Goal: Information Seeking & Learning: Check status

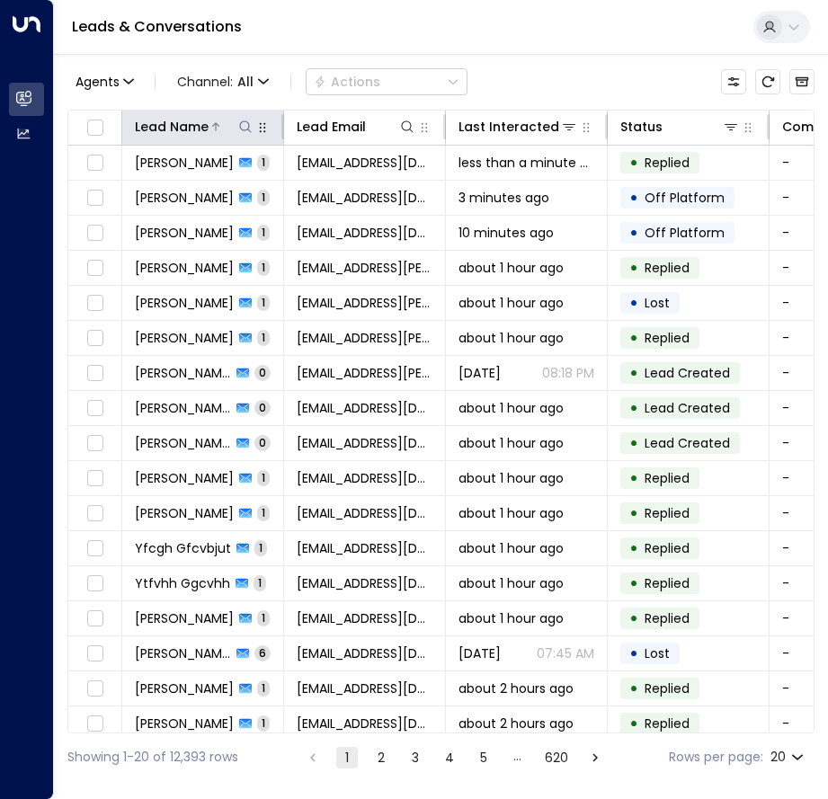
click at [247, 126] on icon at bounding box center [245, 127] width 14 height 14
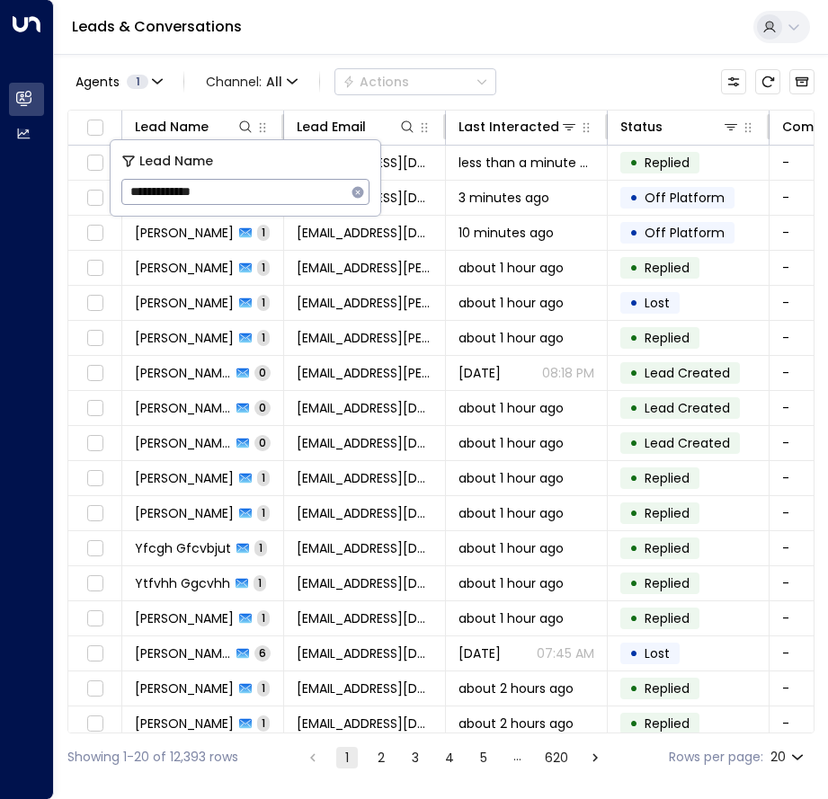
type input "**********"
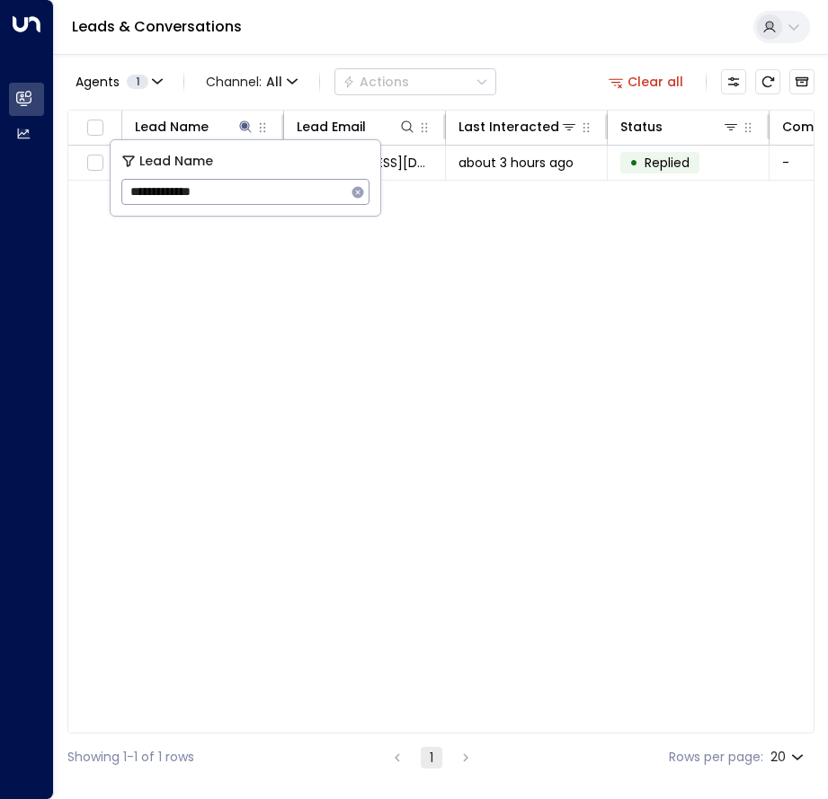
click at [585, 18] on div "Leads & Conversations" at bounding box center [441, 27] width 774 height 55
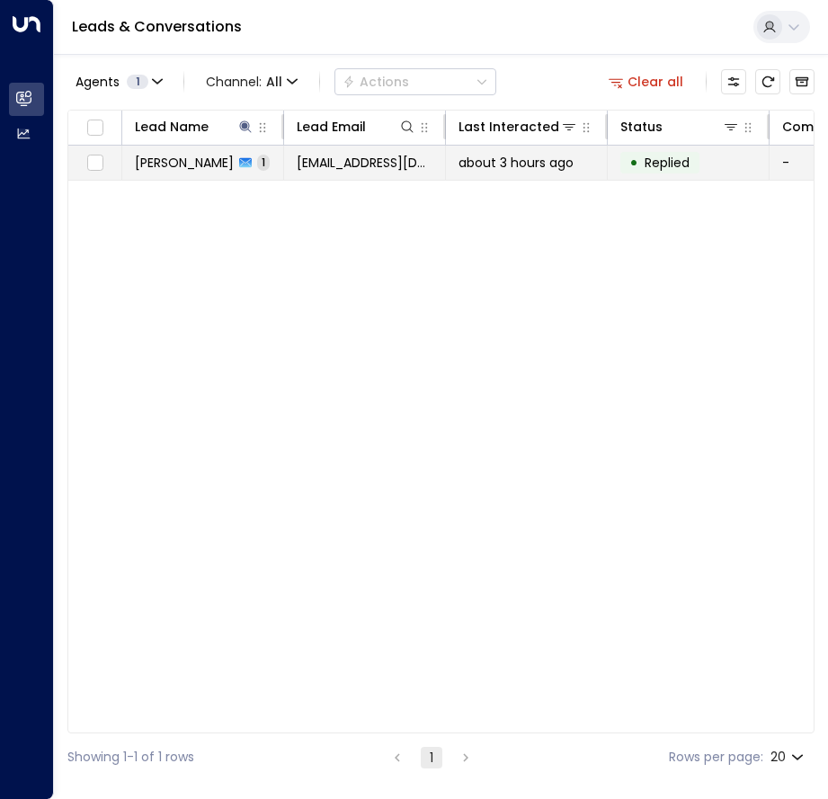
click at [215, 163] on span "[PERSON_NAME]" at bounding box center [184, 163] width 99 height 18
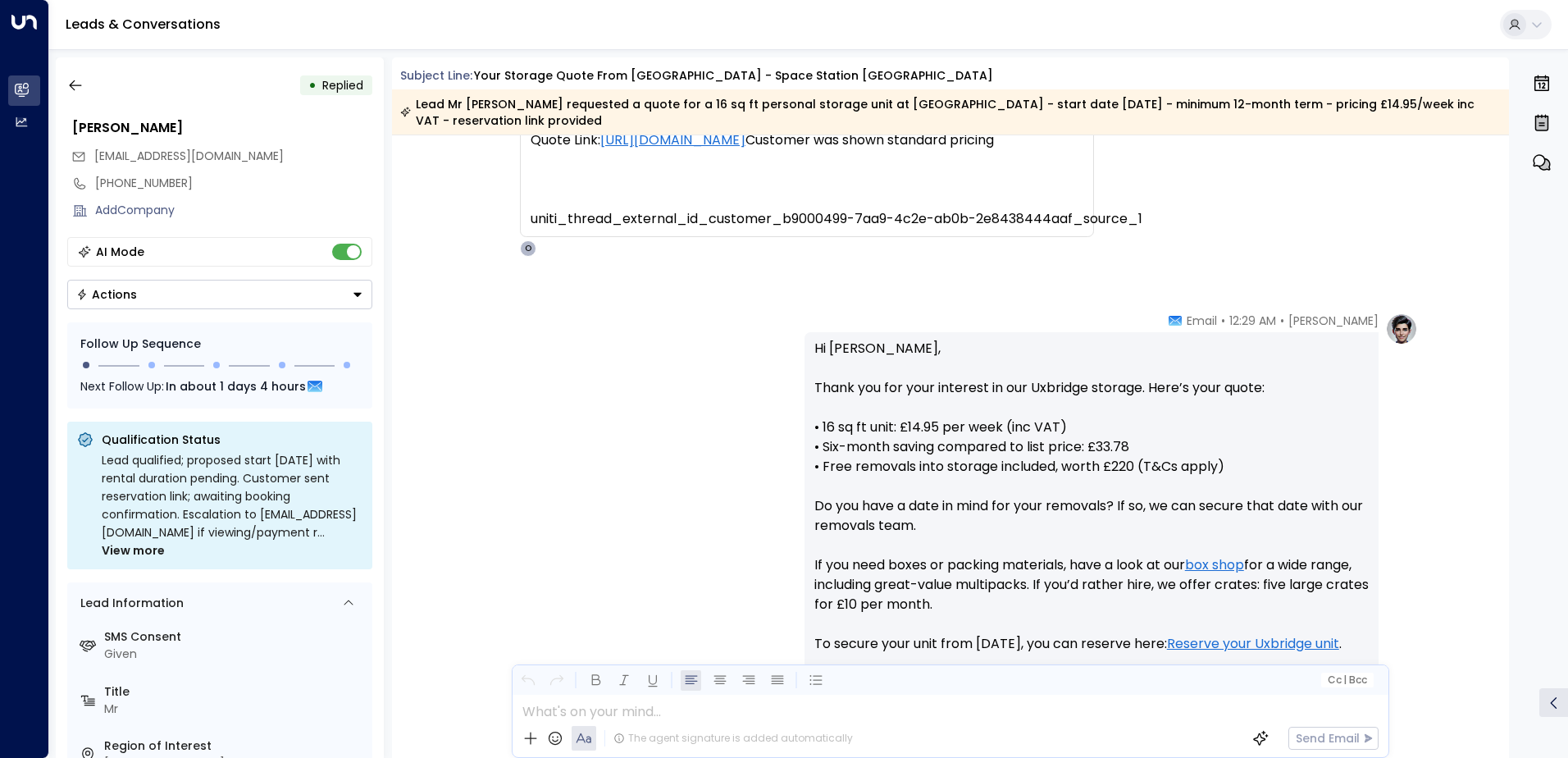
scroll to position [410, 0]
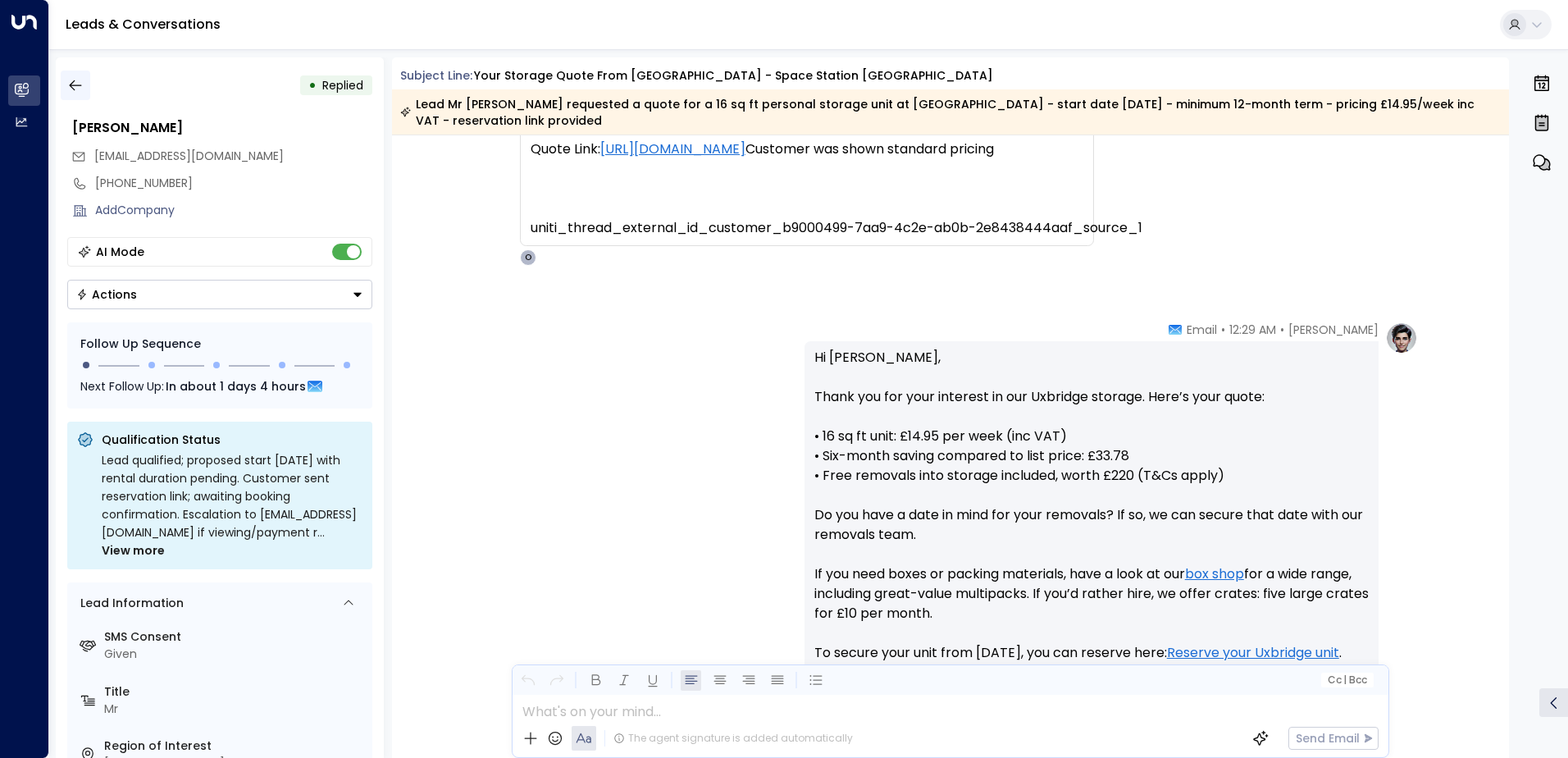
click at [78, 76] on button "button" at bounding box center [76, 85] width 29 height 29
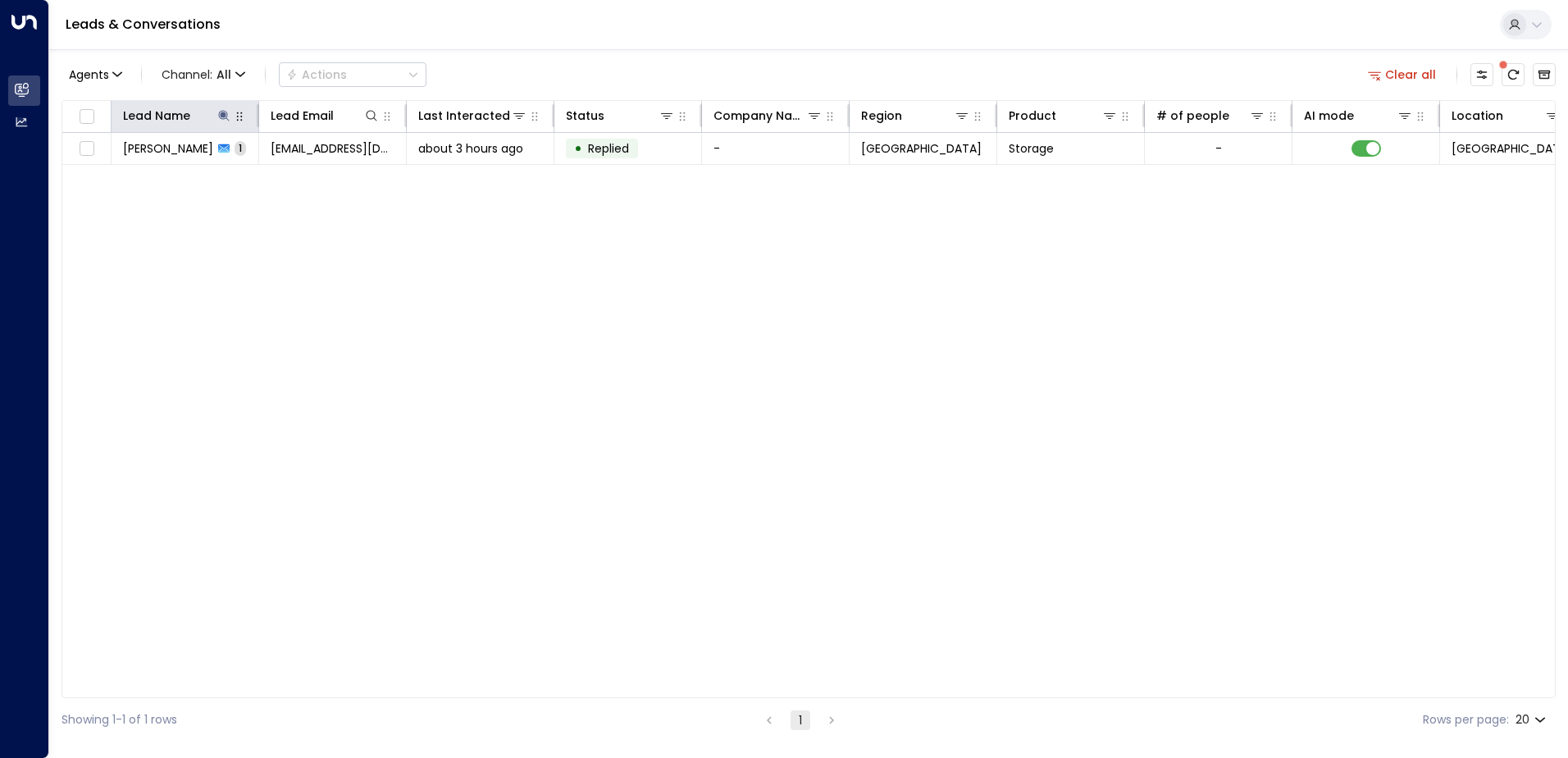
click at [233, 112] on icon "button" at bounding box center [239, 116] width 13 height 13
click at [217, 119] on icon at bounding box center [223, 116] width 13 height 13
type input "**********"
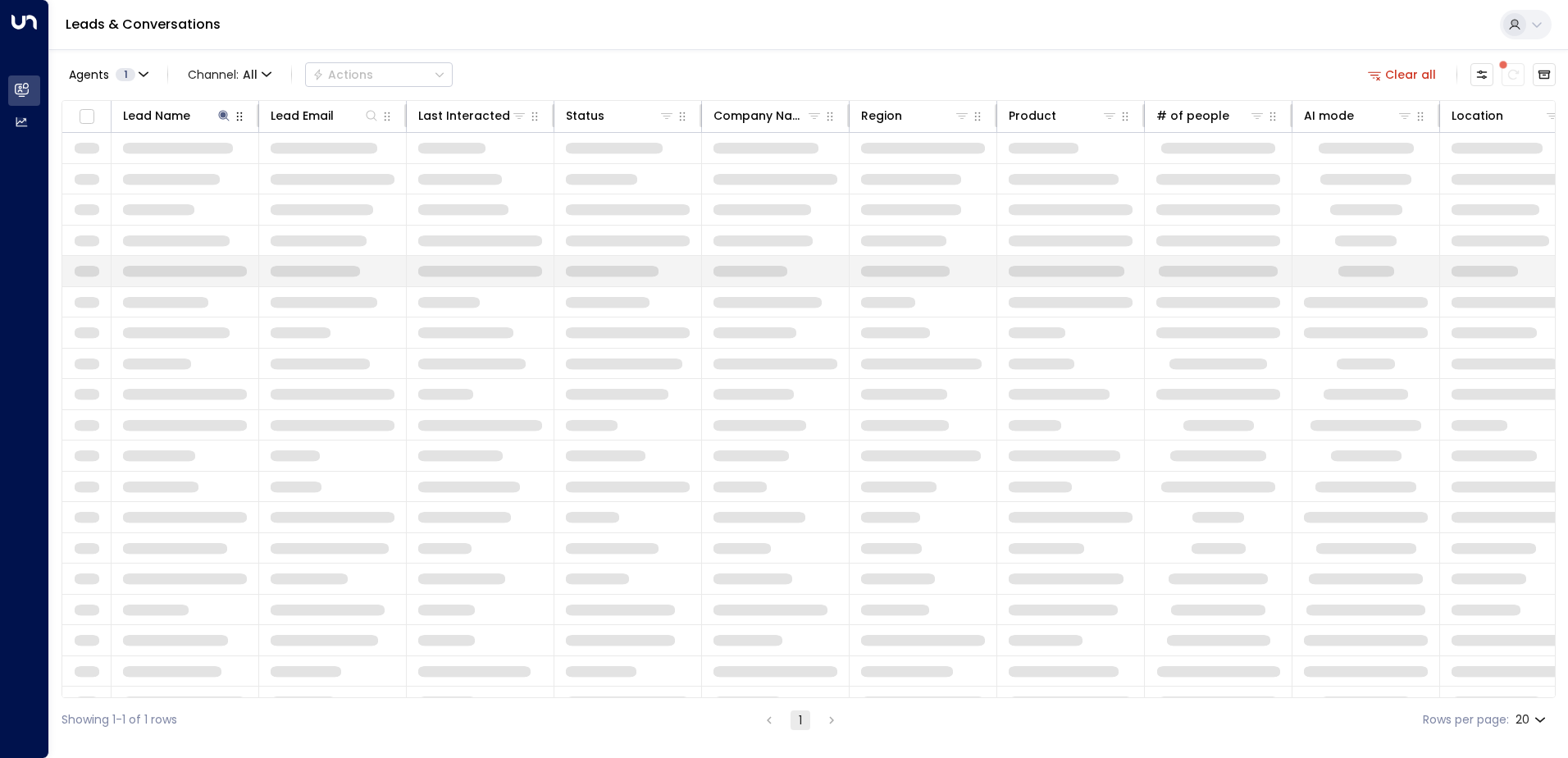
click at [319, 272] on span at bounding box center [316, 271] width 89 height 12
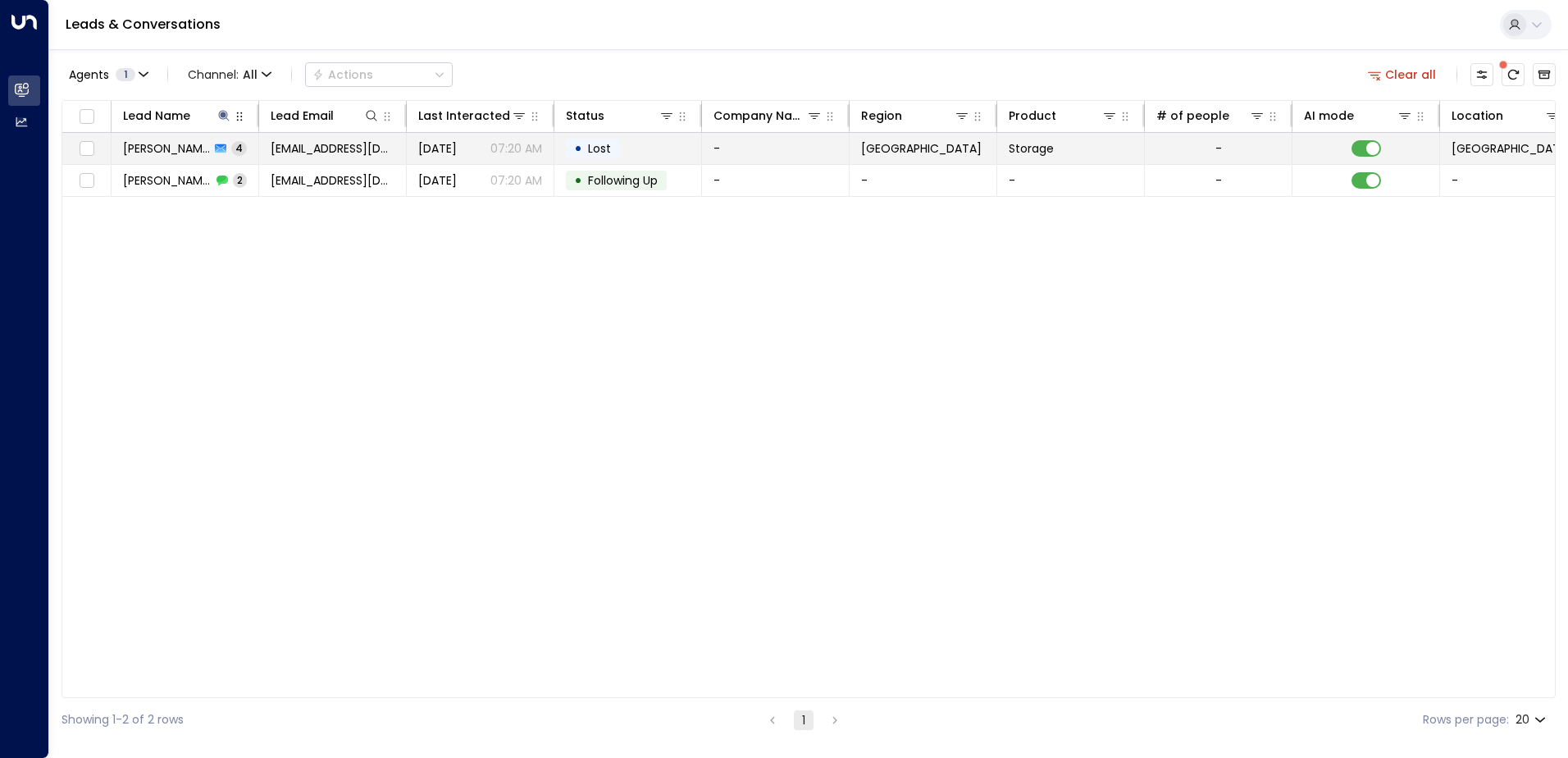
click at [182, 144] on span "[PERSON_NAME]" at bounding box center [166, 149] width 87 height 16
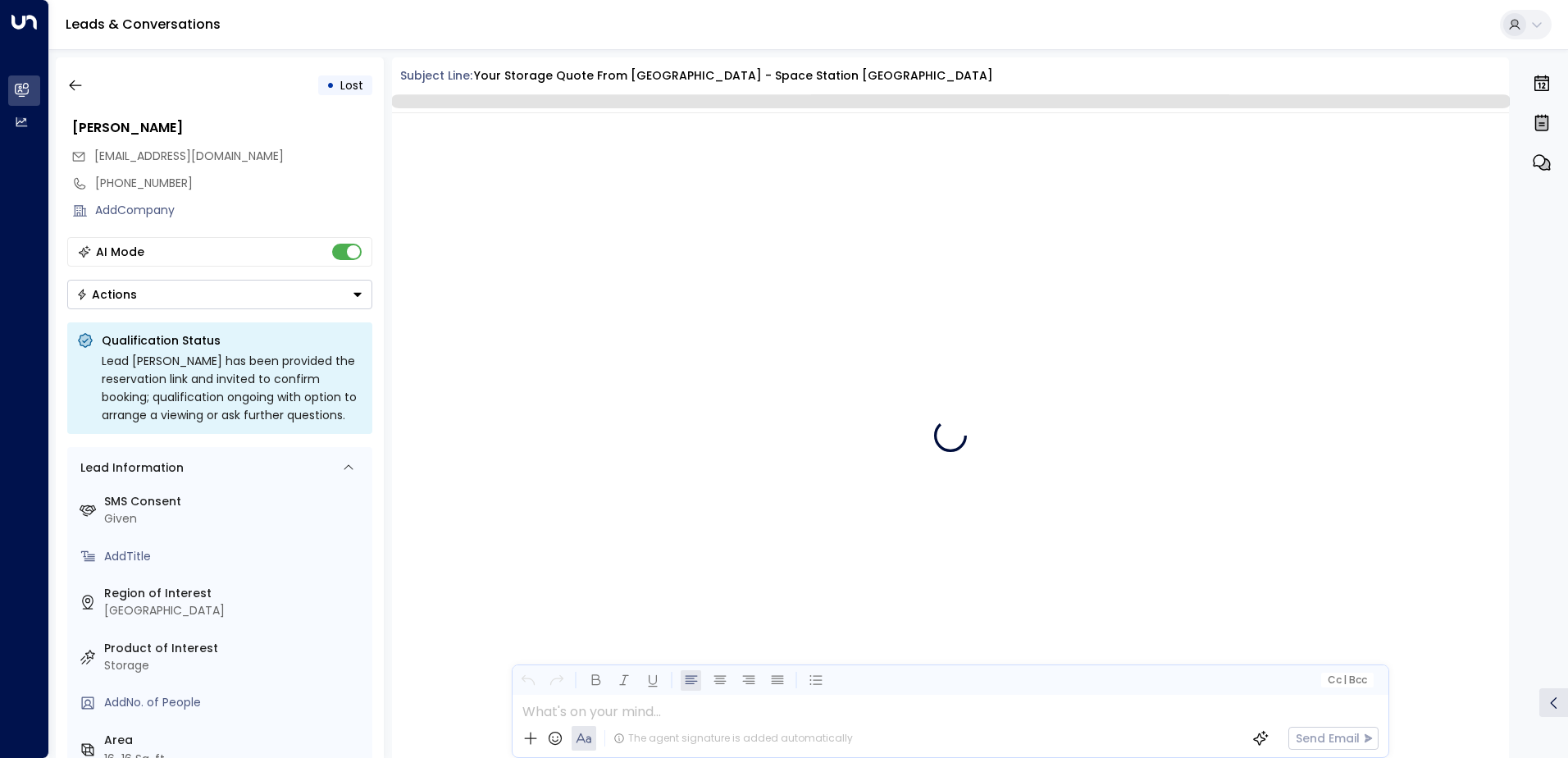
scroll to position [2374, 0]
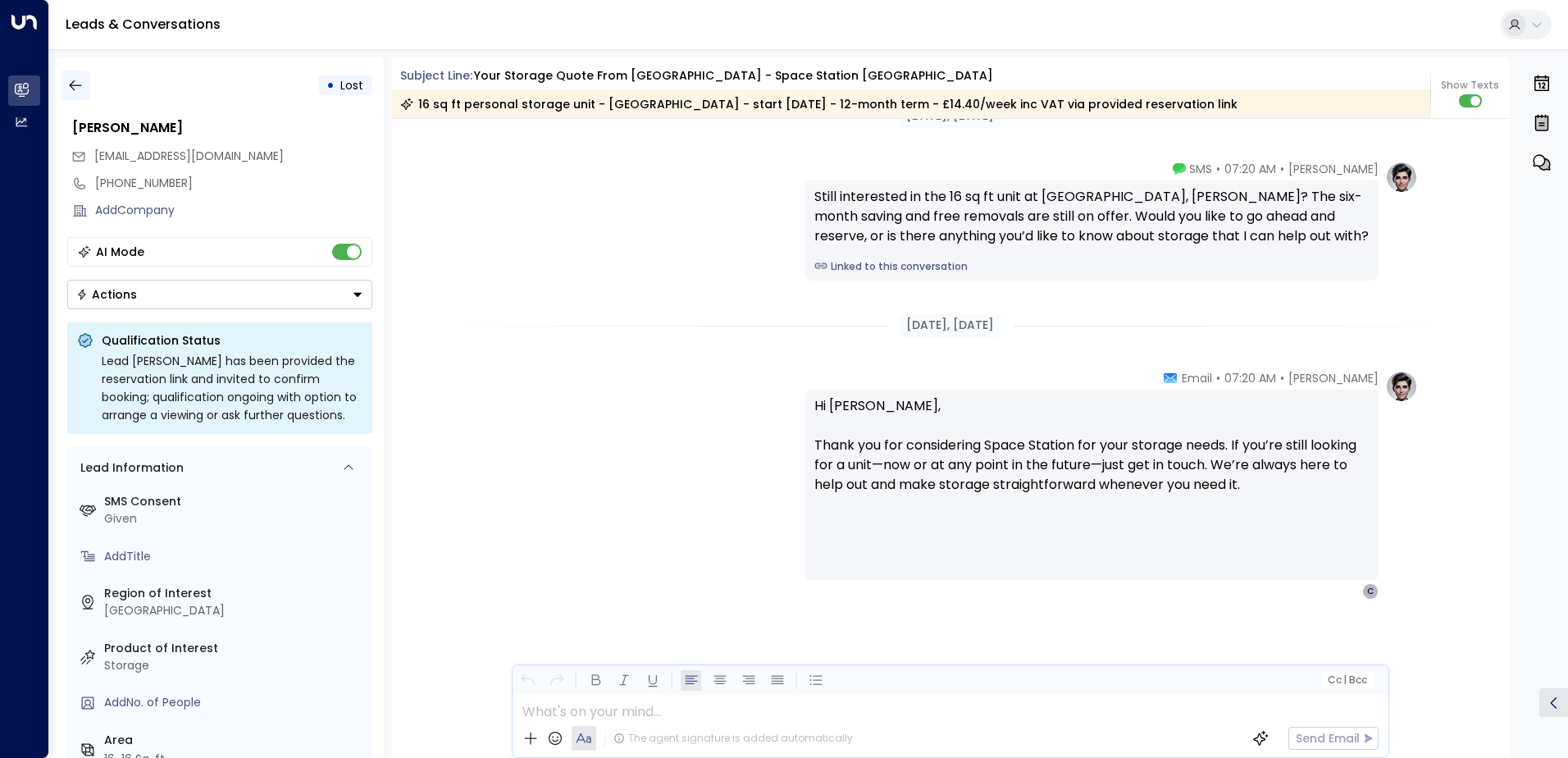
click at [76, 81] on icon "button" at bounding box center [76, 86] width 16 height 16
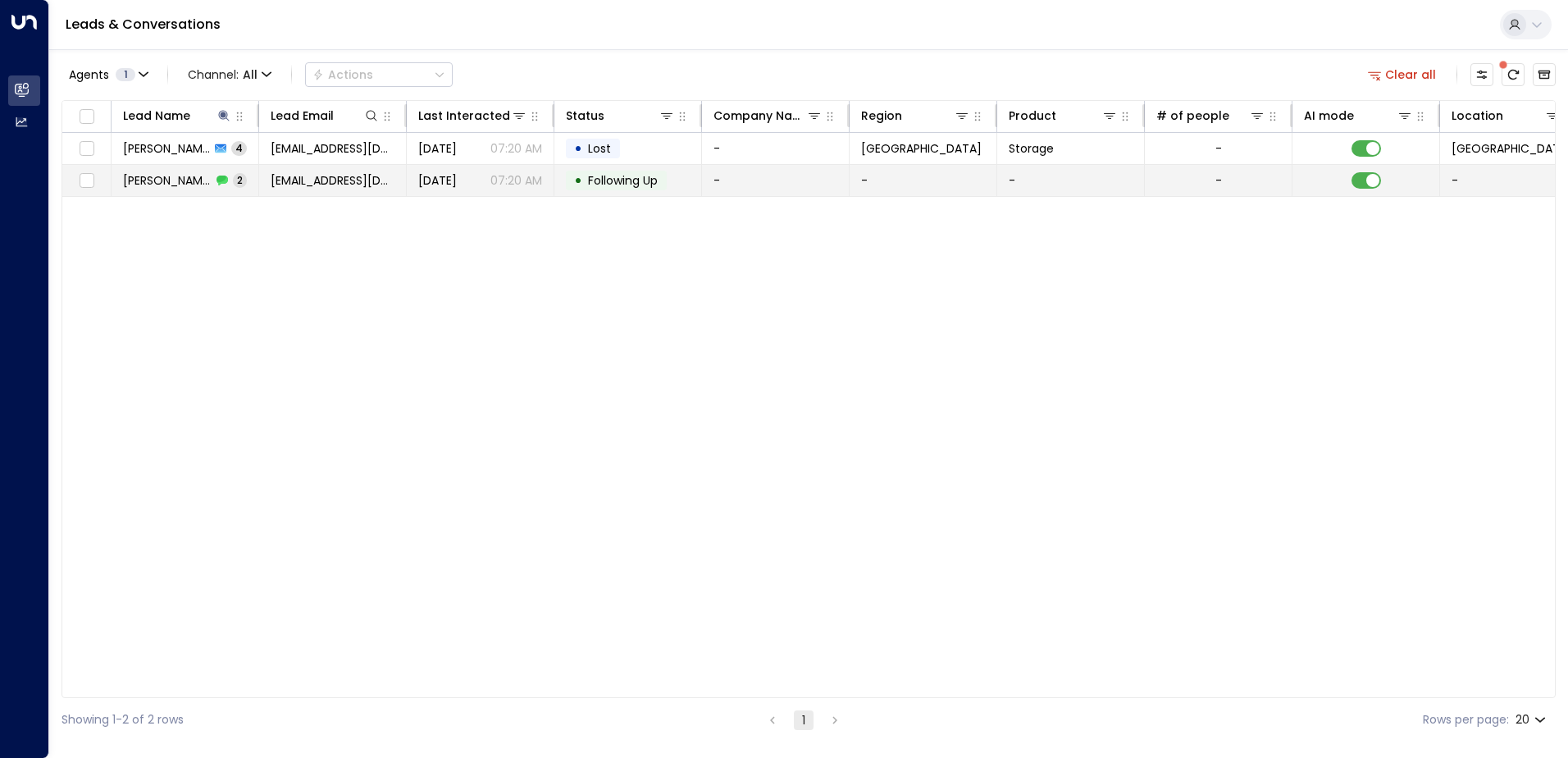
click at [182, 182] on span "[PERSON_NAME]" at bounding box center [167, 181] width 88 height 16
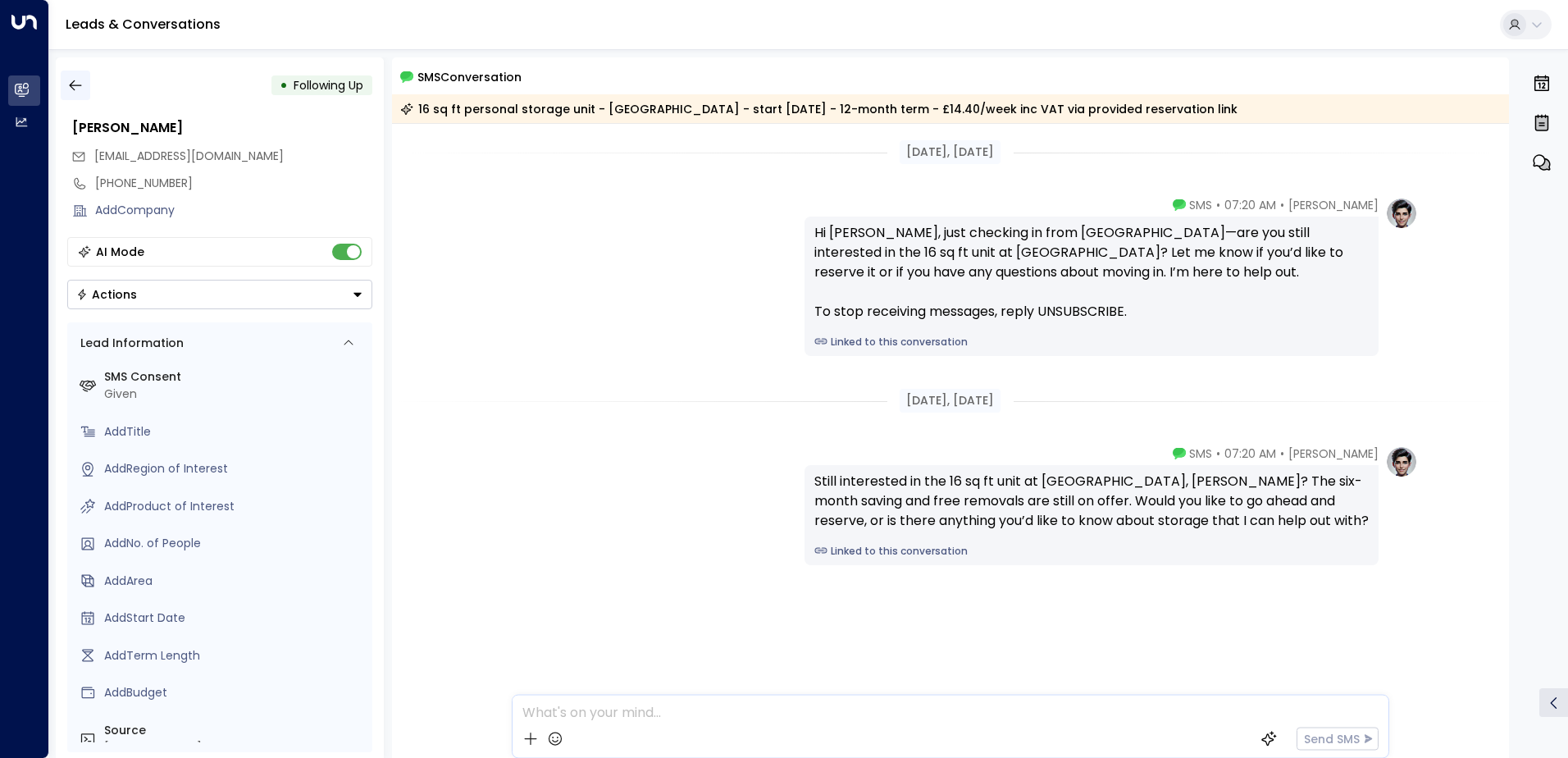
click at [76, 81] on icon "button" at bounding box center [76, 86] width 16 height 16
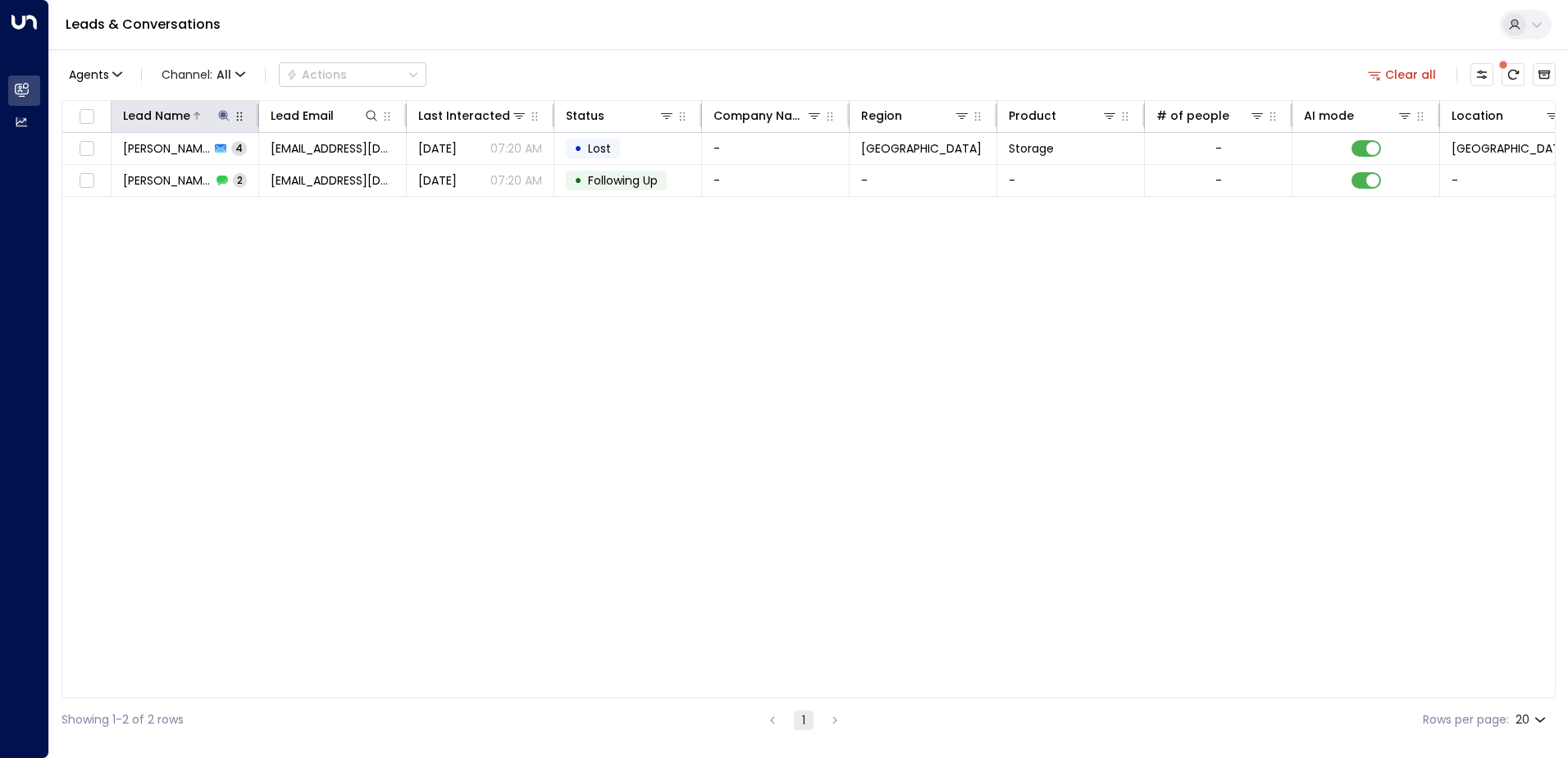
click at [214, 118] on div at bounding box center [212, 116] width 42 height 16
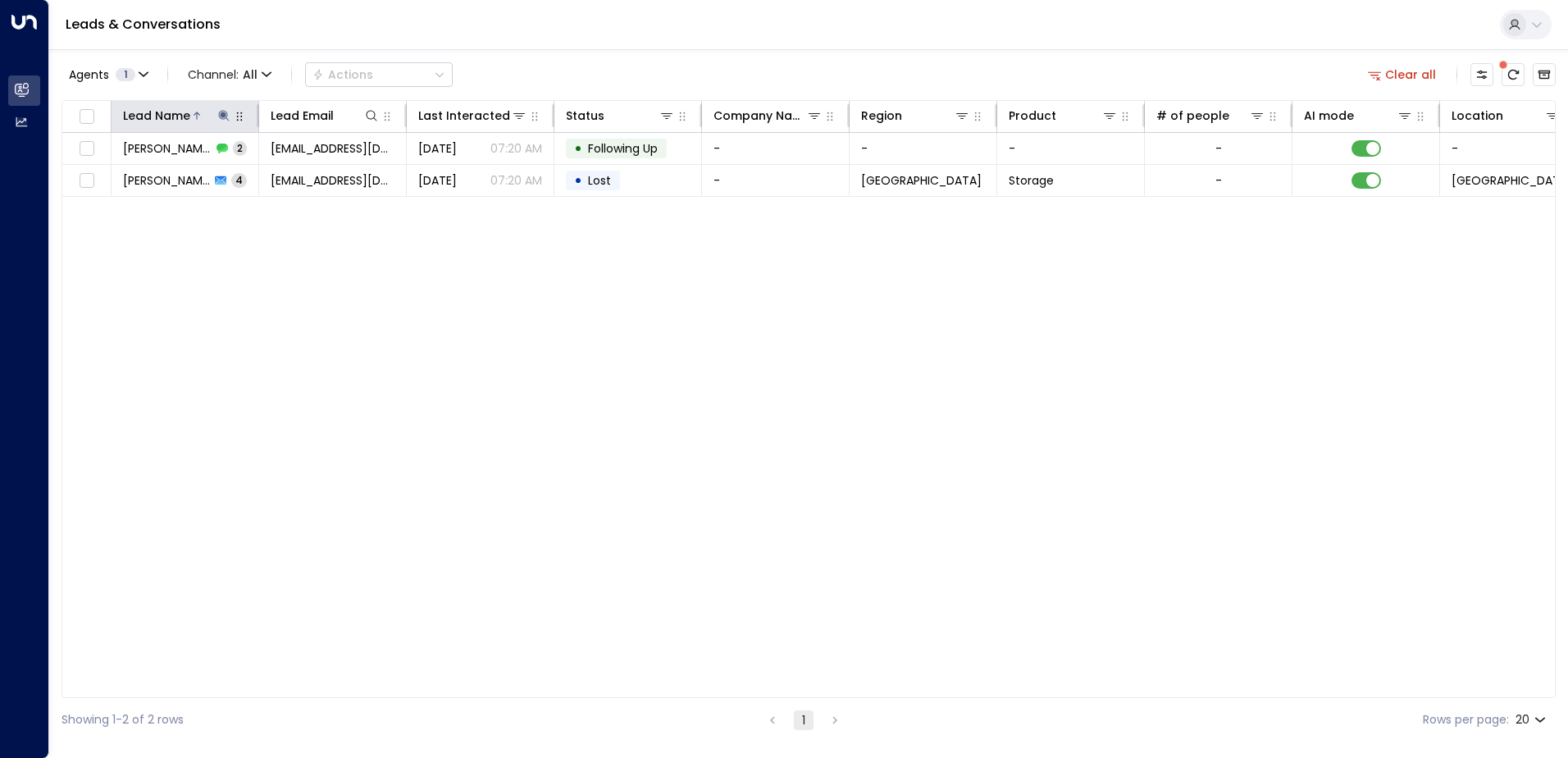
click at [219, 114] on icon at bounding box center [223, 115] width 11 height 11
type input "**********"
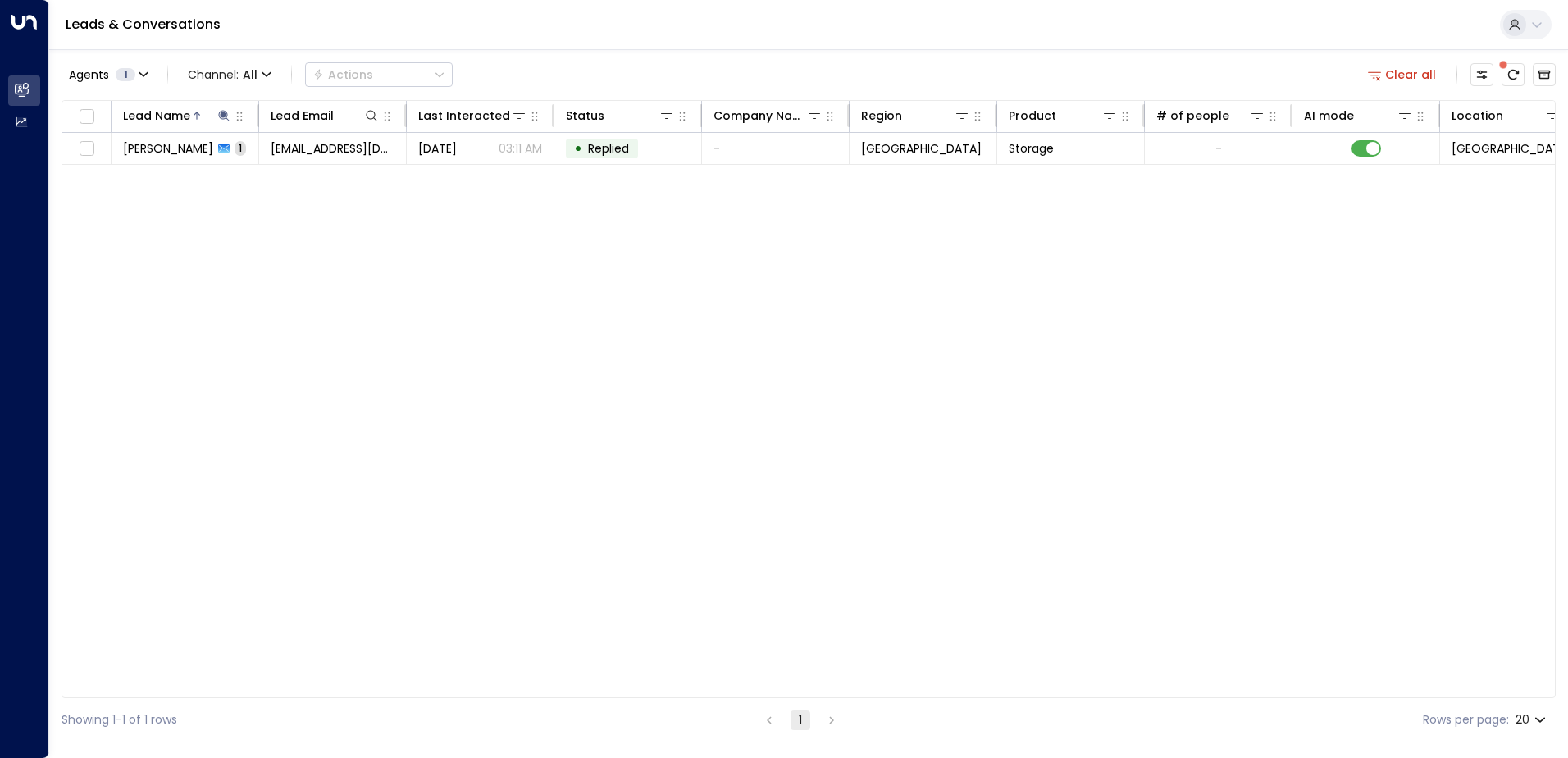
click at [384, 421] on div "Lead Name Lead Email Last Interacted Status Company Name Region Product # of pe…" at bounding box center [808, 399] width 1494 height 597
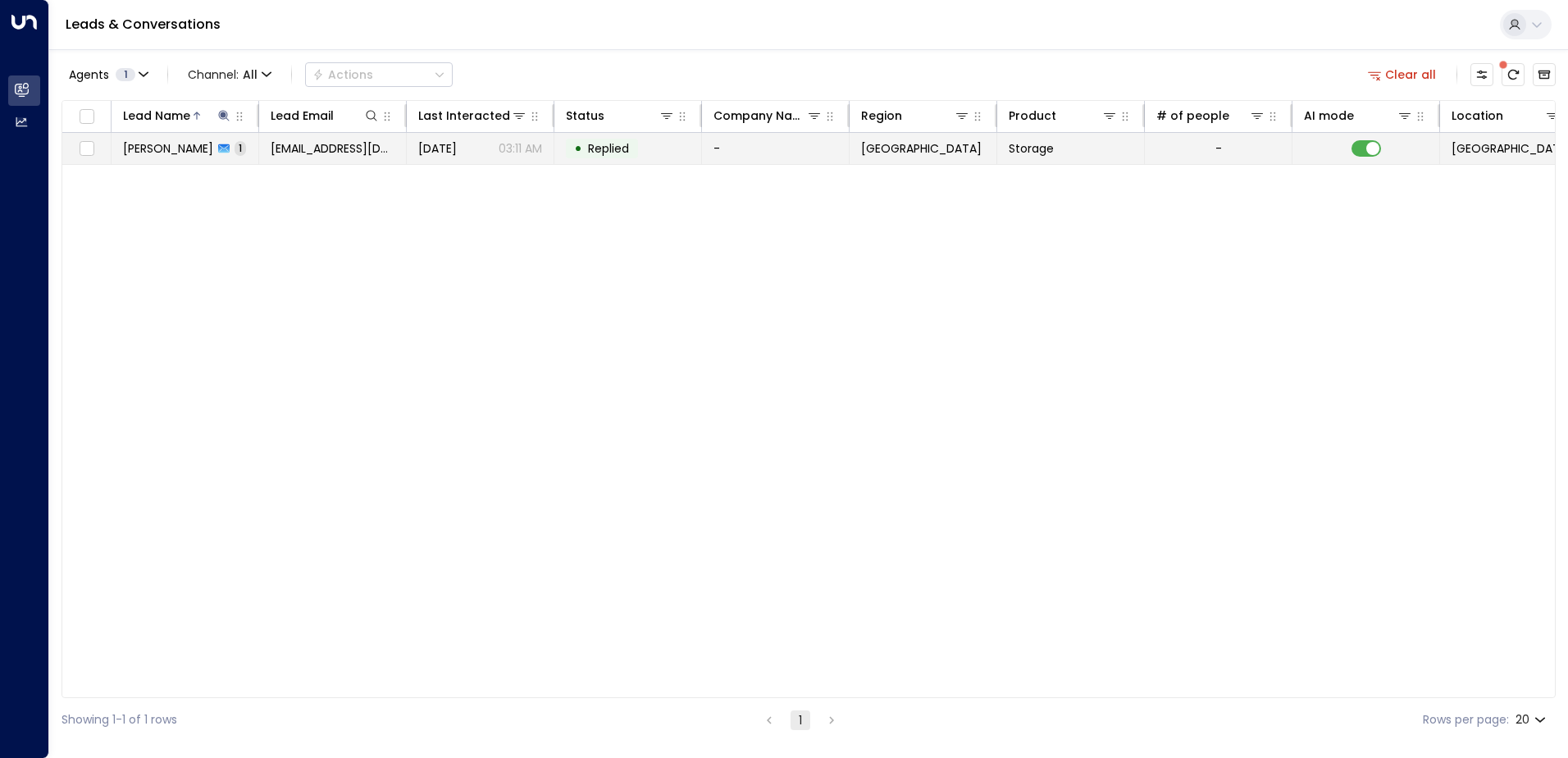
click at [183, 146] on span "[PERSON_NAME]" at bounding box center [168, 149] width 90 height 16
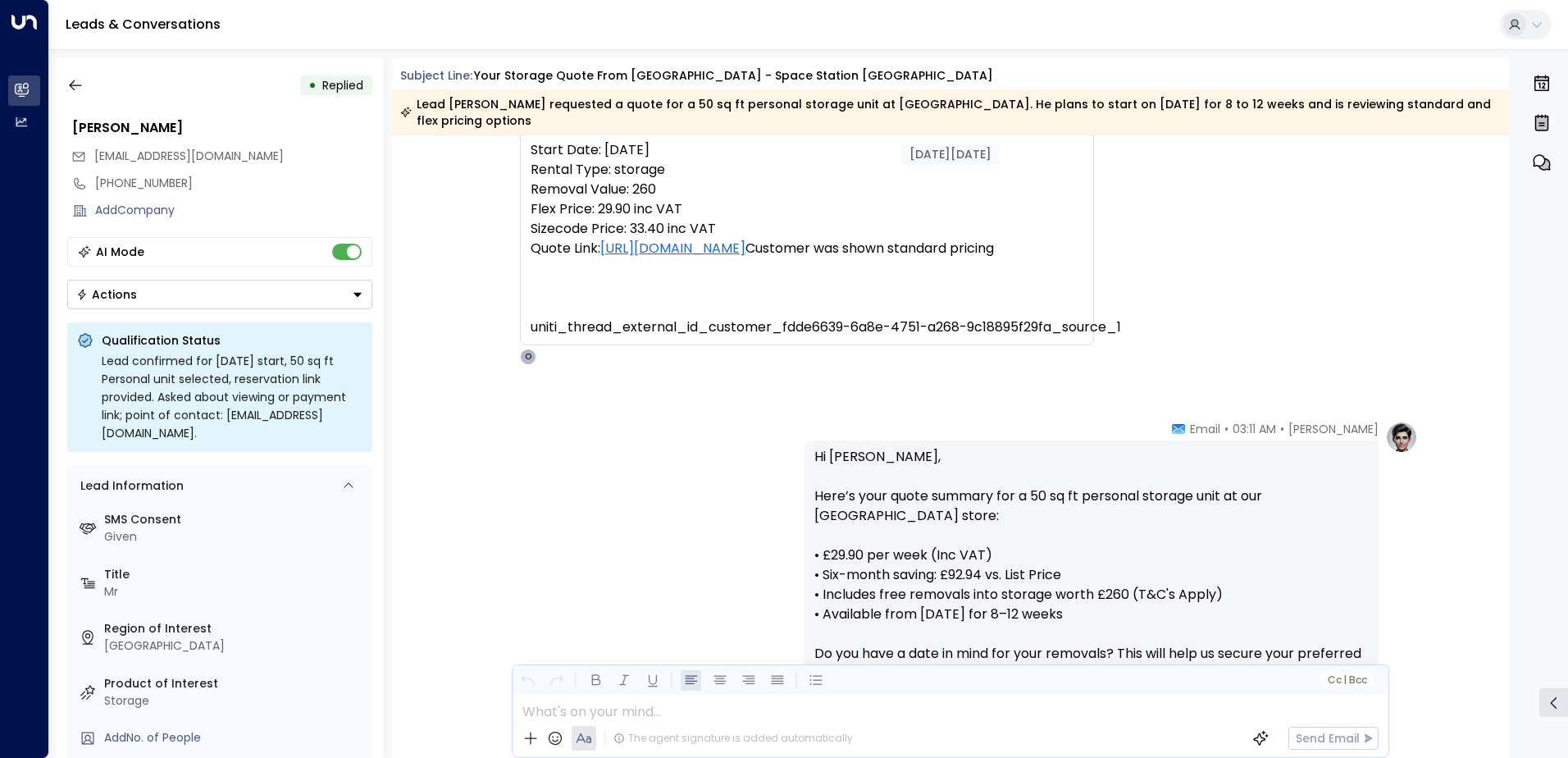
scroll to position [208, 0]
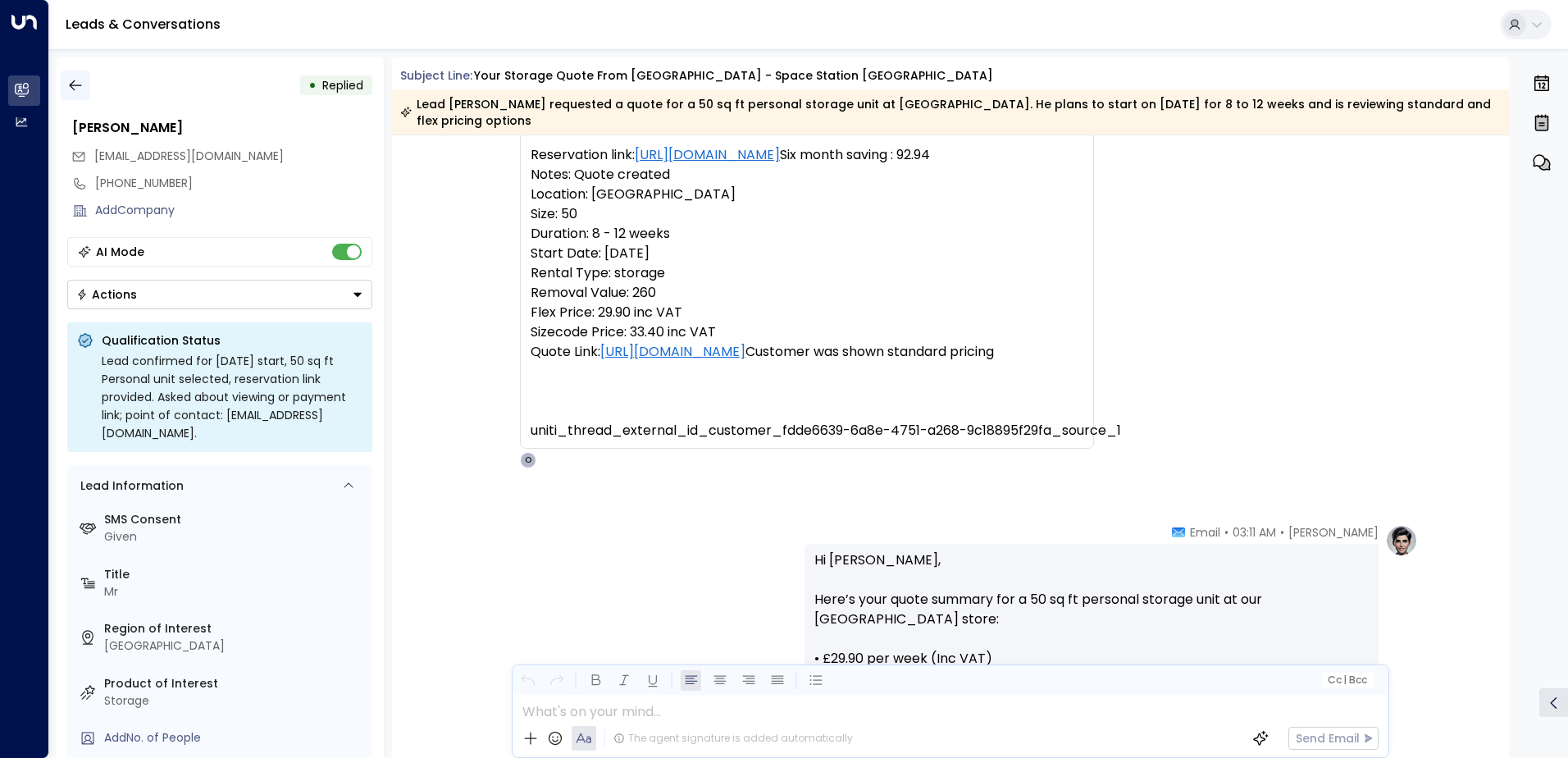
click at [76, 85] on icon "button" at bounding box center [76, 86] width 16 height 16
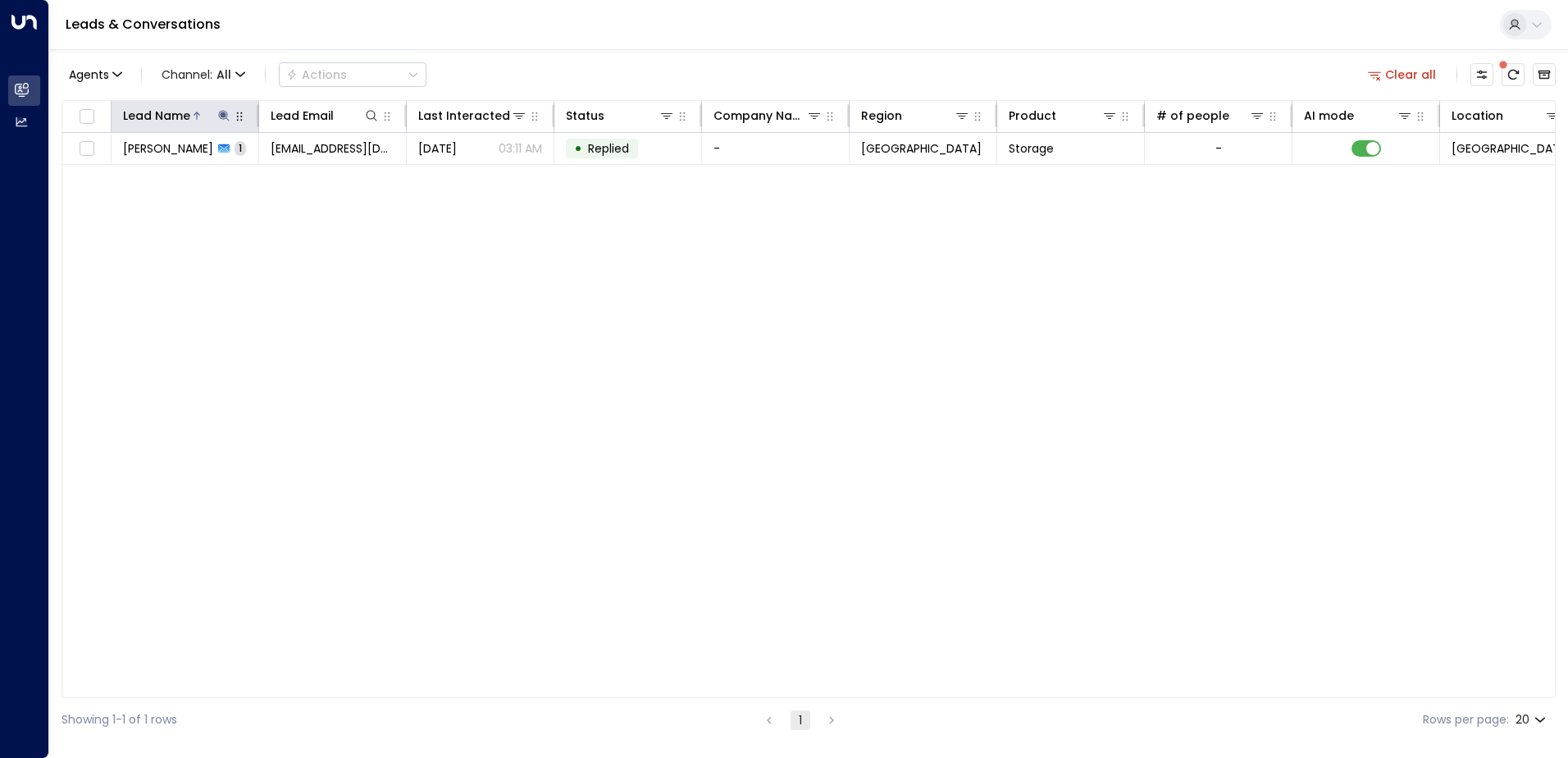
click at [227, 115] on icon at bounding box center [223, 115] width 11 height 11
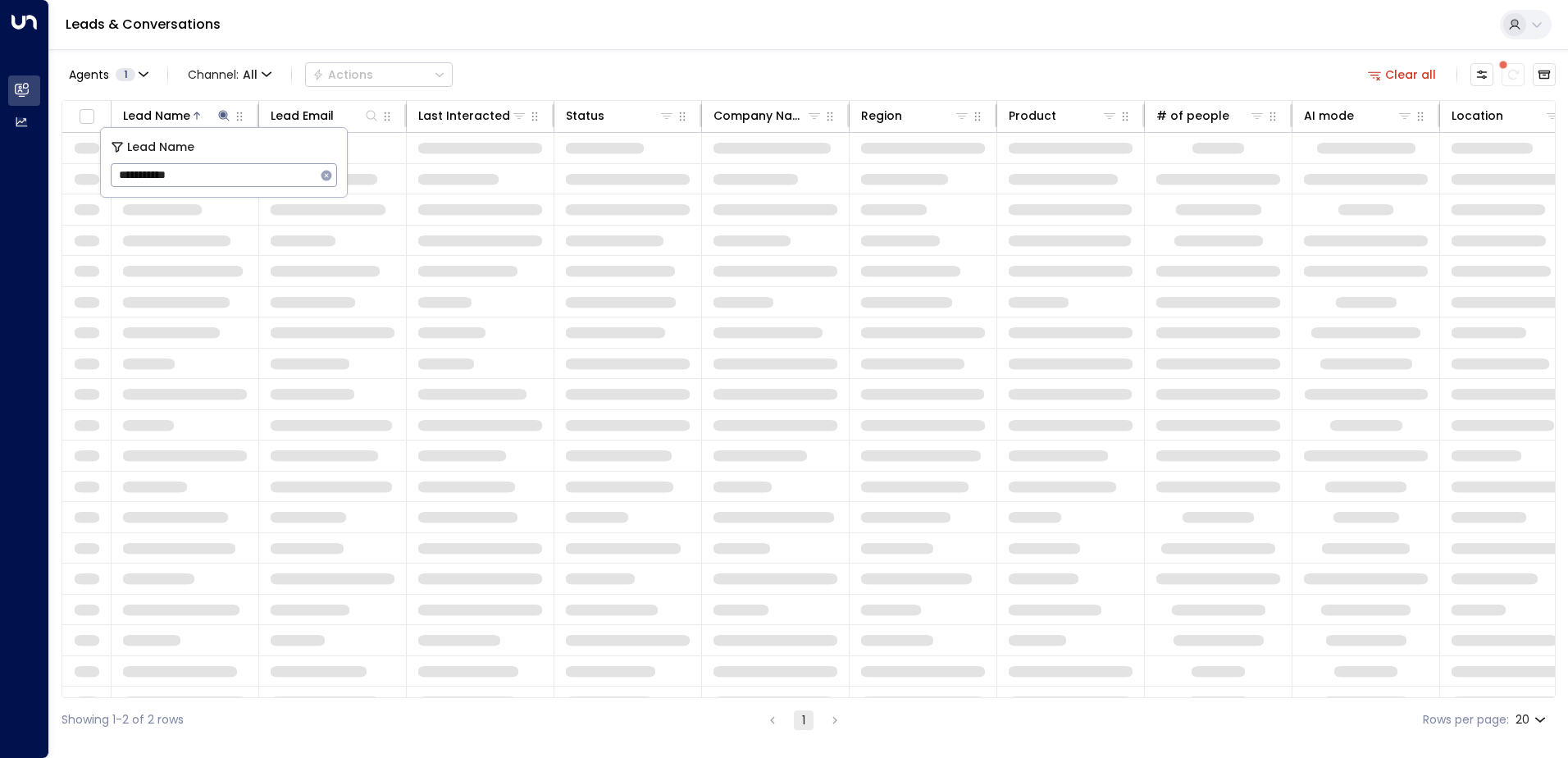
click at [200, 173] on input "**********" at bounding box center [213, 174] width 205 height 30
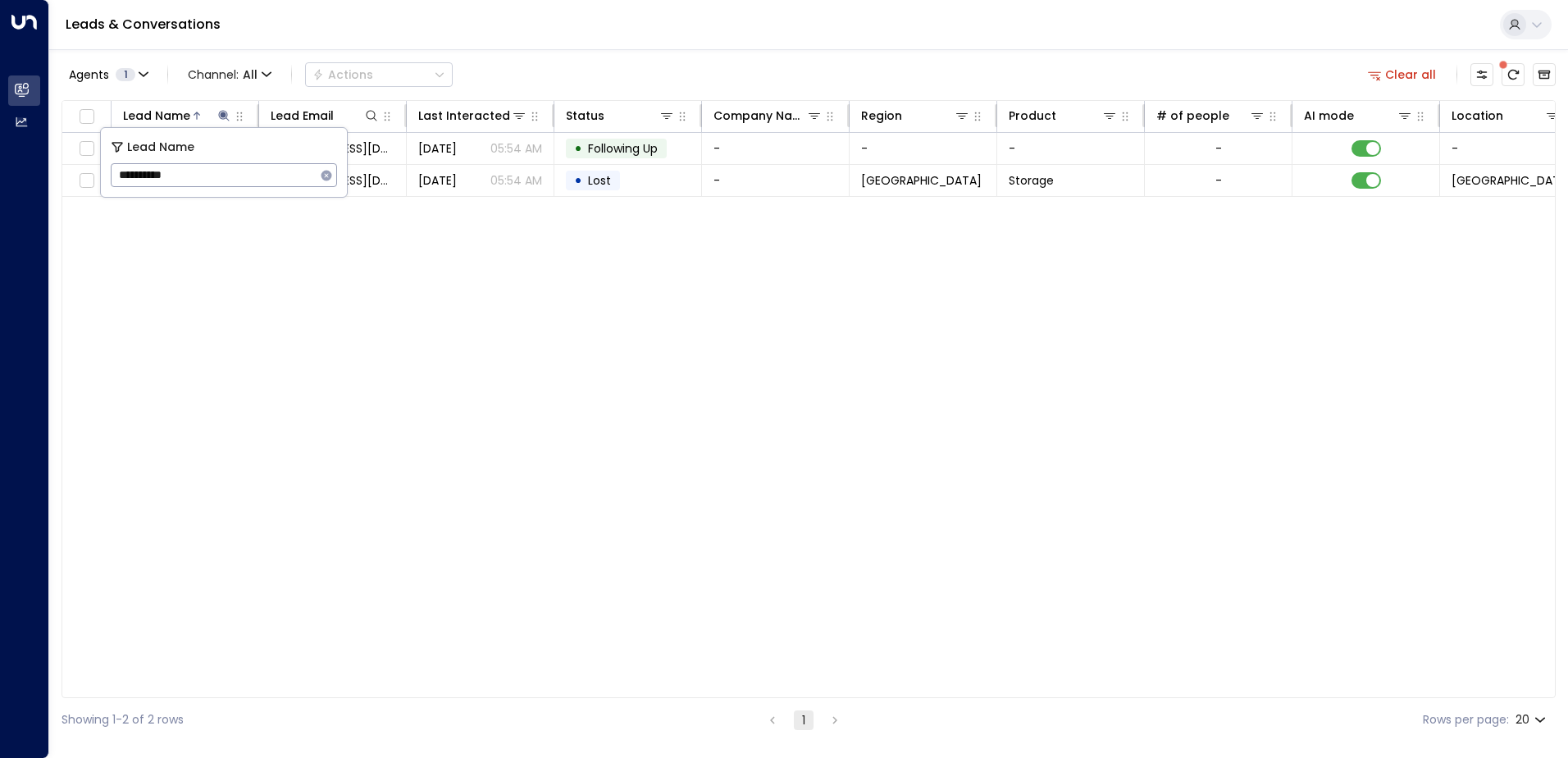
type input "**********"
click at [258, 319] on div "Lead Name Lead Email Last Interacted Status Company Name Region Product # of pe…" at bounding box center [808, 399] width 1494 height 597
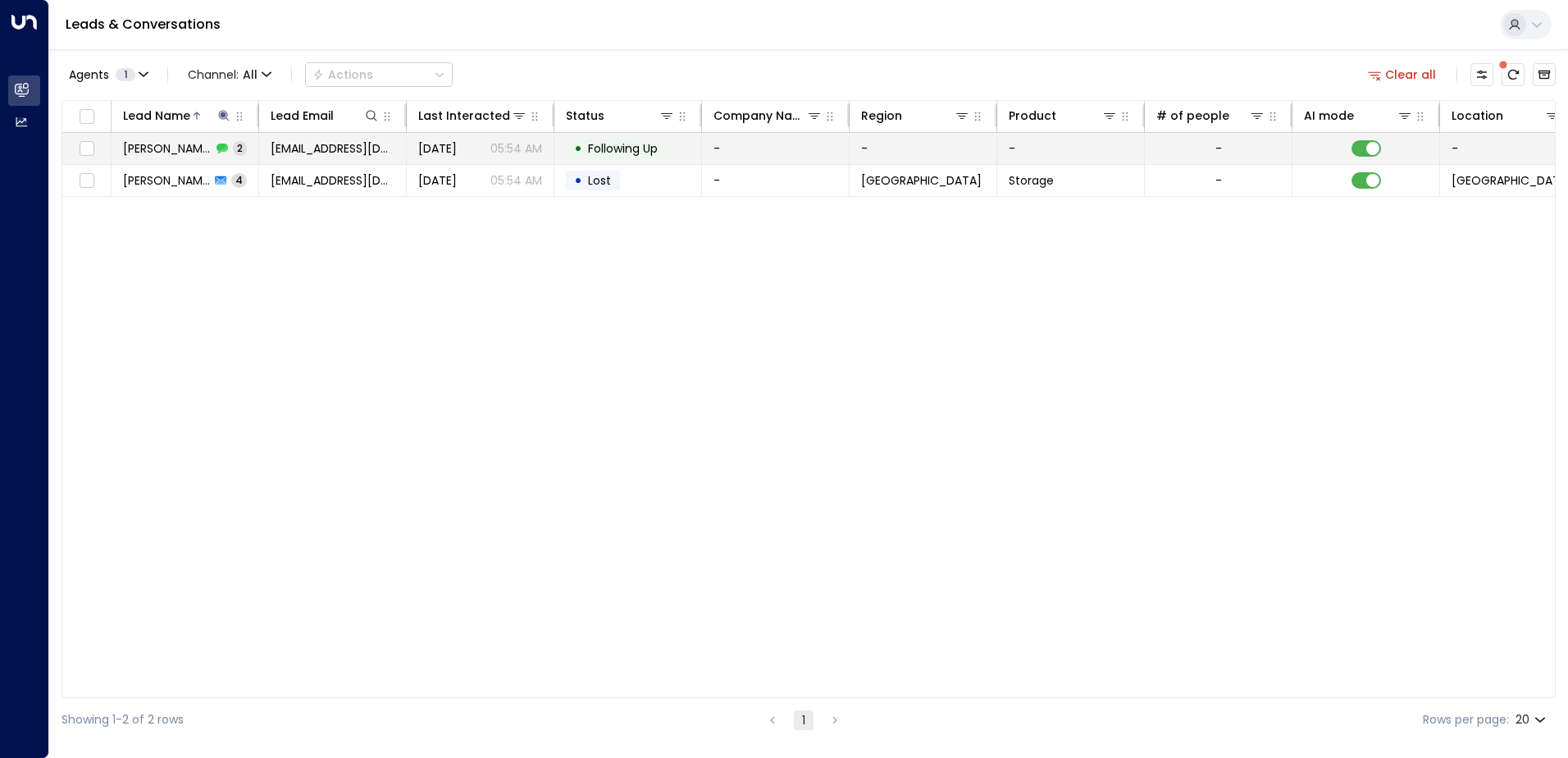
click at [171, 151] on span "[PERSON_NAME]" at bounding box center [167, 149] width 88 height 16
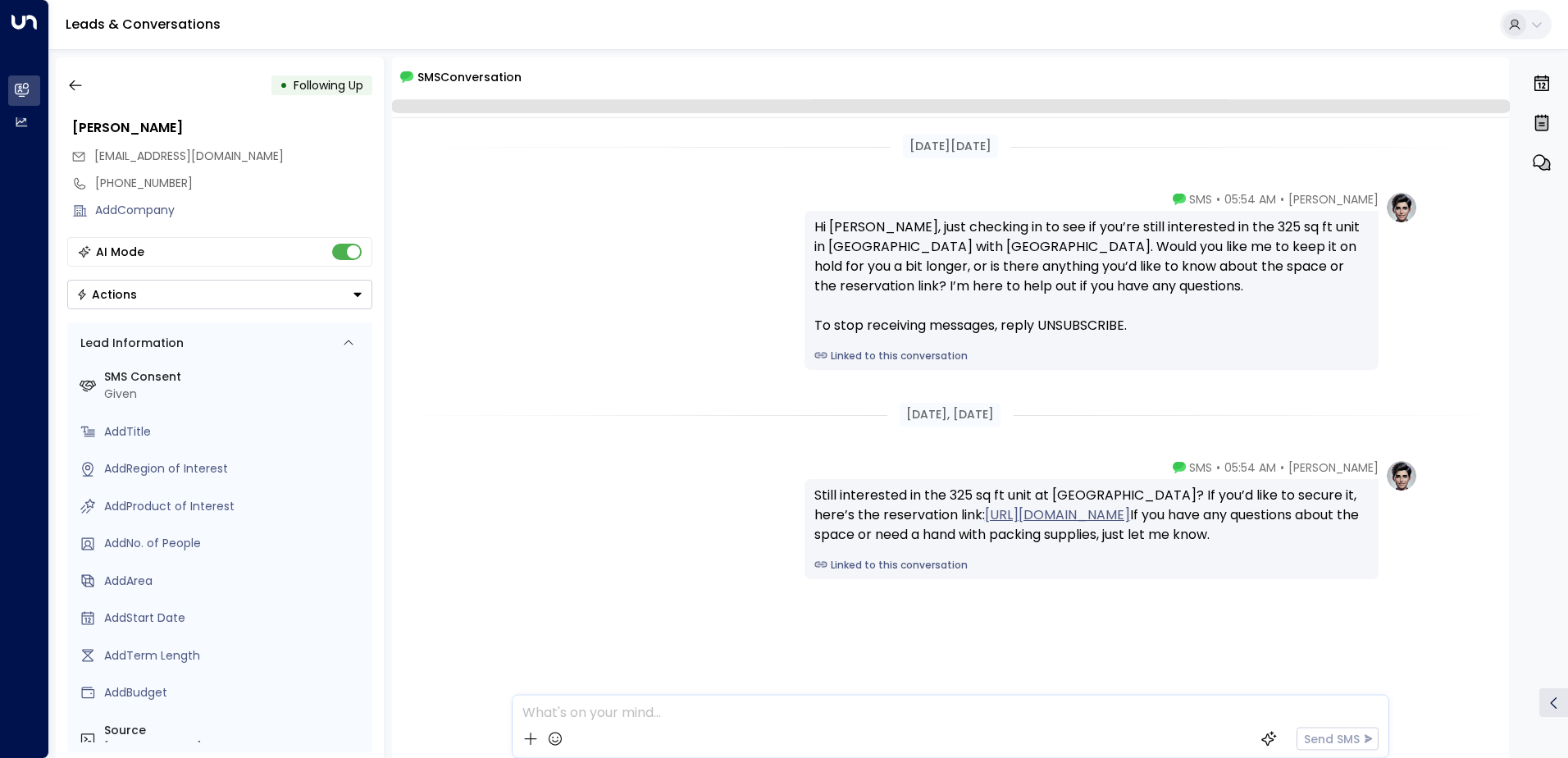
scroll to position [25, 0]
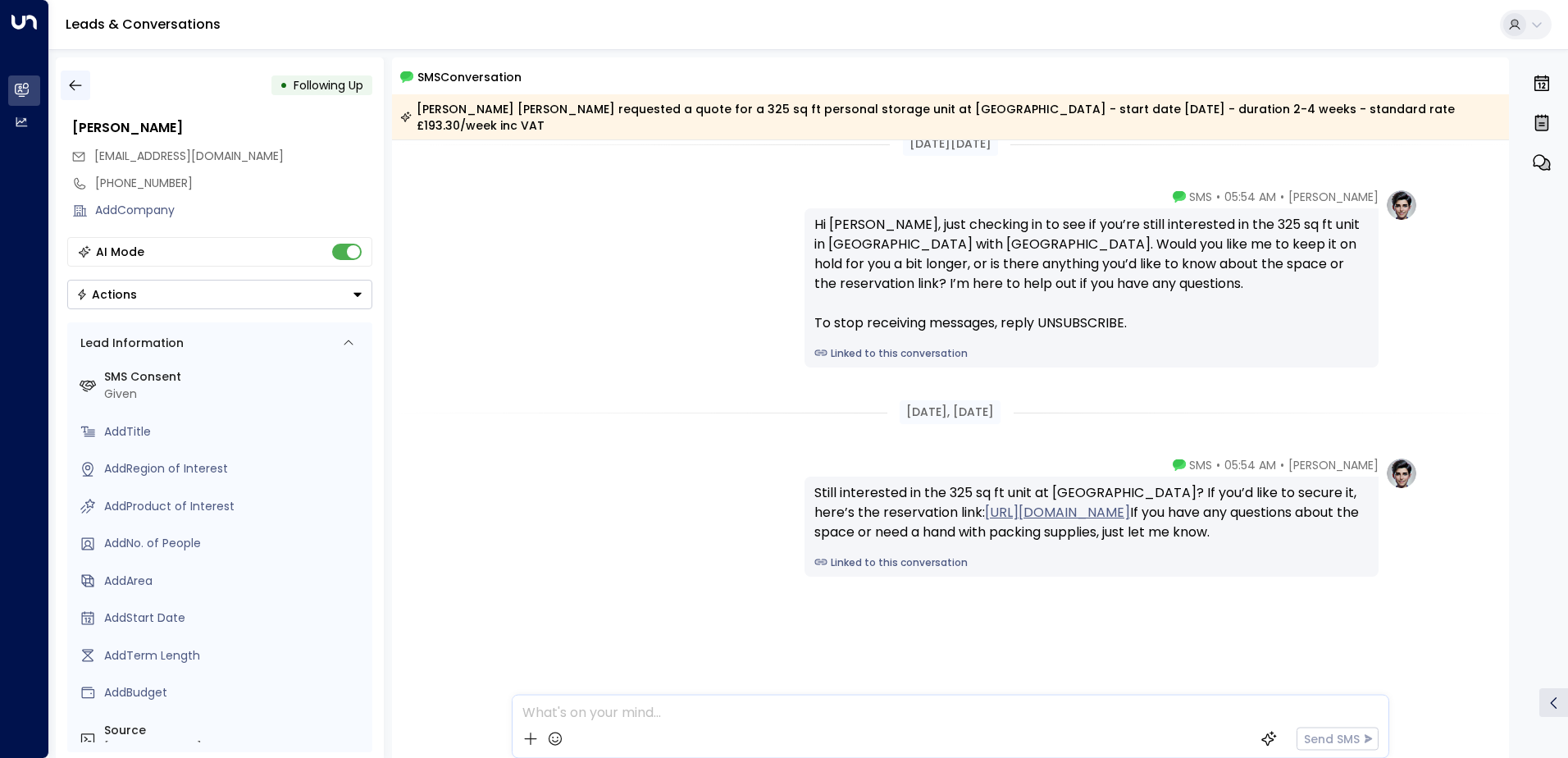
click at [78, 85] on icon "button" at bounding box center [76, 86] width 16 height 16
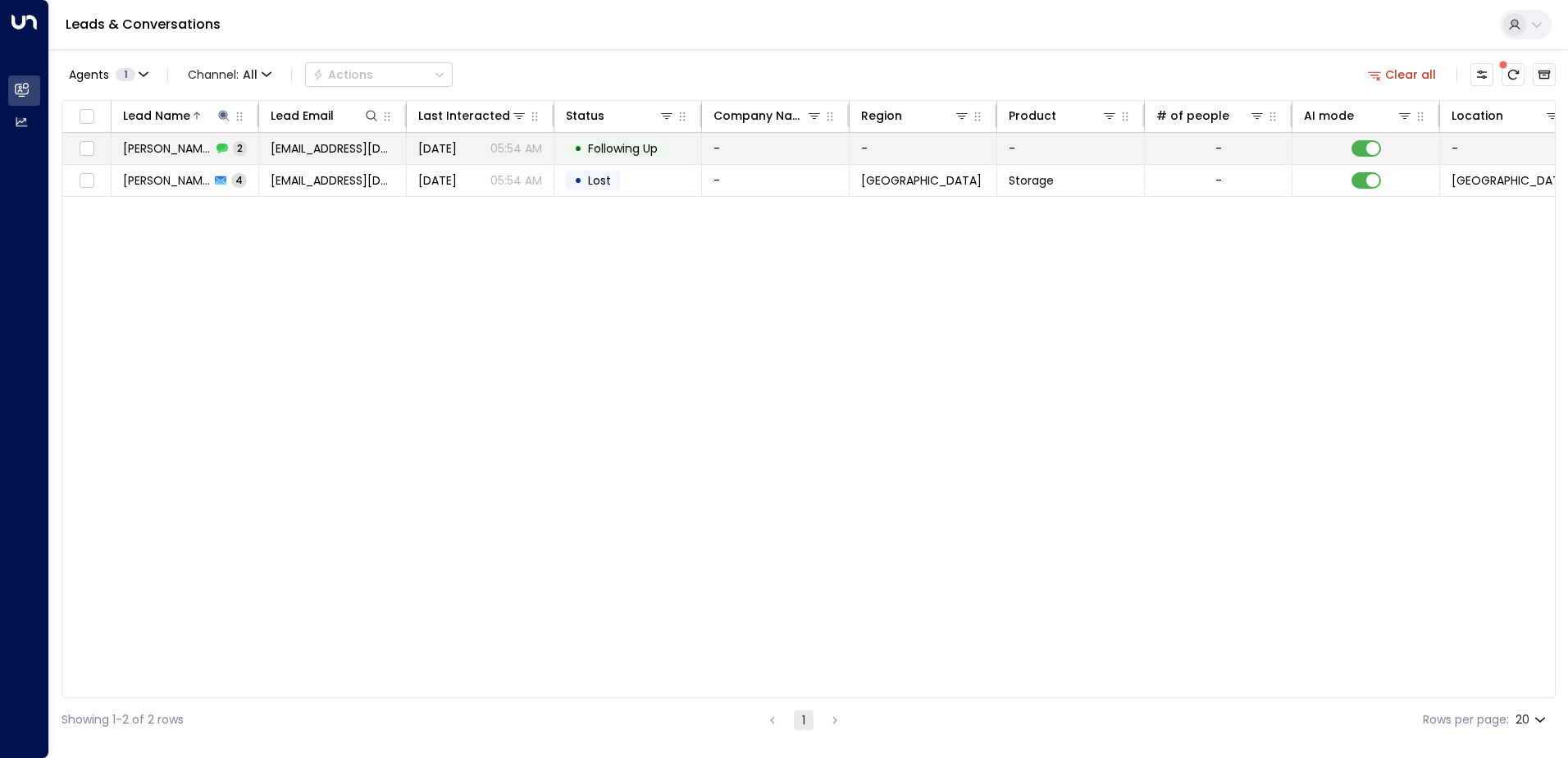
click at [200, 157] on td "[PERSON_NAME] 2" at bounding box center [185, 149] width 148 height 31
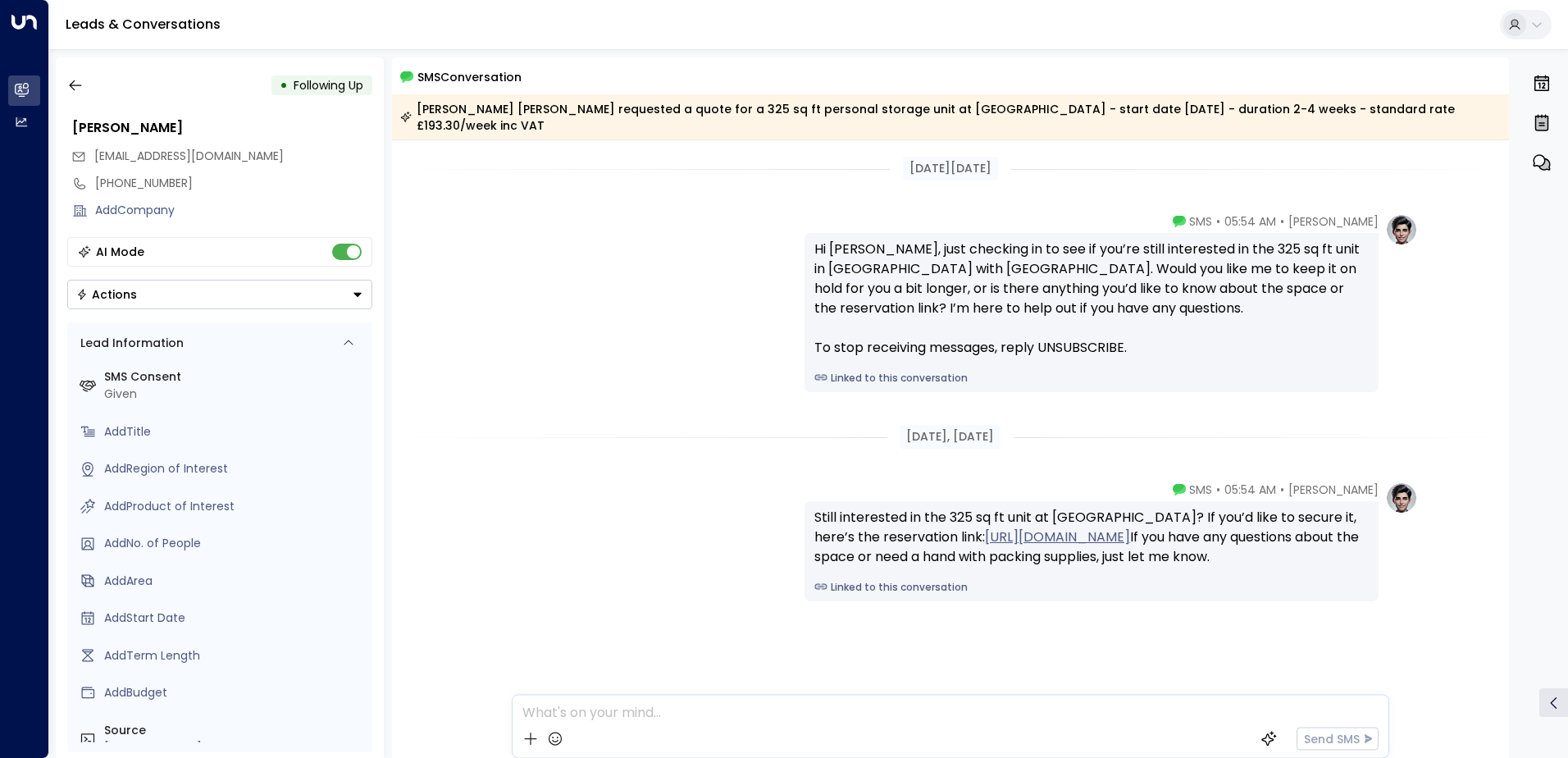
scroll to position [30, 0]
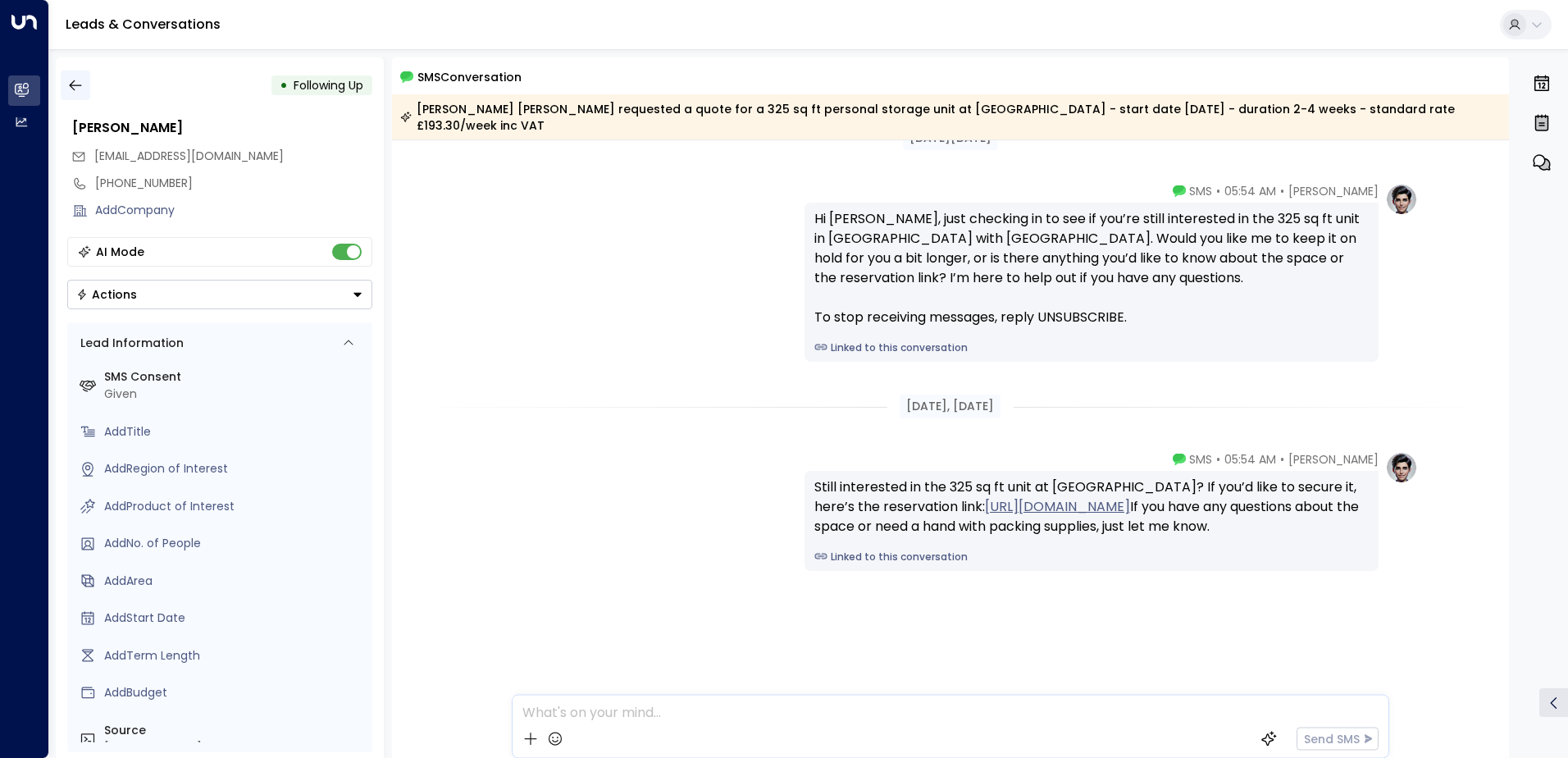
click at [78, 87] on icon "button" at bounding box center [76, 86] width 16 height 16
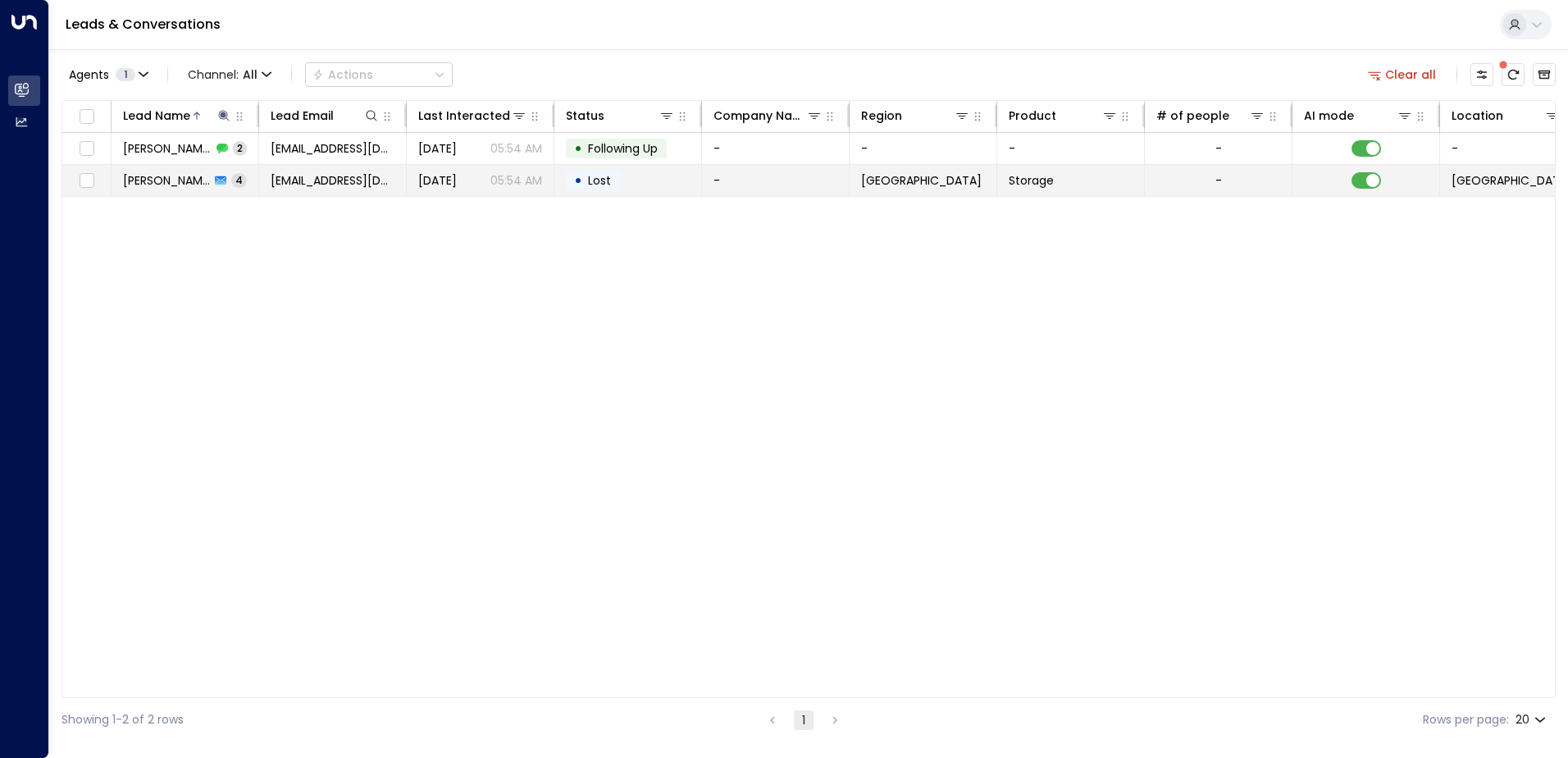
click at [152, 174] on span "[PERSON_NAME]" at bounding box center [166, 181] width 87 height 16
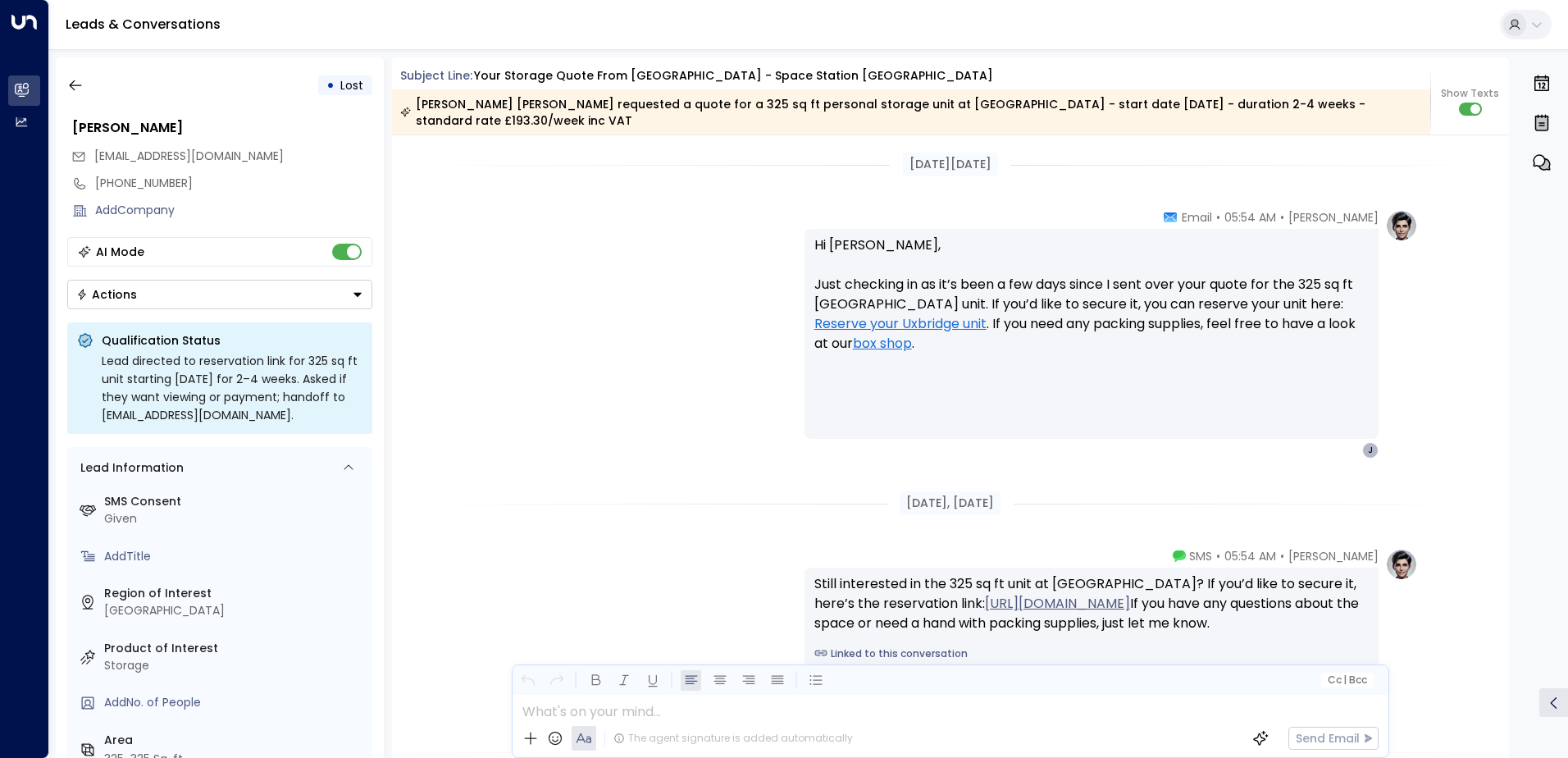
scroll to position [2439, 0]
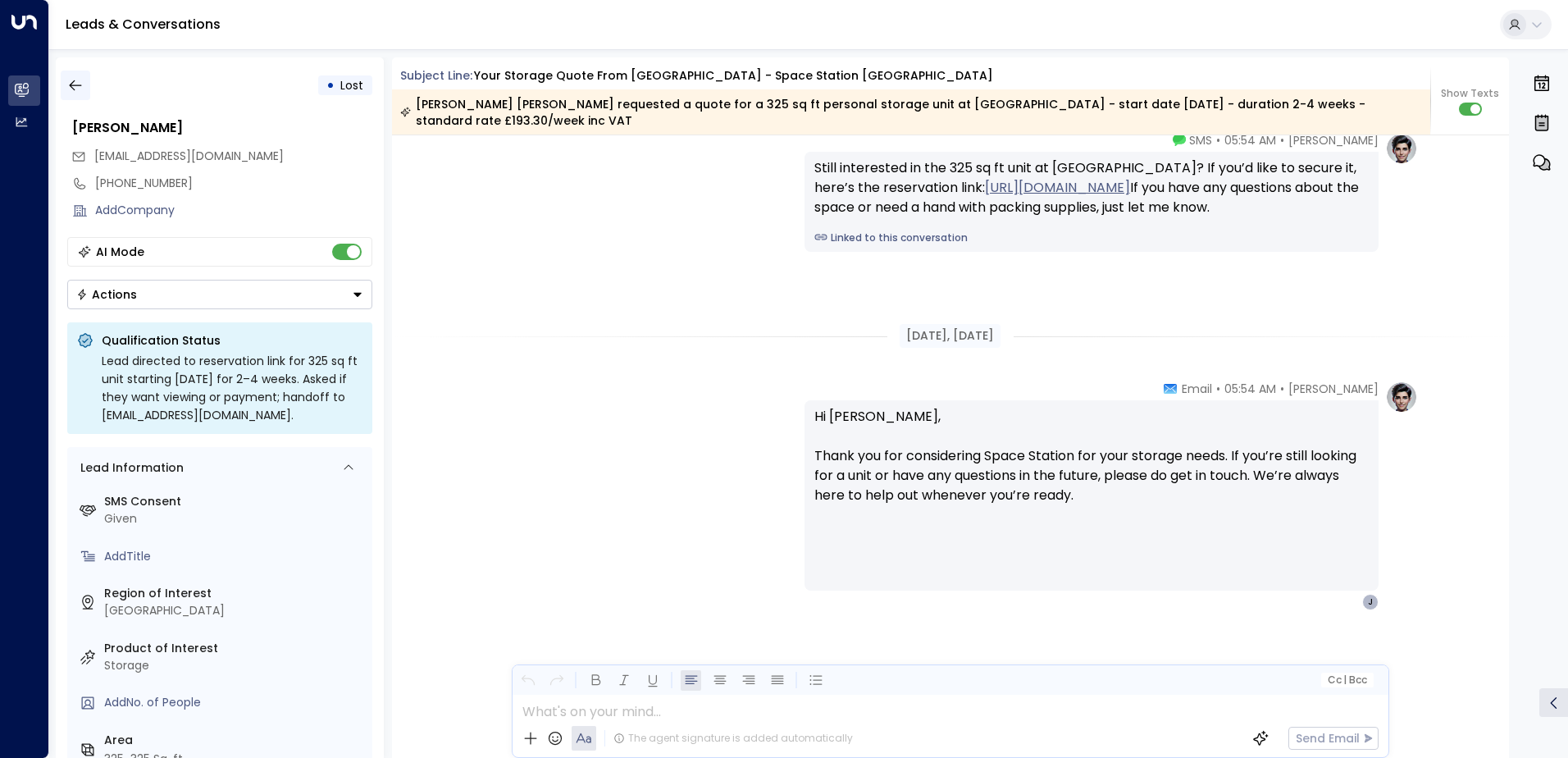
click at [69, 87] on icon "button" at bounding box center [76, 86] width 16 height 16
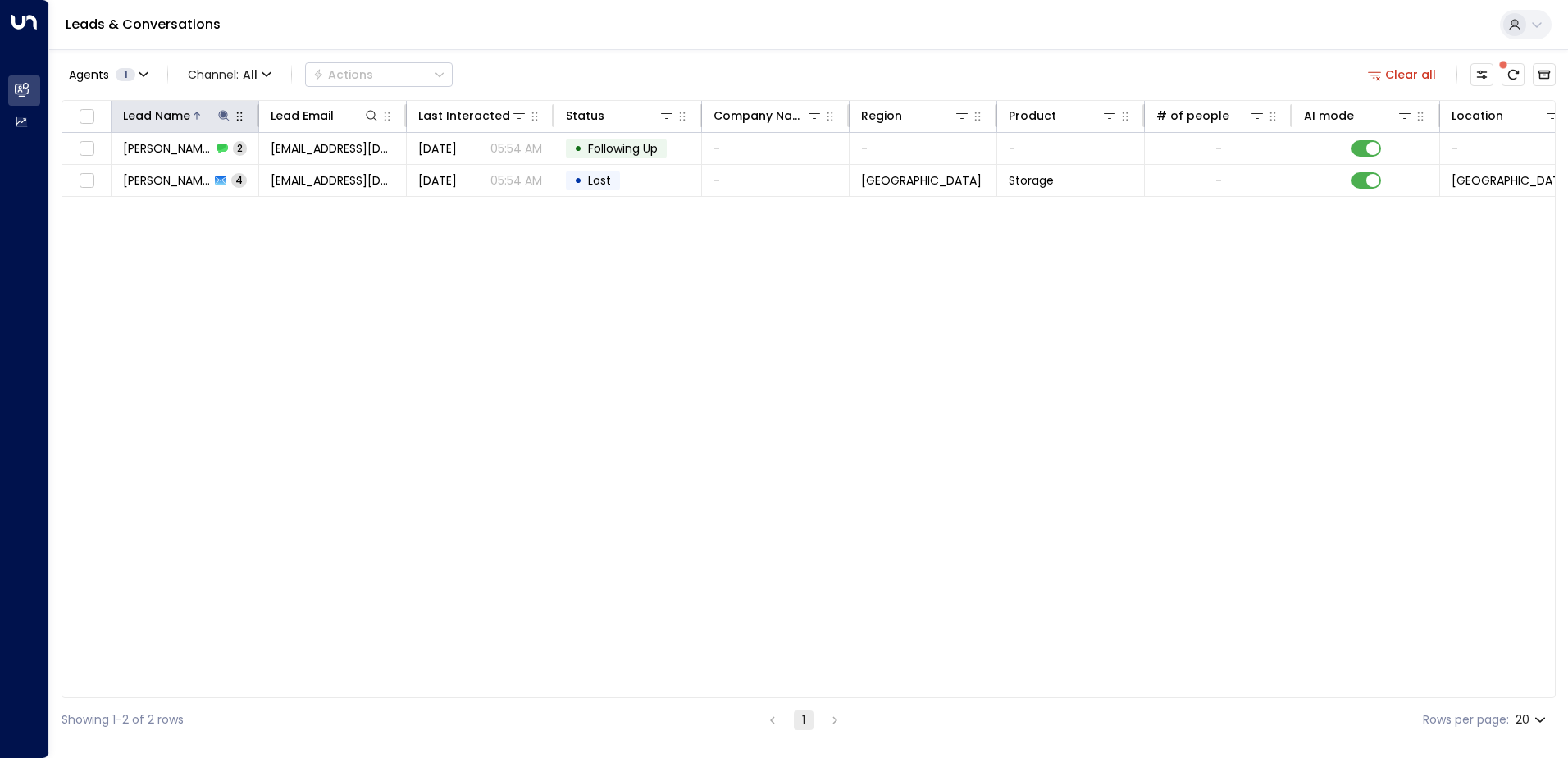
click at [222, 111] on icon at bounding box center [223, 116] width 13 height 13
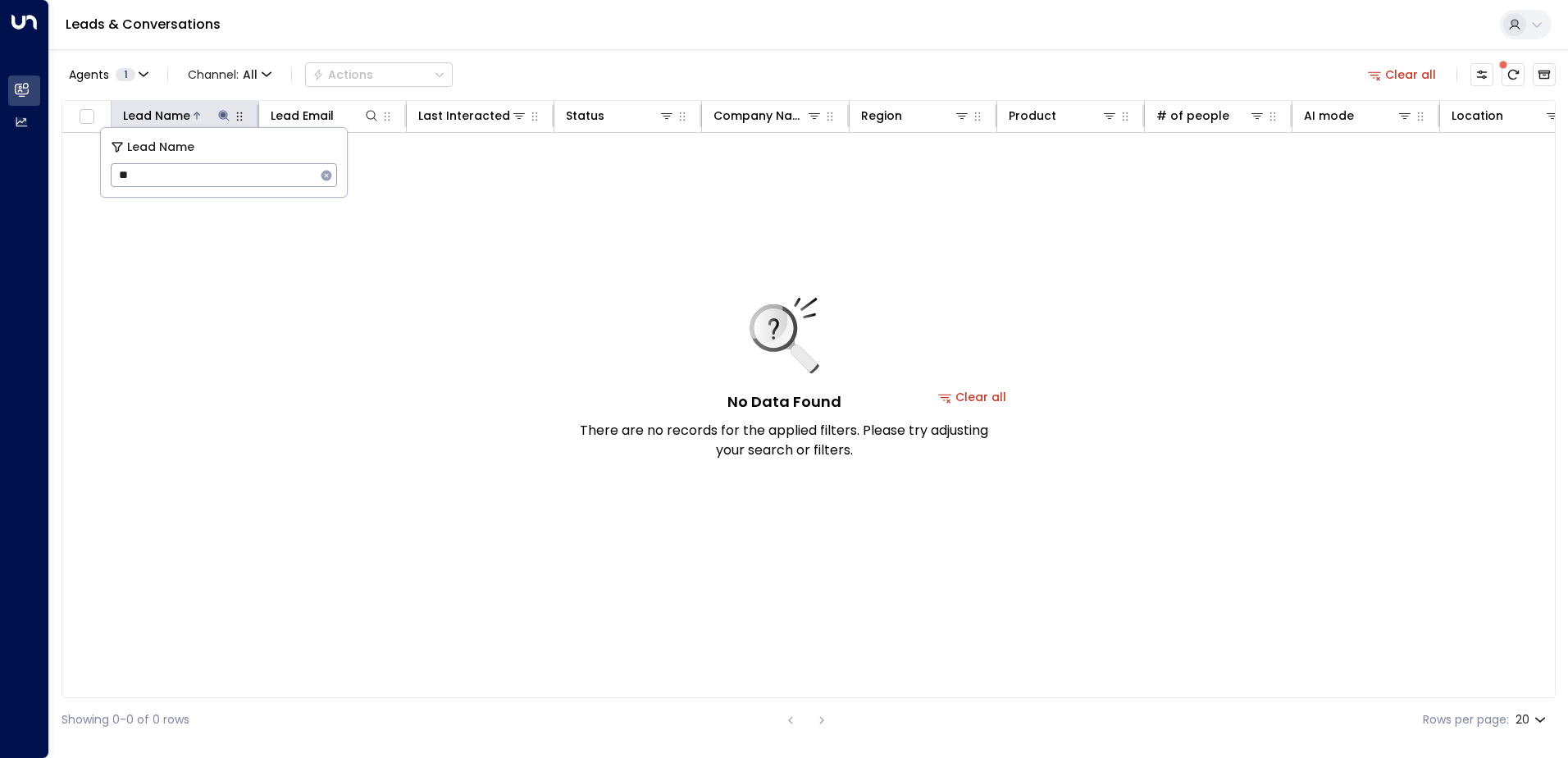
type input "*"
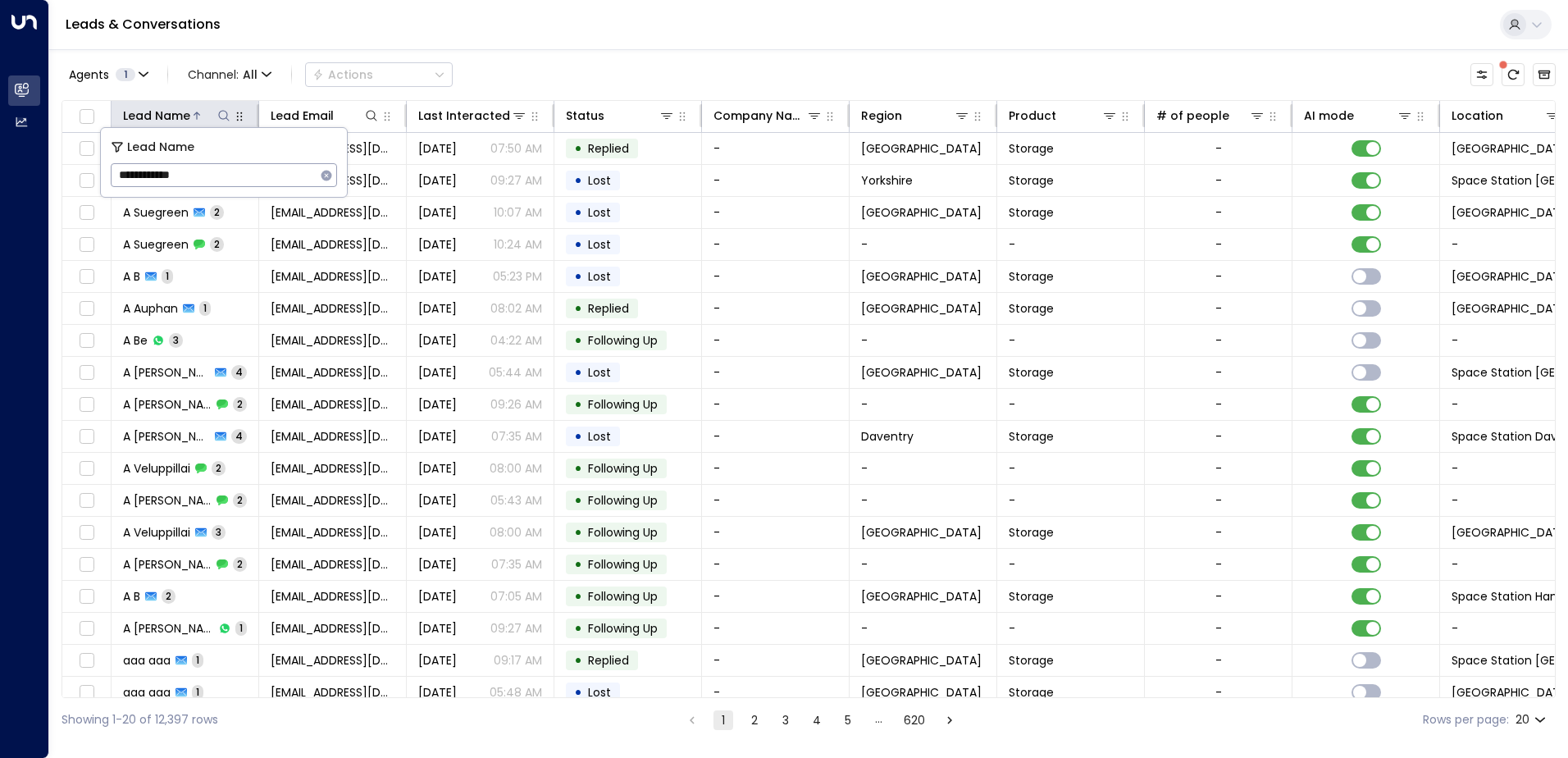
type input "**********"
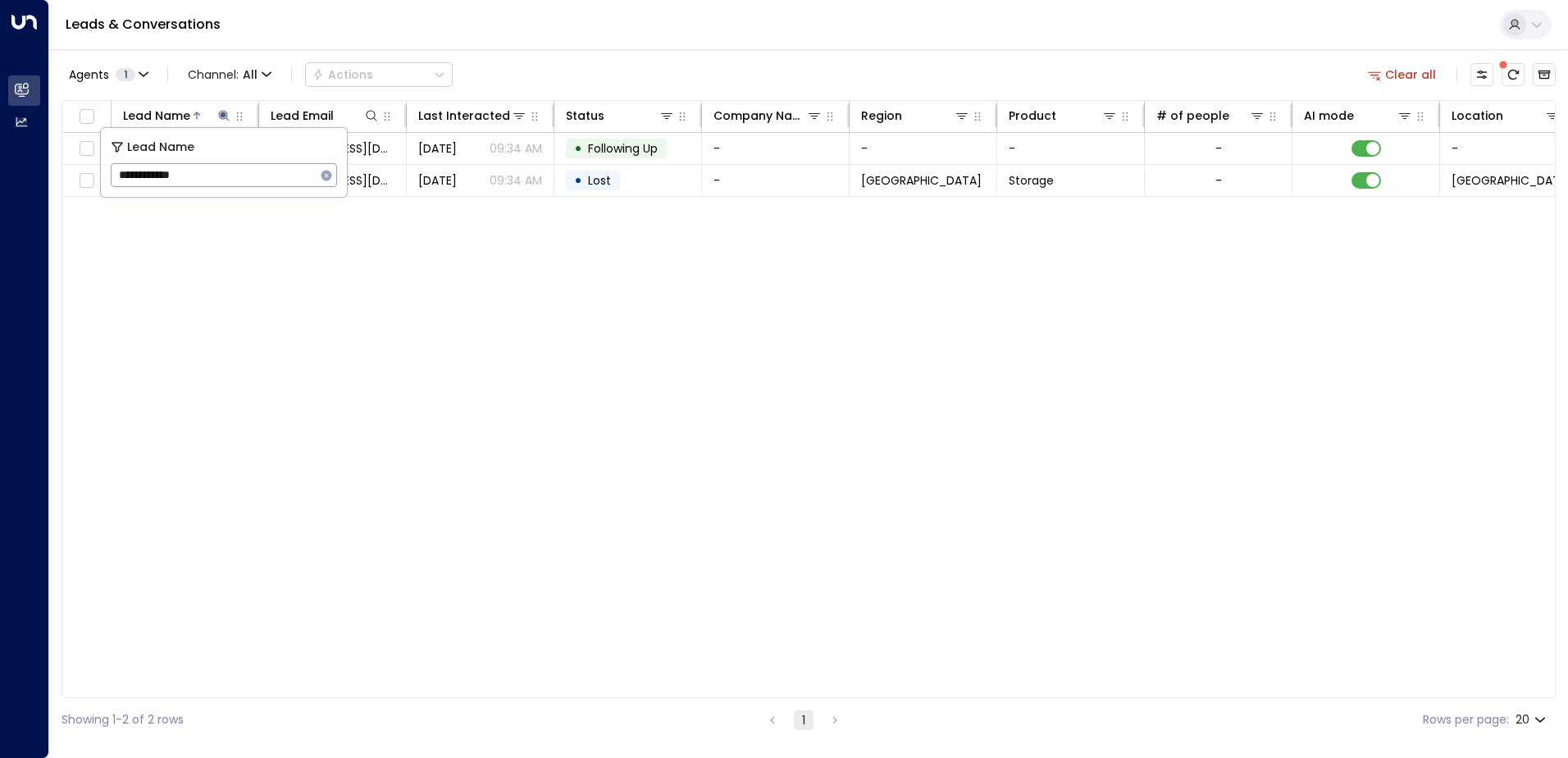
click at [313, 321] on div "Lead Name Lead Email Last Interacted Status Company Name Region Product # of pe…" at bounding box center [808, 399] width 1494 height 597
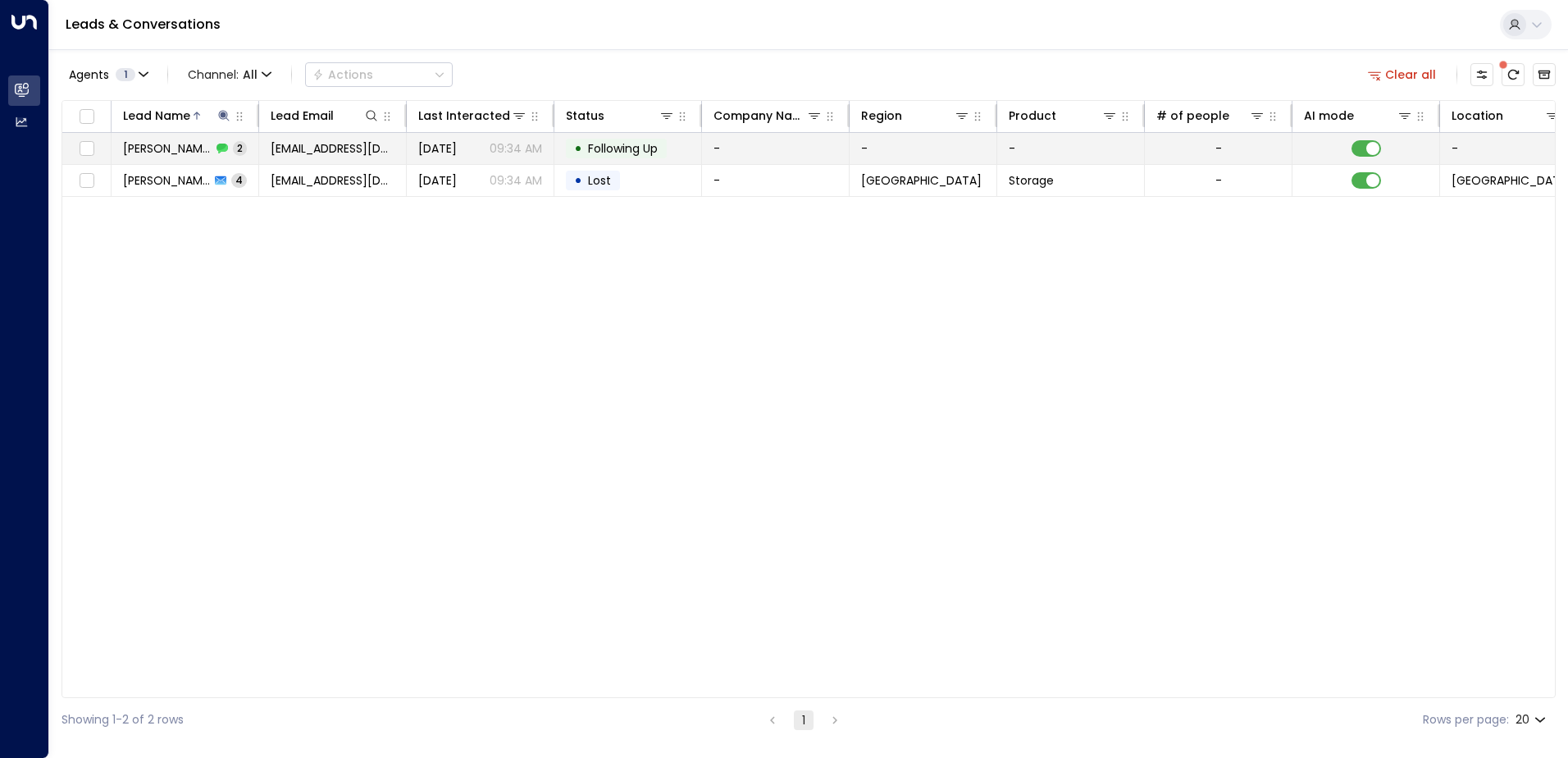
click at [160, 150] on span "[PERSON_NAME]" at bounding box center [167, 149] width 88 height 16
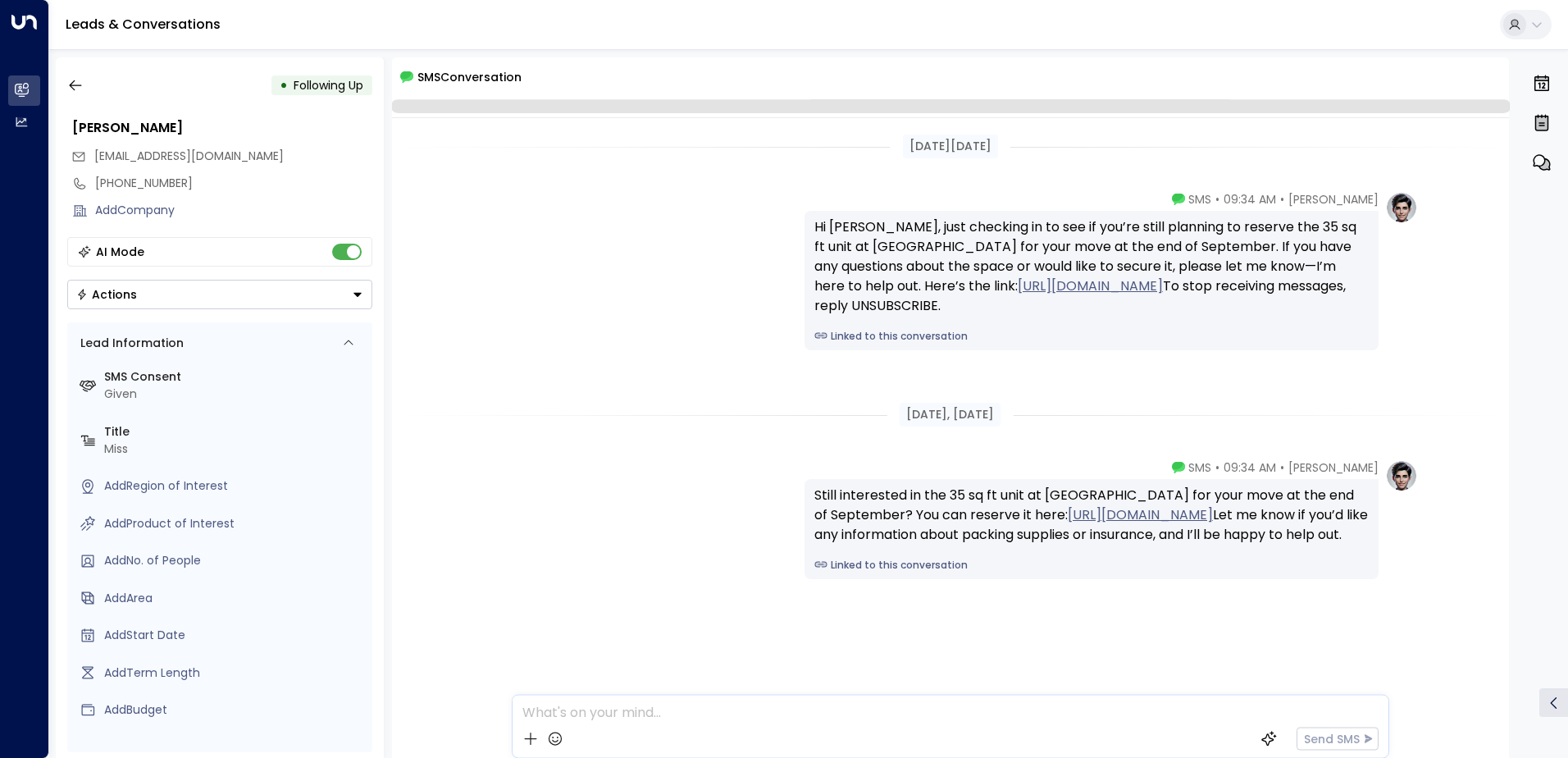
scroll to position [25, 0]
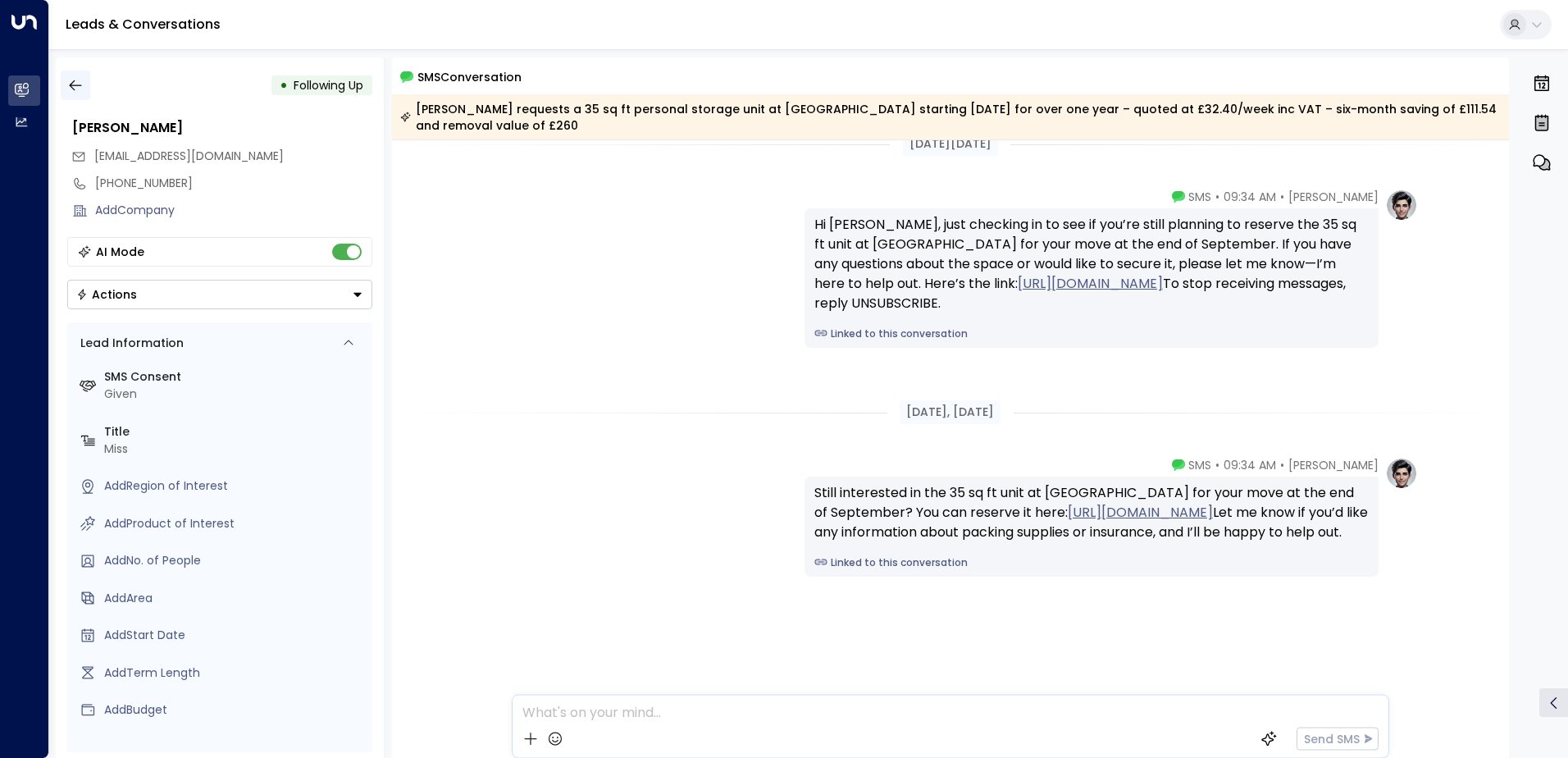
click at [68, 83] on icon "button" at bounding box center [76, 86] width 16 height 16
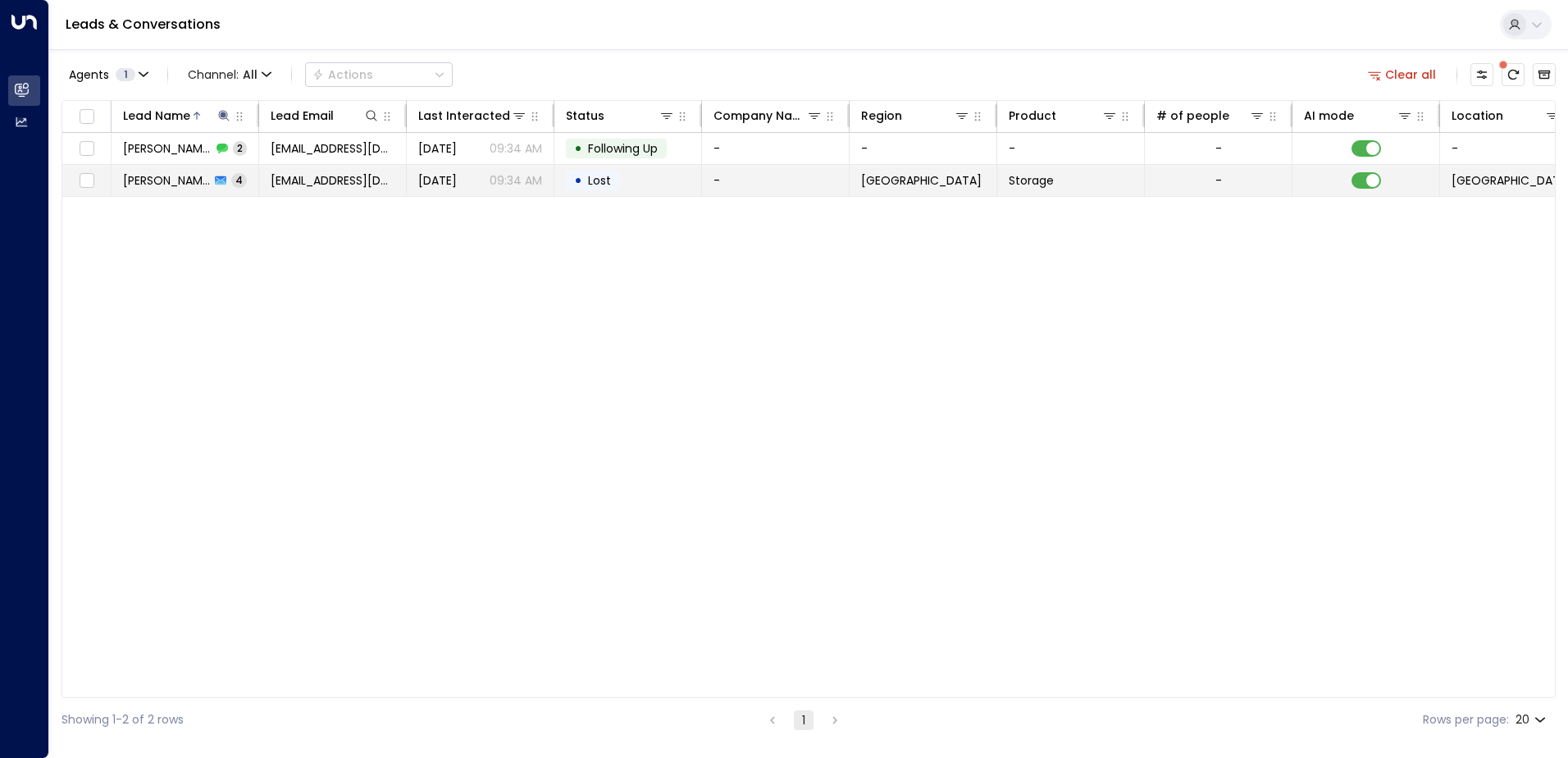
click at [232, 184] on span "4" at bounding box center [239, 180] width 16 height 14
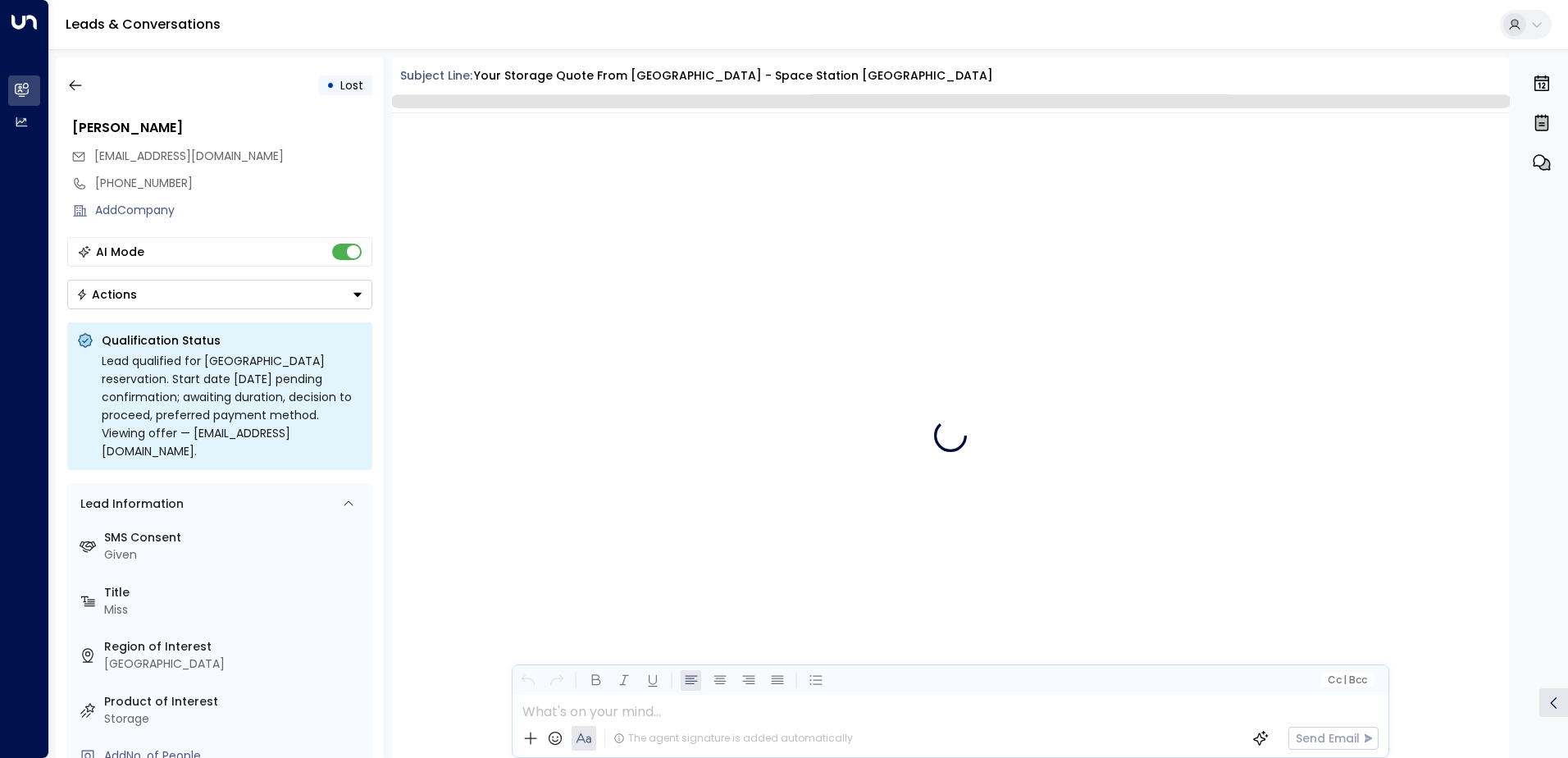
scroll to position [3450, 0]
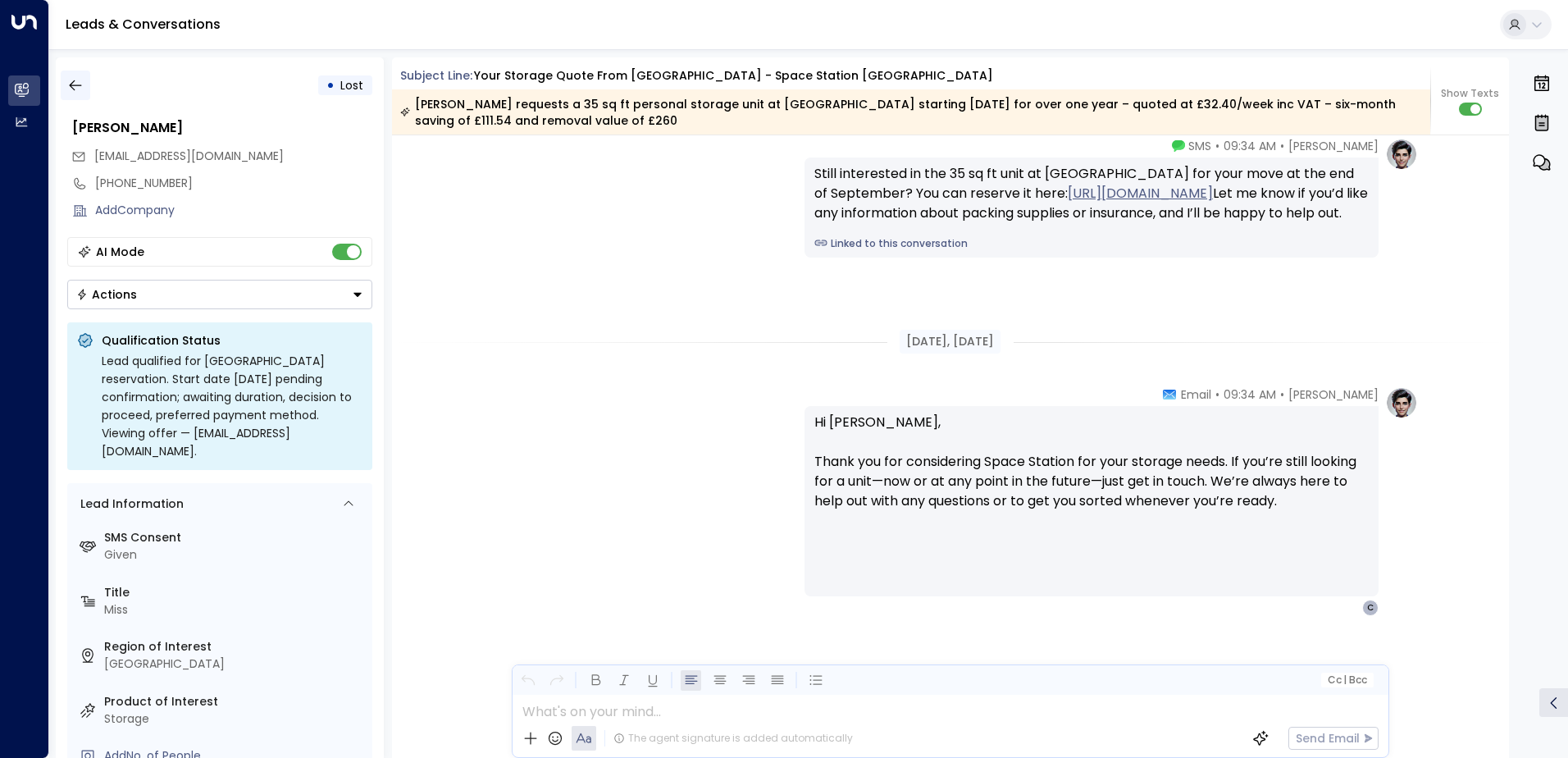
click at [82, 85] on icon "button" at bounding box center [76, 86] width 16 height 16
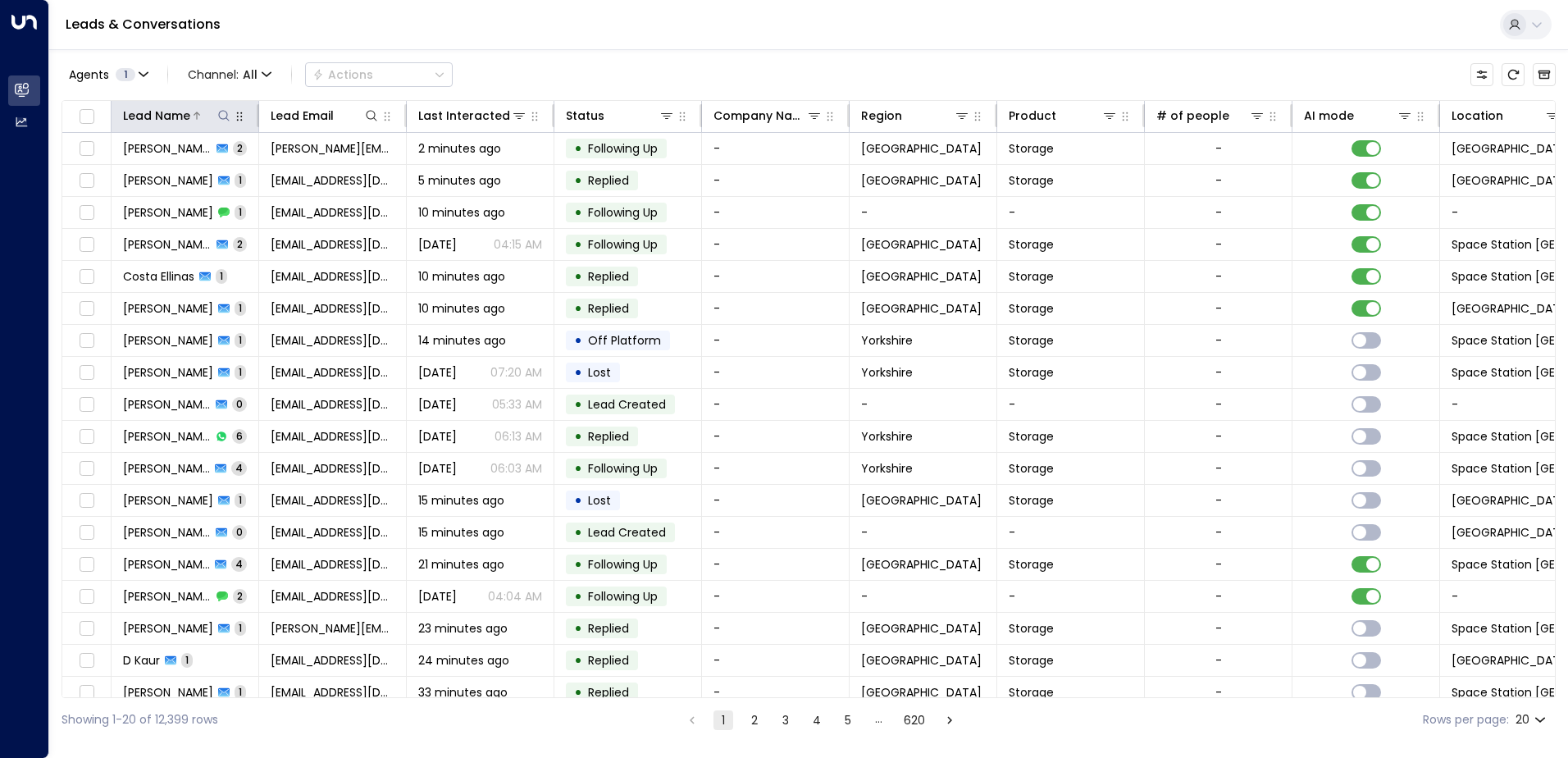
click at [223, 109] on icon at bounding box center [223, 116] width 13 height 13
type input "*"
type input "**********"
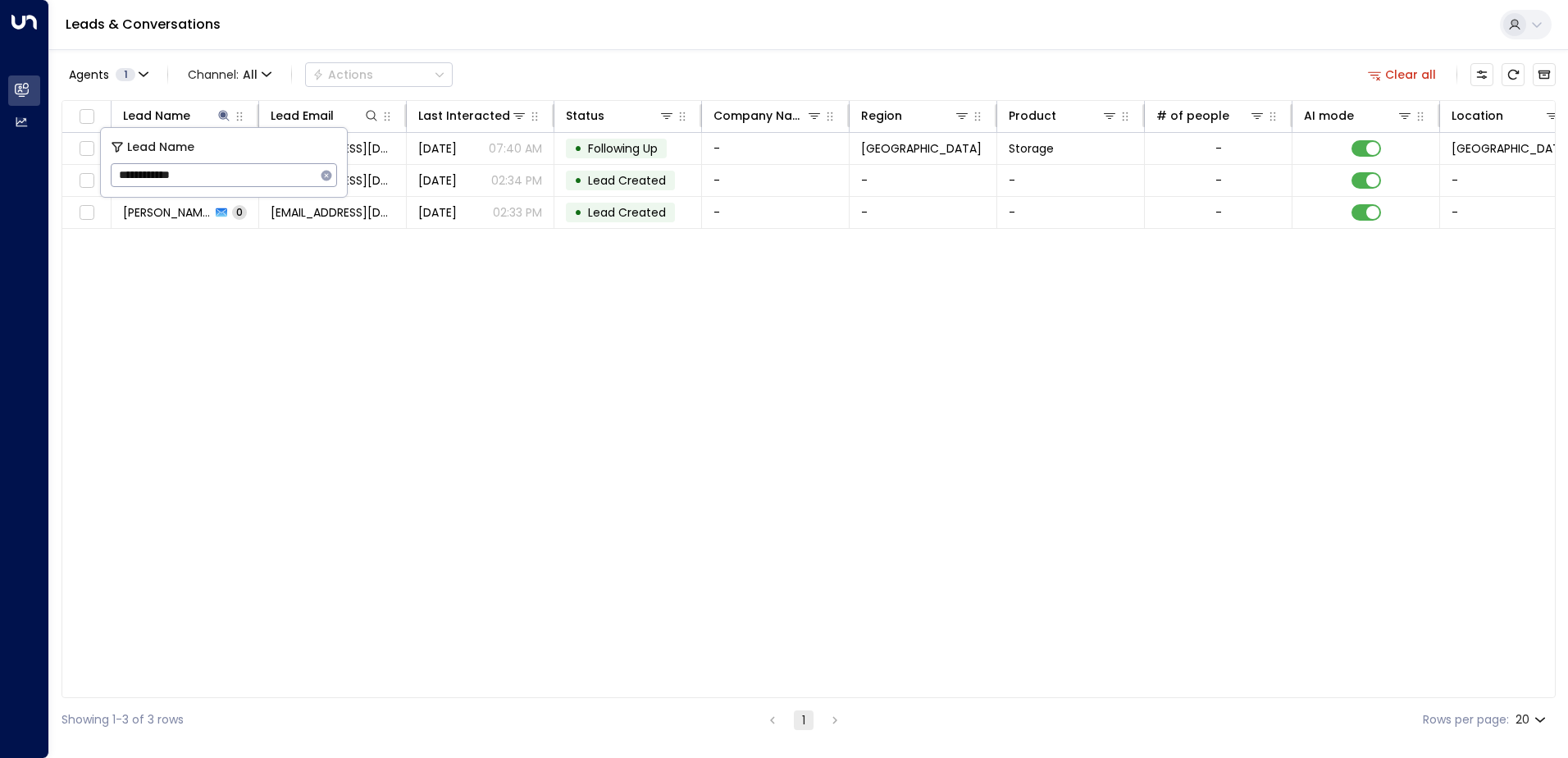
click at [399, 365] on div "Lead Name Lead Email Last Interacted Status Company Name Region Product # of pe…" at bounding box center [808, 399] width 1494 height 597
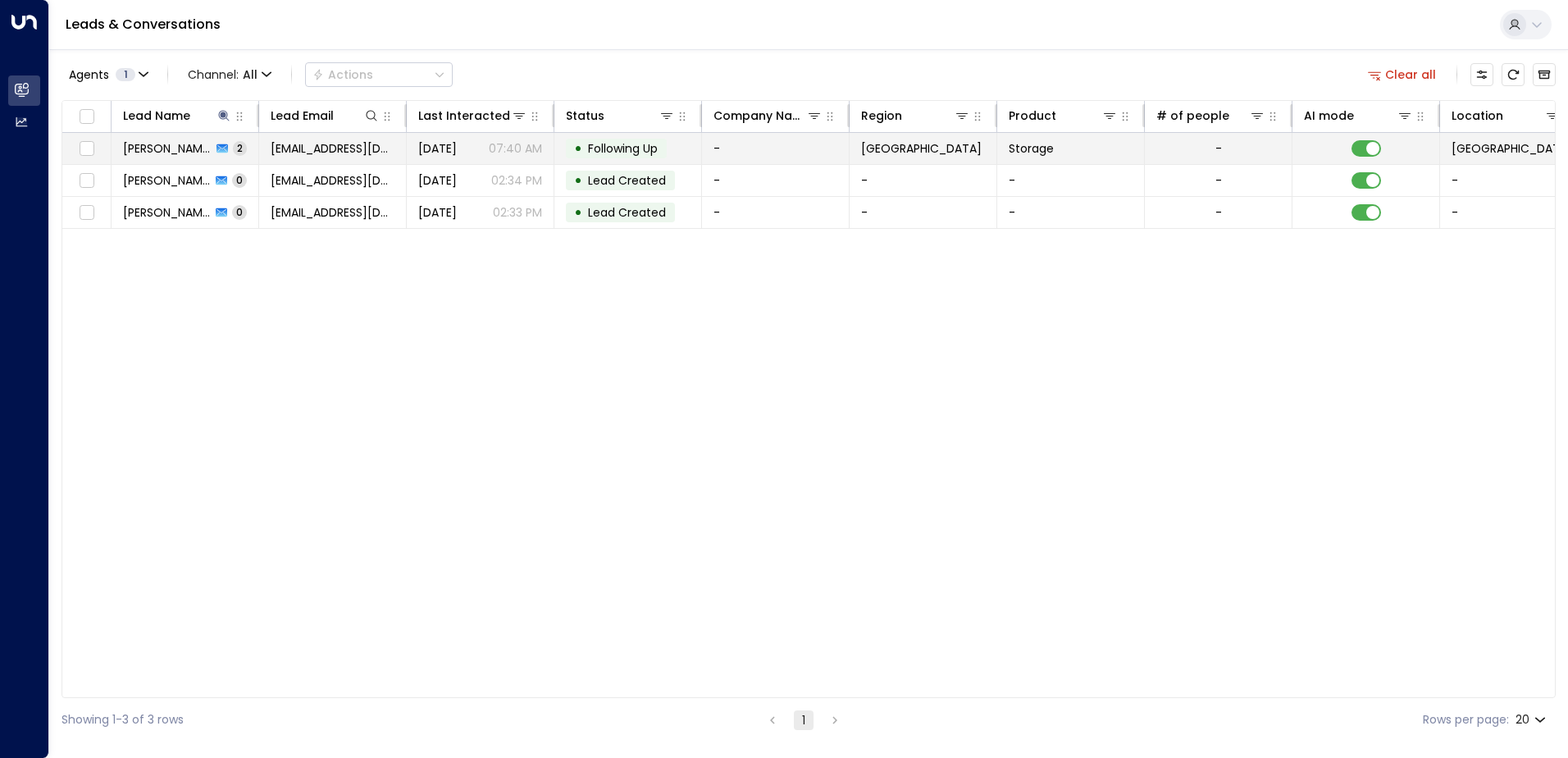
click at [216, 144] on icon at bounding box center [222, 149] width 12 height 9
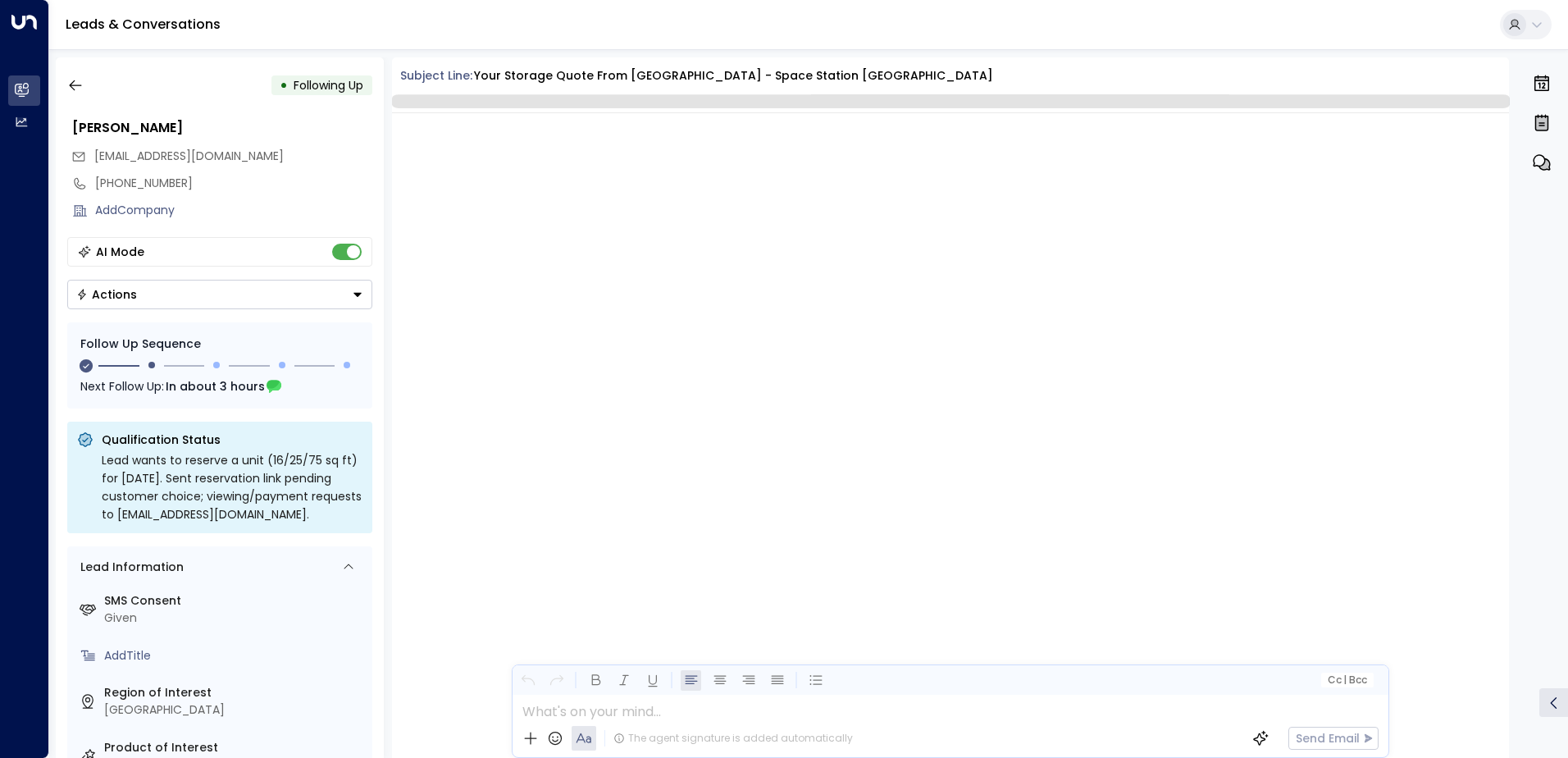
scroll to position [1275, 0]
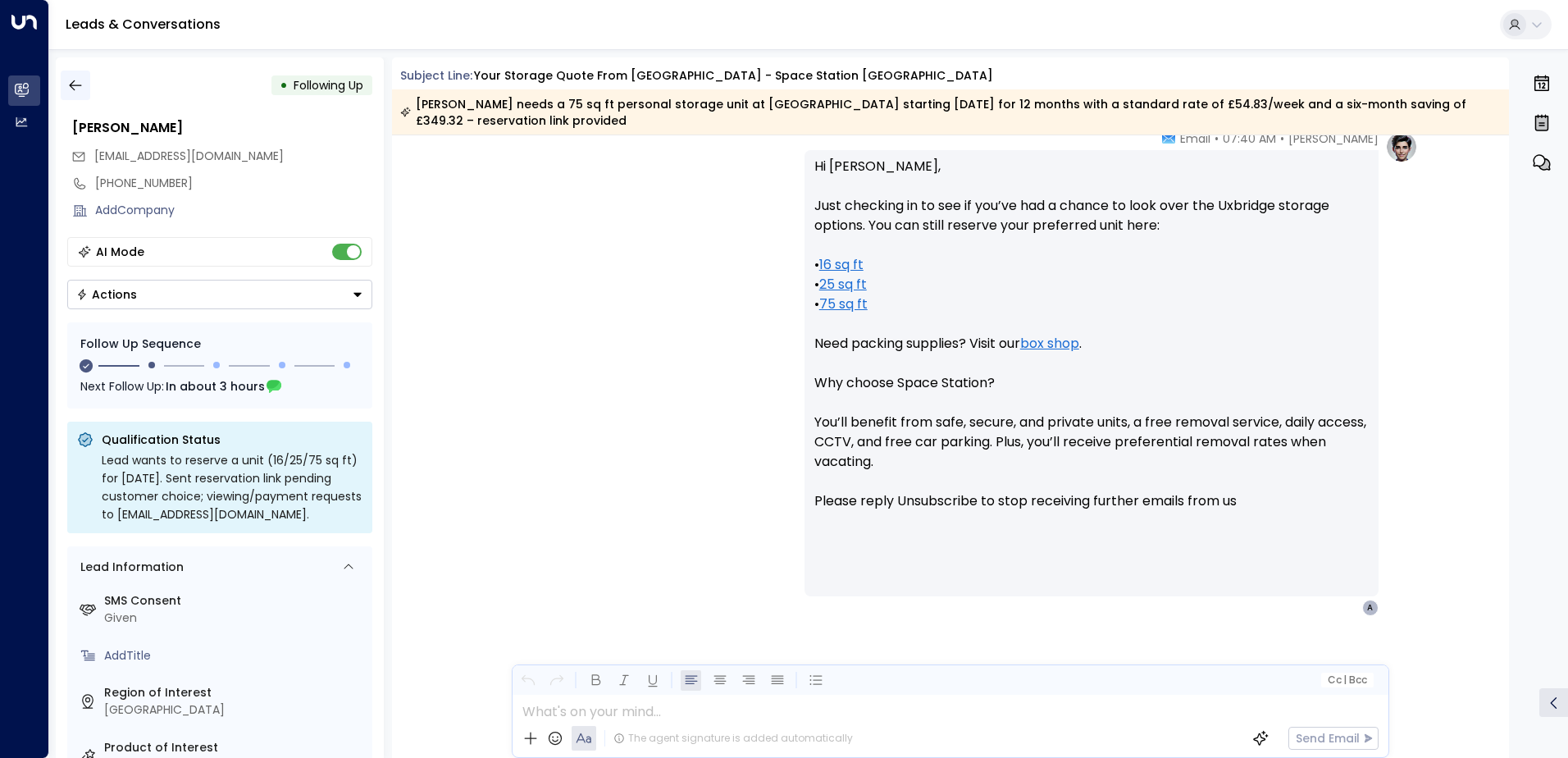
click at [77, 85] on icon "button" at bounding box center [76, 86] width 16 height 16
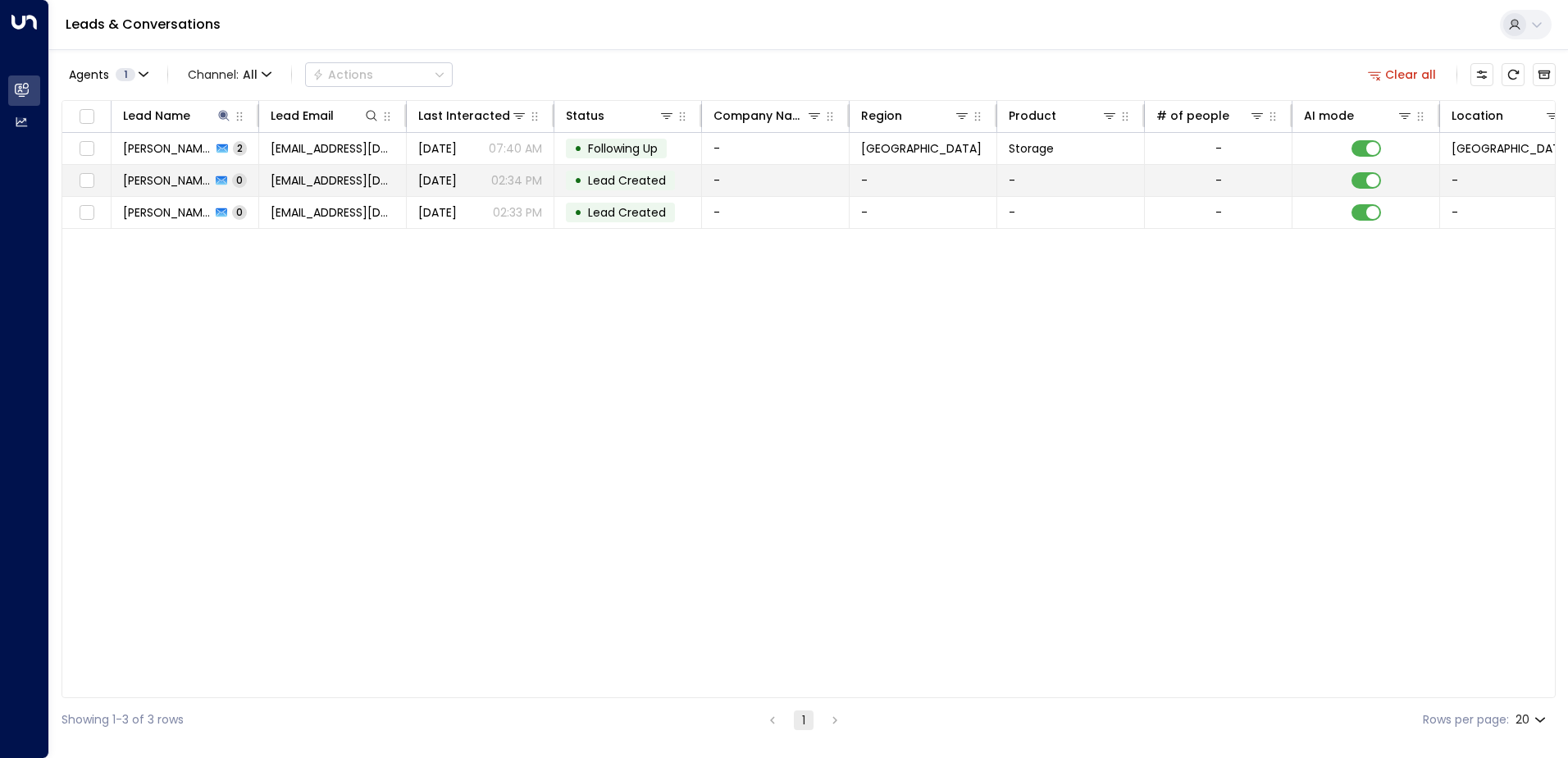
click at [152, 179] on span "Alfie Felton" at bounding box center [167, 181] width 88 height 16
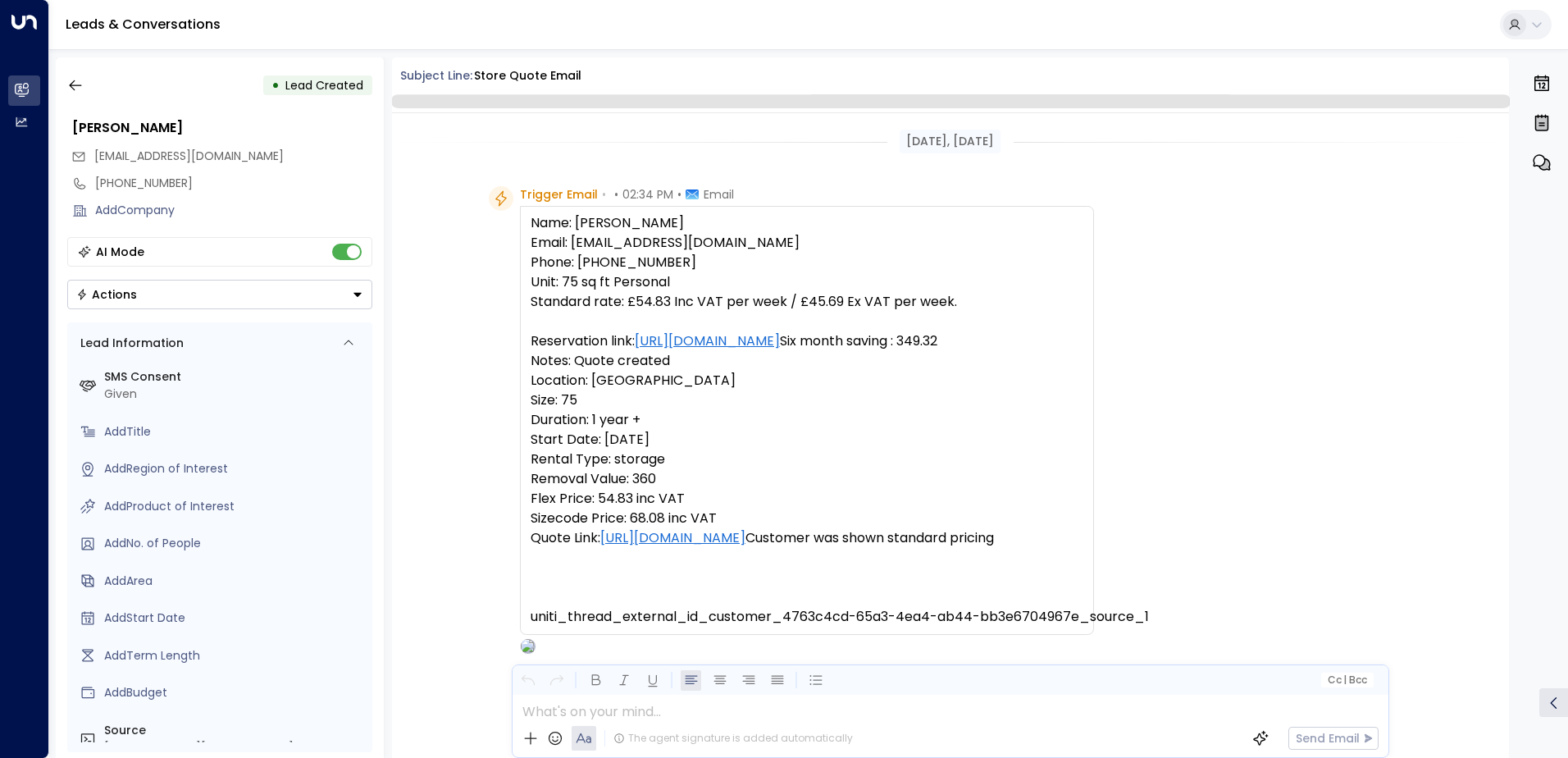
scroll to position [100, 0]
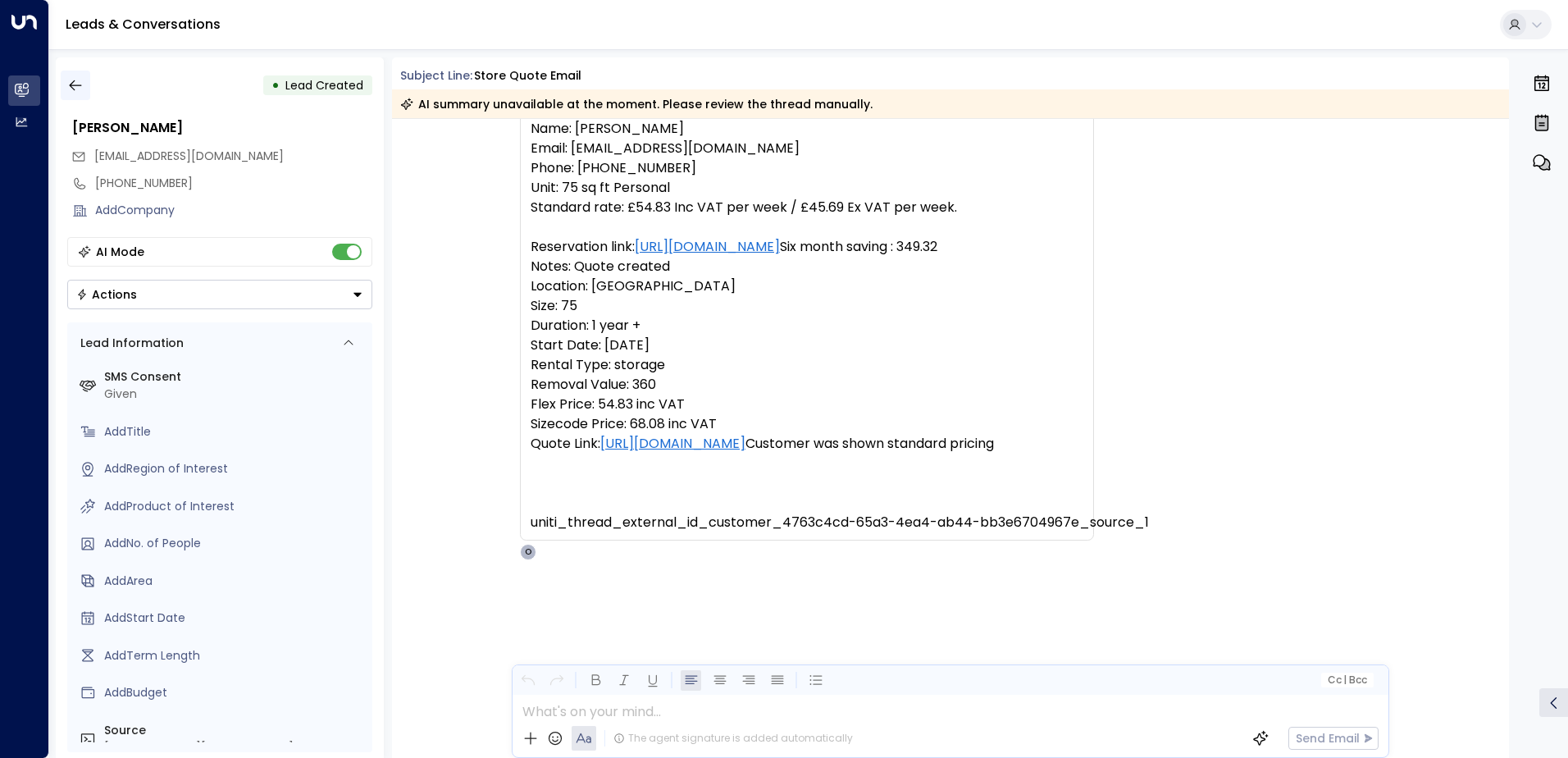
click at [87, 79] on button "button" at bounding box center [76, 85] width 29 height 29
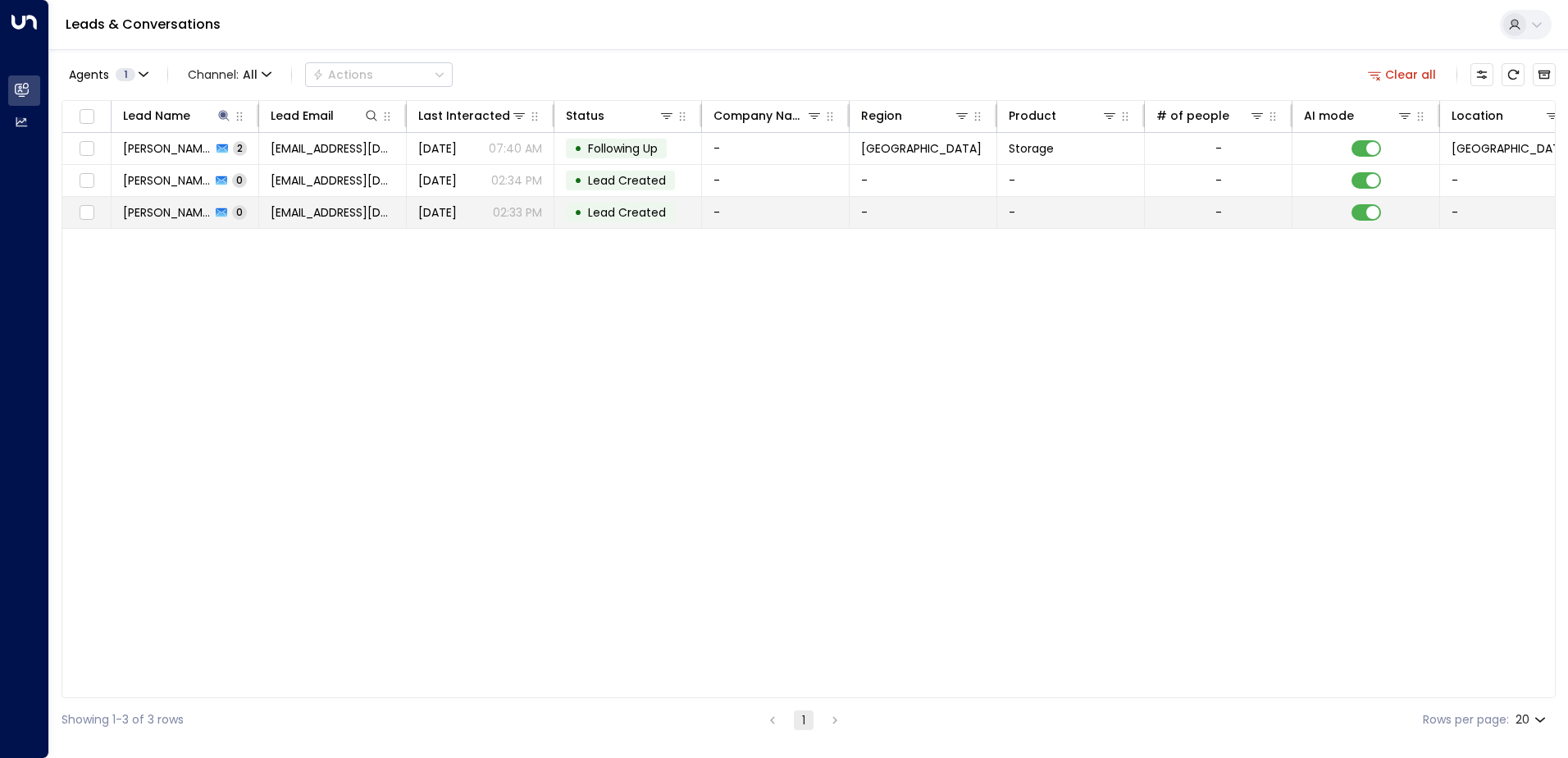
click at [151, 209] on span "Alfie Felton" at bounding box center [167, 213] width 88 height 16
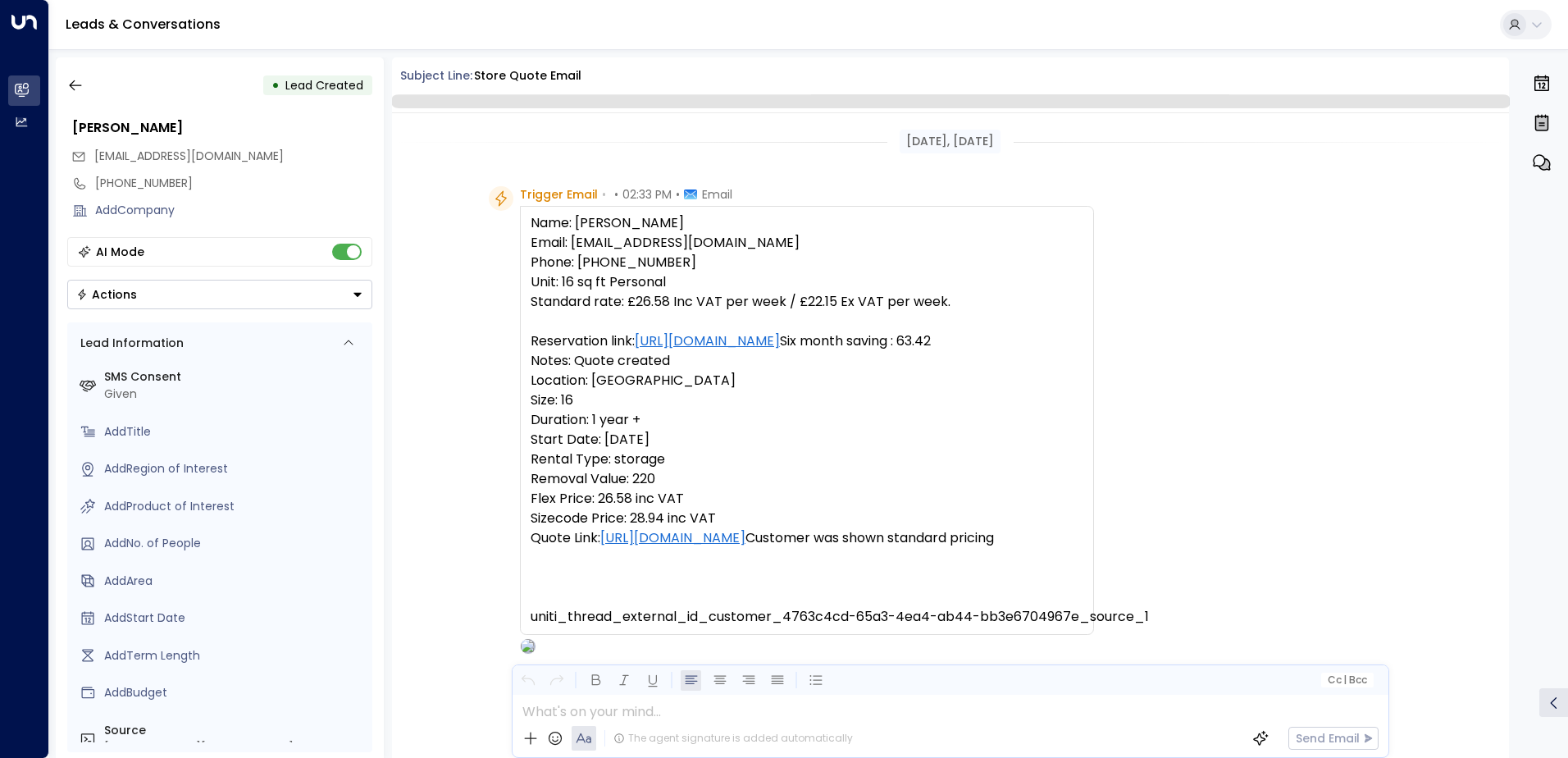
scroll to position [100, 0]
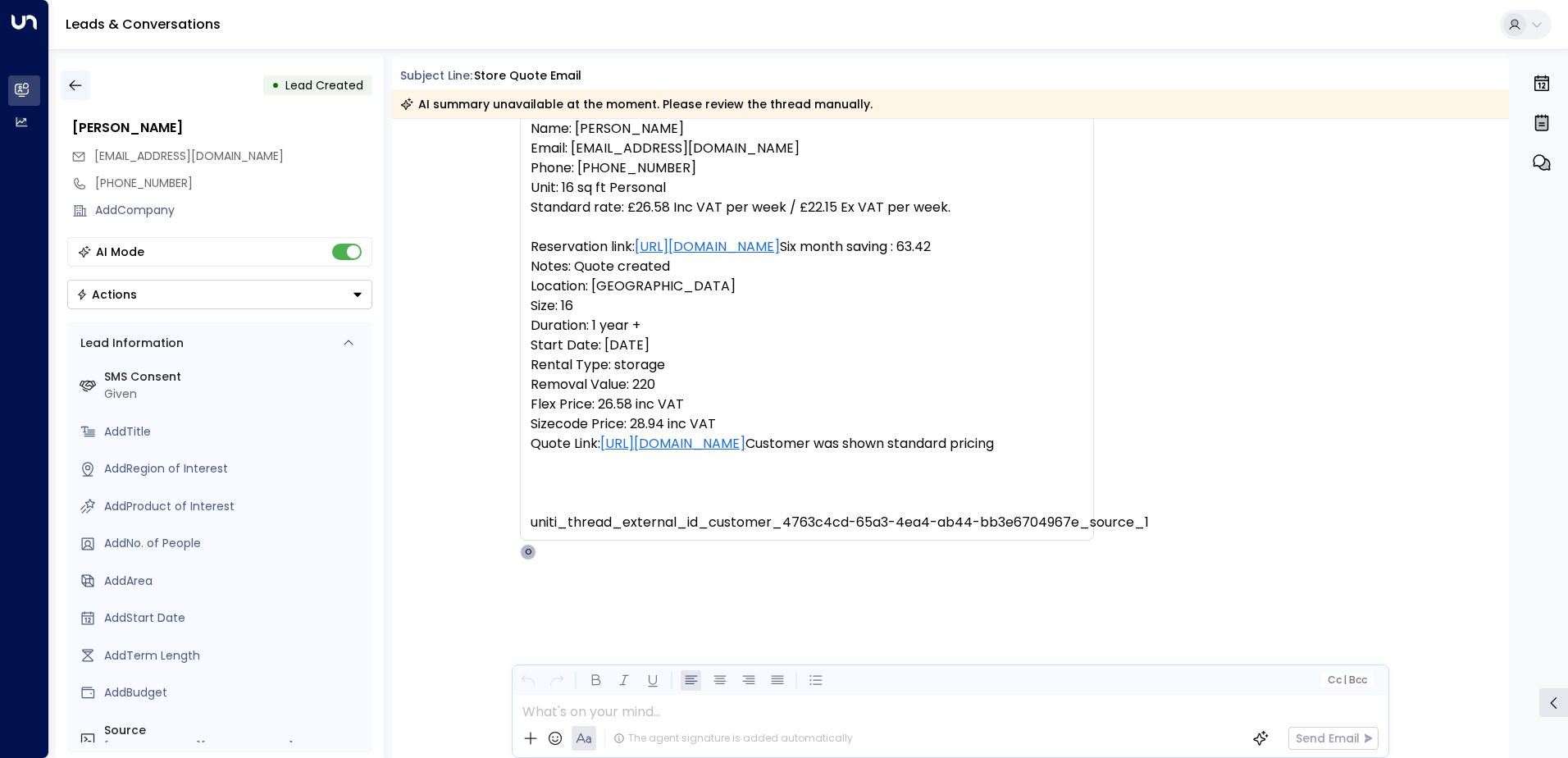
click at [71, 80] on icon "button" at bounding box center [76, 86] width 16 height 16
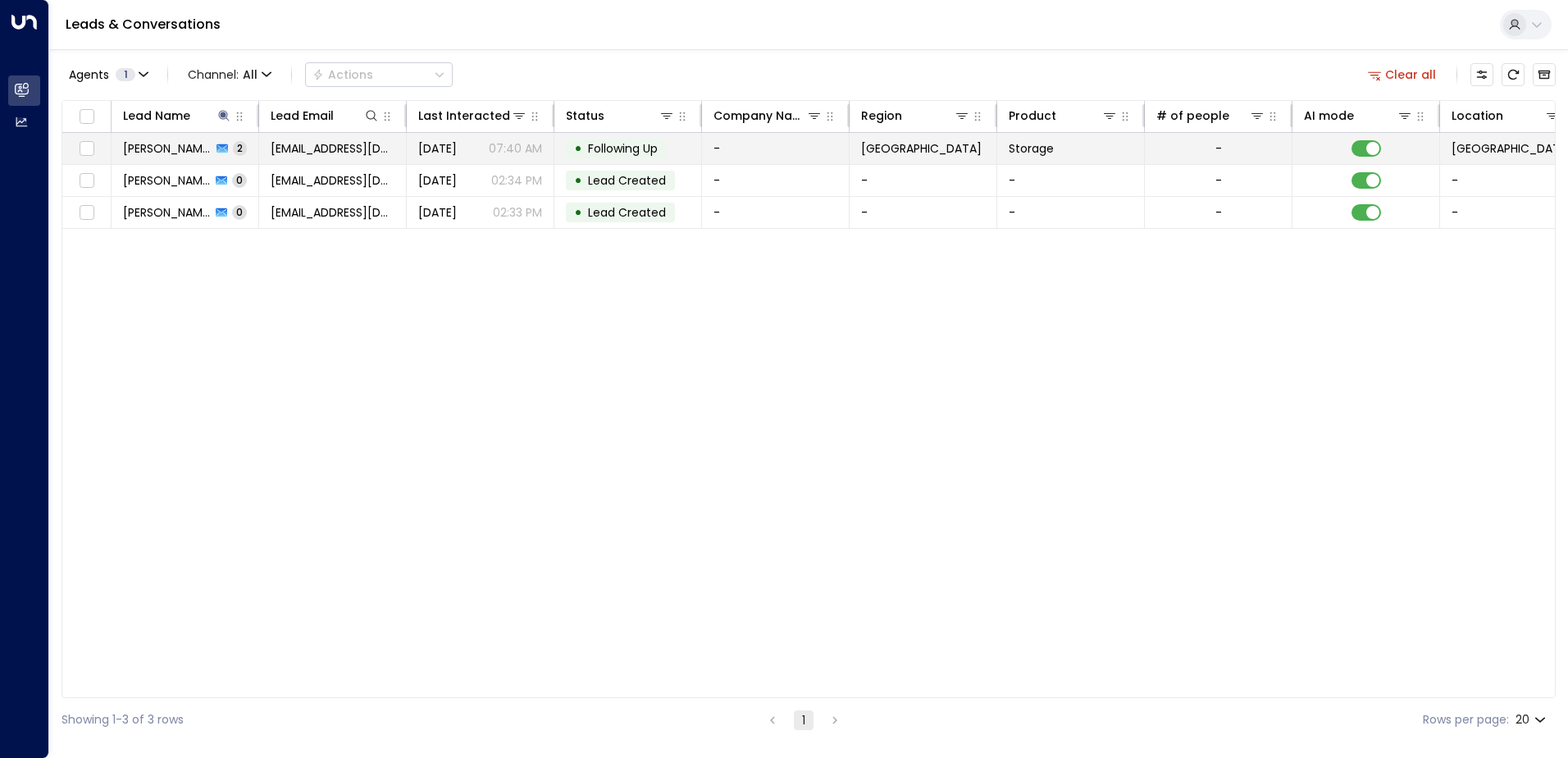
click at [179, 150] on span "Alfie Felton" at bounding box center [167, 149] width 88 height 16
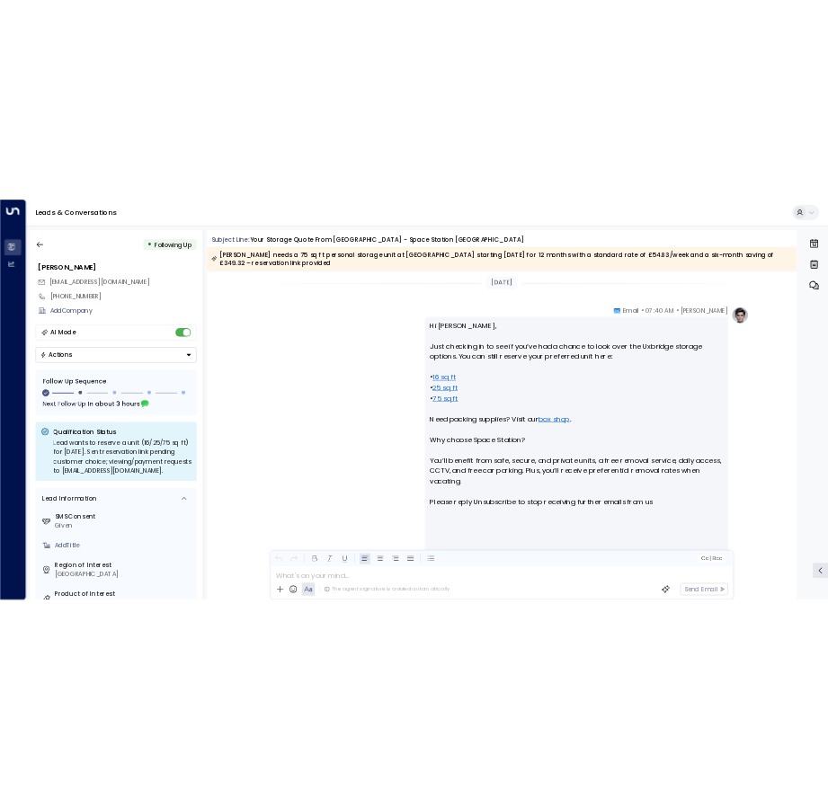
scroll to position [1422, 0]
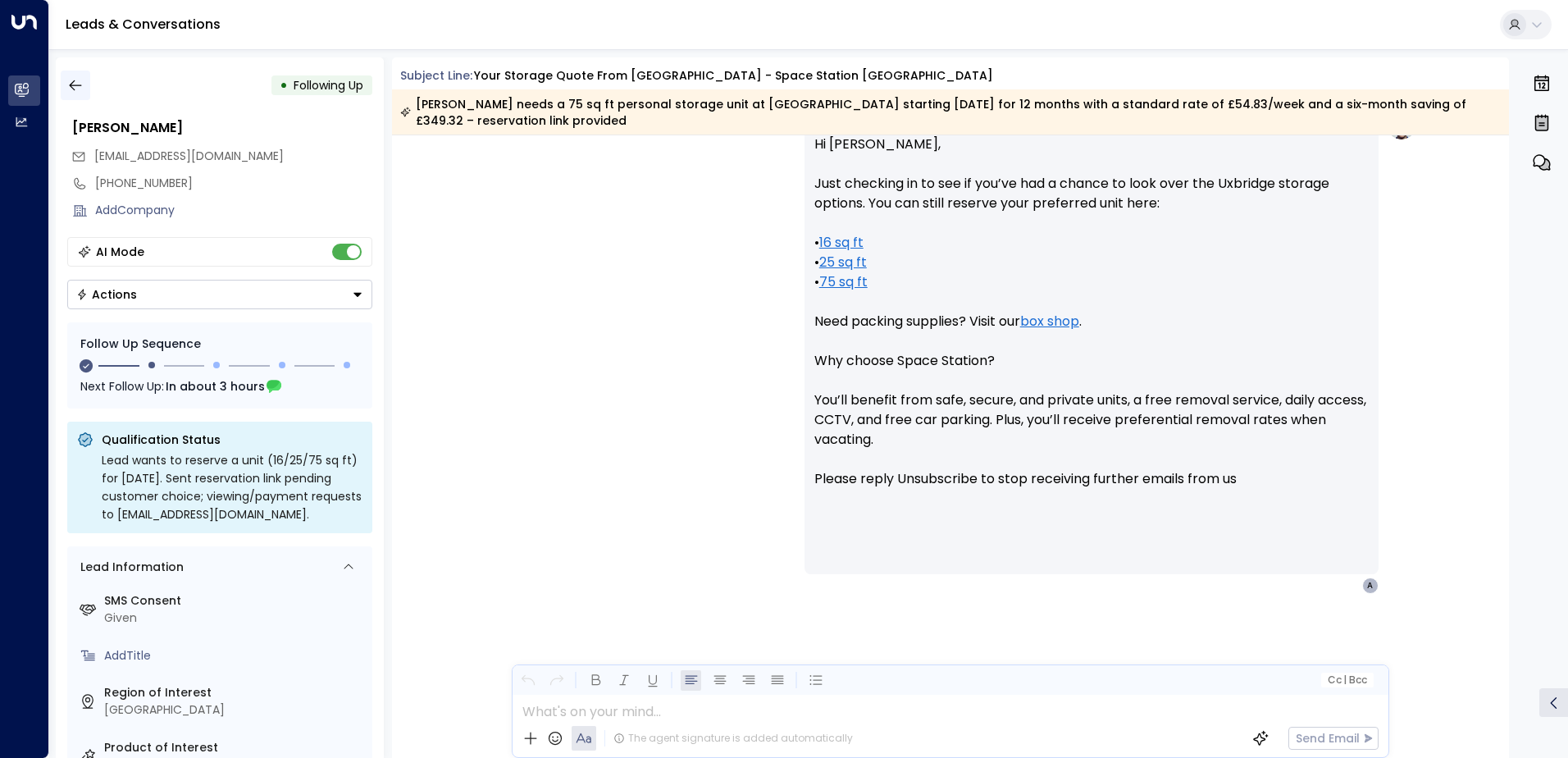
click at [76, 88] on icon "button" at bounding box center [76, 86] width 16 height 16
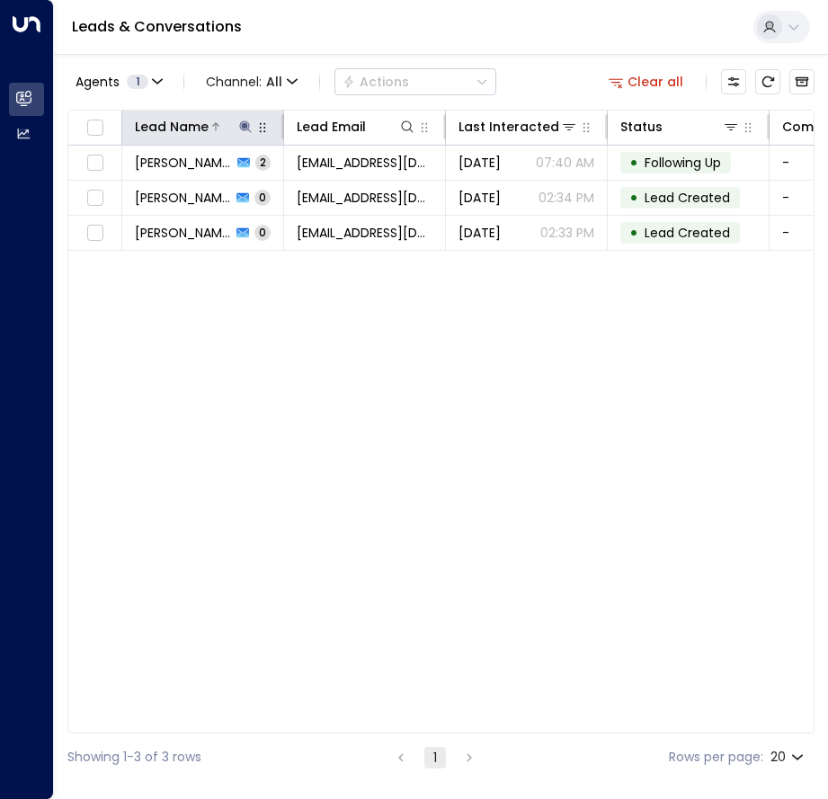
click at [242, 126] on icon at bounding box center [245, 126] width 12 height 12
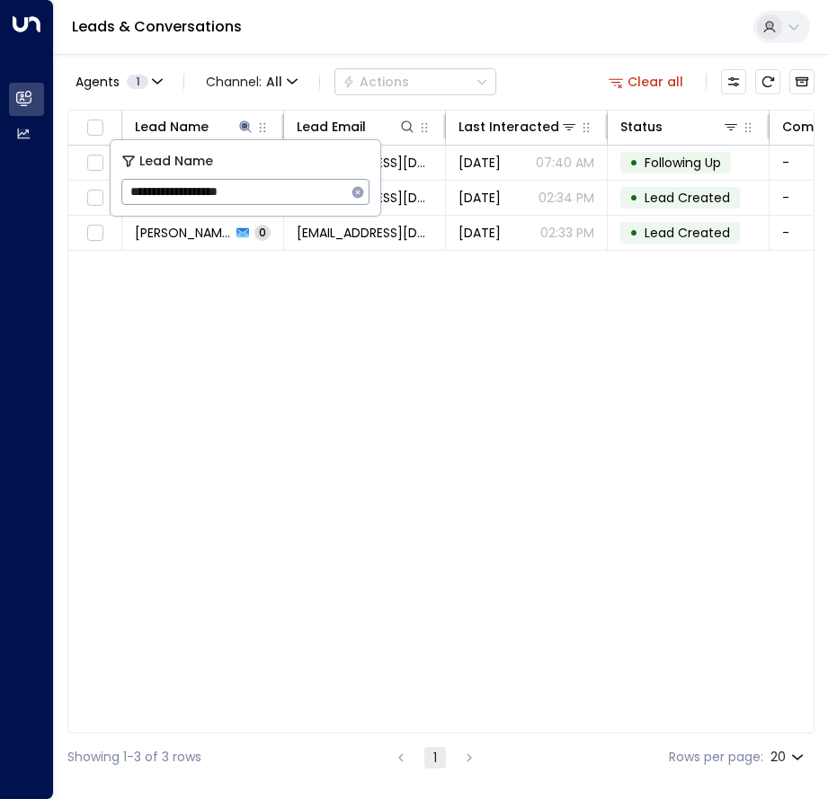
type input "**********"
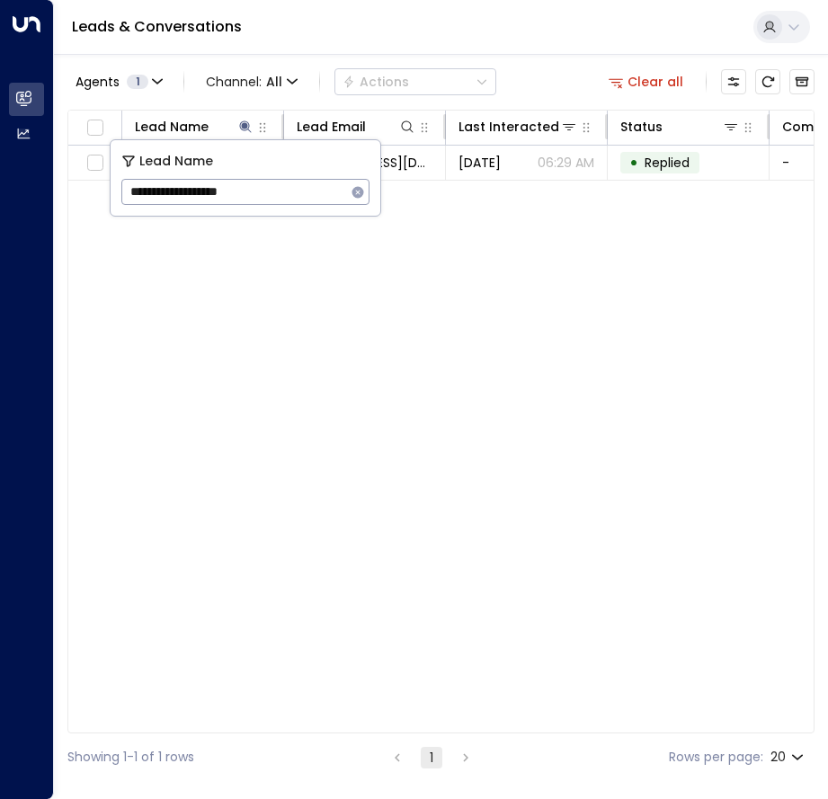
click at [780, 316] on div "Lead Name Lead Email Last Interacted Status Company Name Region Product # of pe…" at bounding box center [440, 422] width 747 height 624
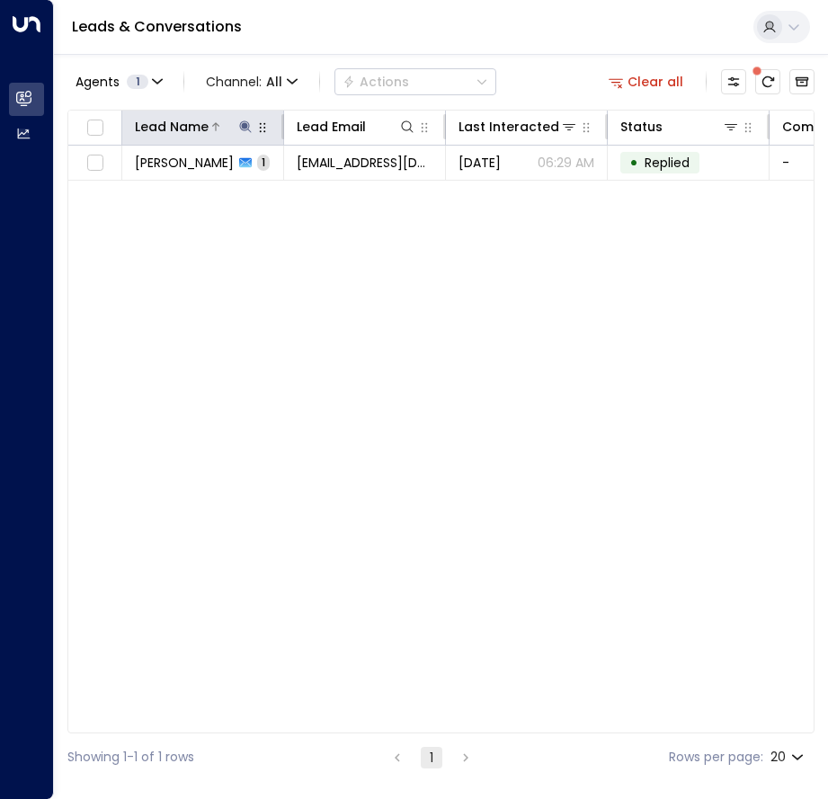
click at [246, 125] on icon at bounding box center [245, 126] width 12 height 12
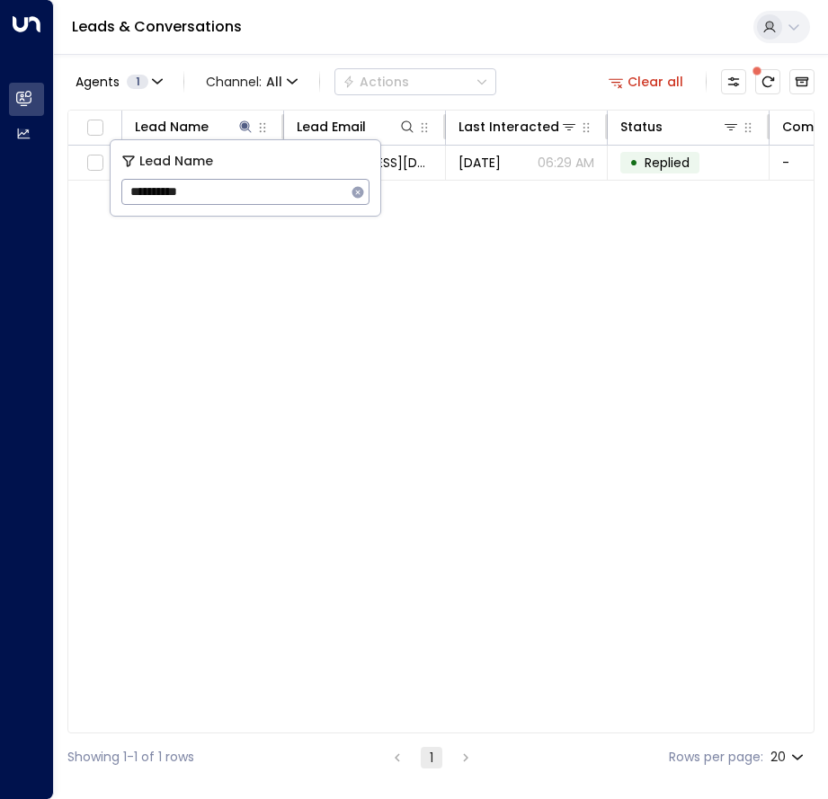
type input "**********"
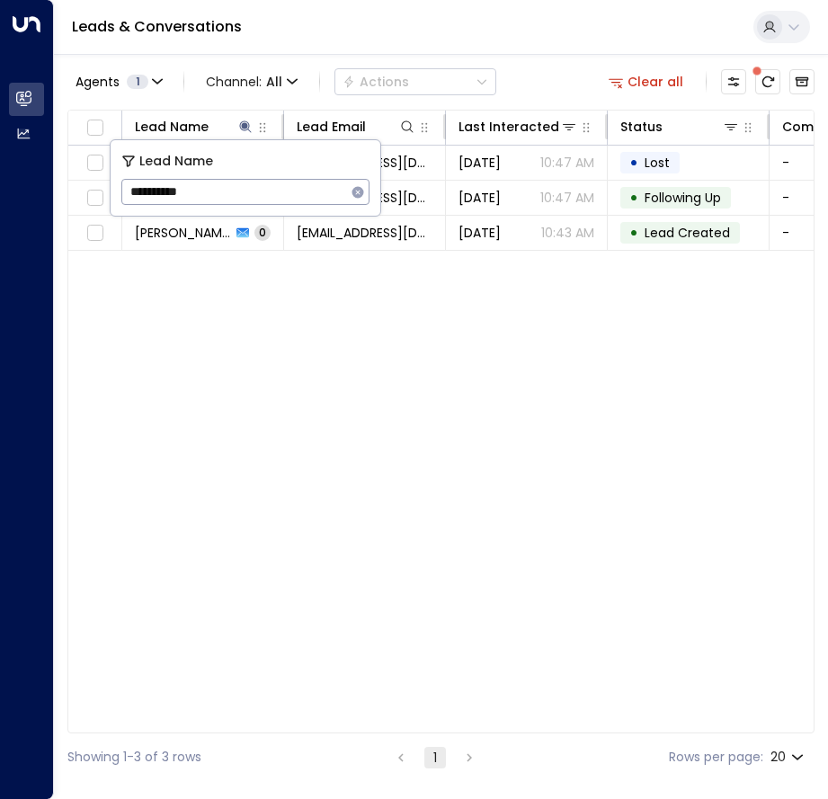
click at [270, 326] on div "Lead Name Lead Email Last Interacted Status Company Name Region Product # of pe…" at bounding box center [440, 422] width 747 height 624
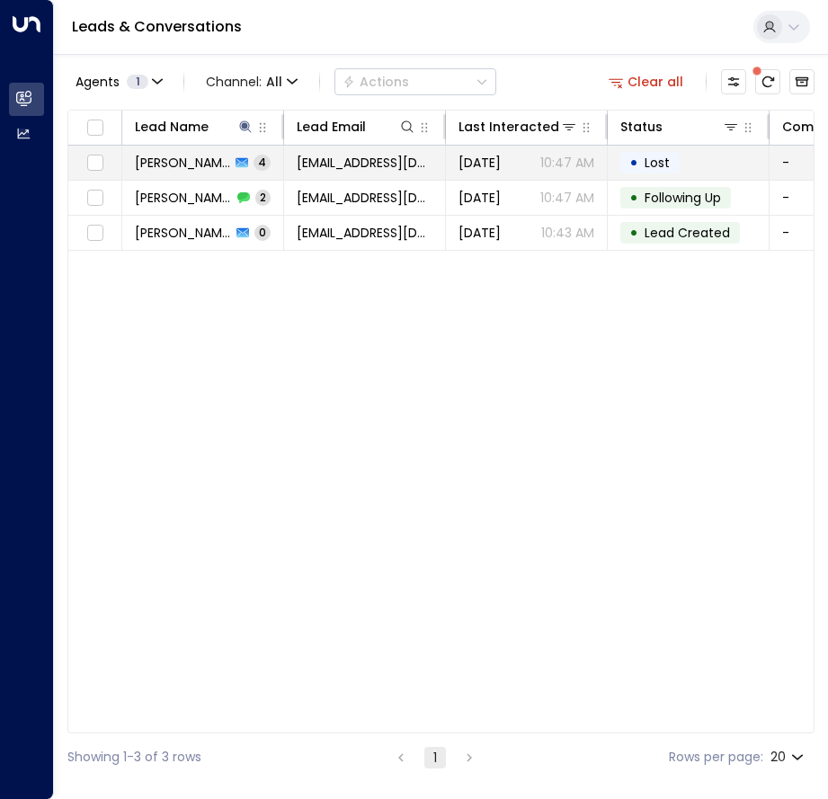
click at [182, 161] on span "Sami Eyles" at bounding box center [182, 163] width 95 height 18
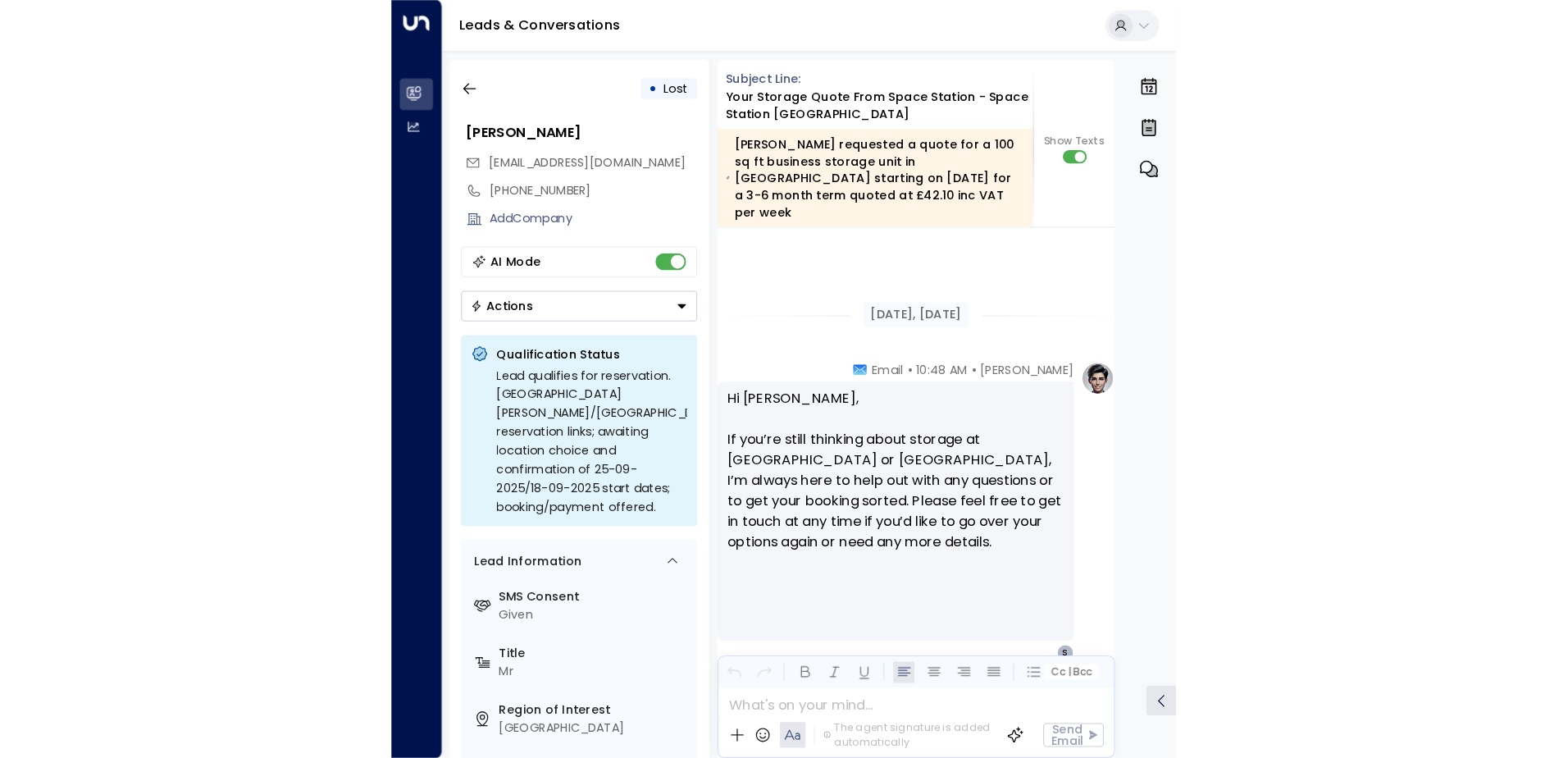
scroll to position [3518, 0]
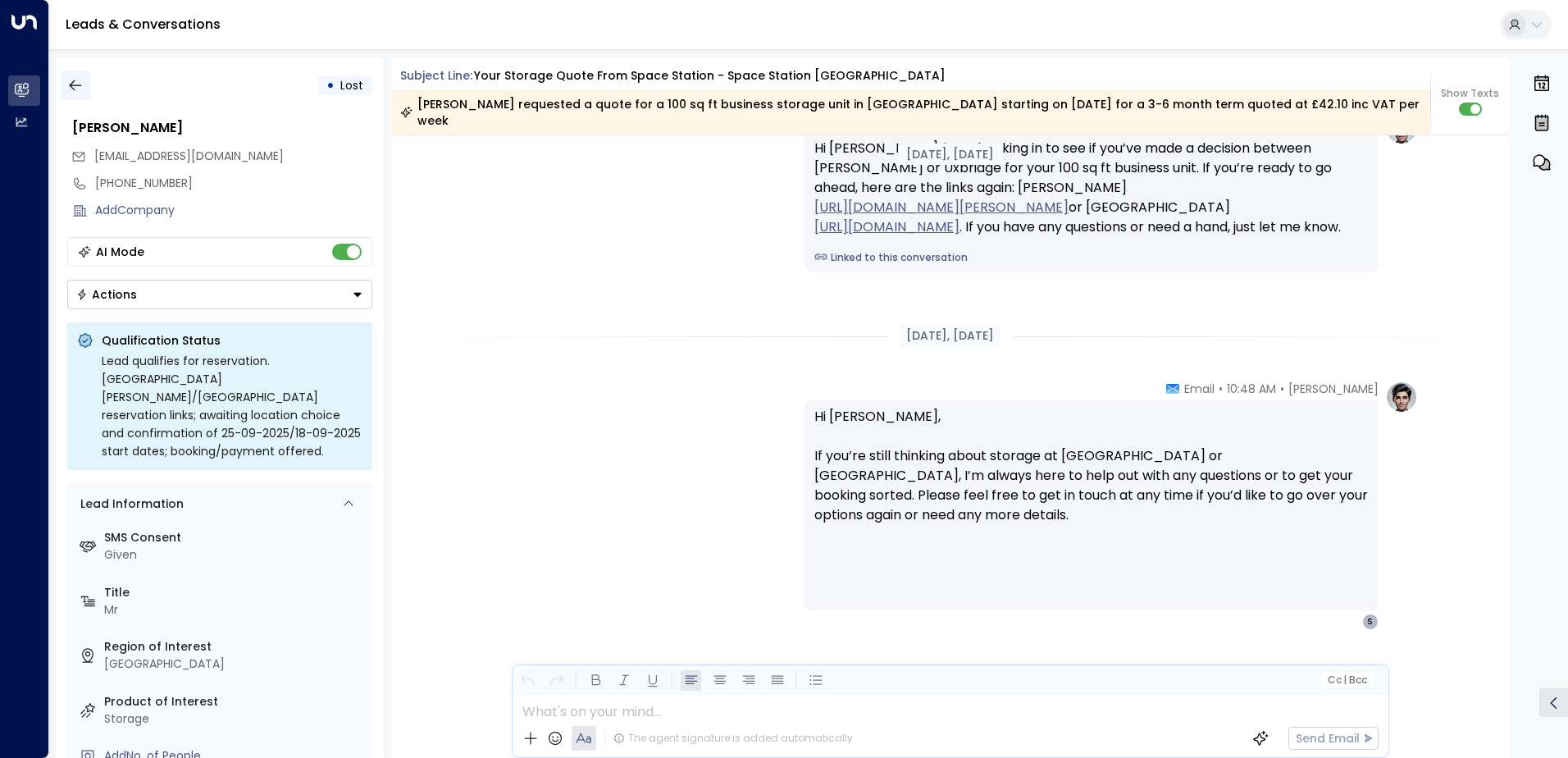
click at [69, 80] on icon "button" at bounding box center [76, 86] width 16 height 16
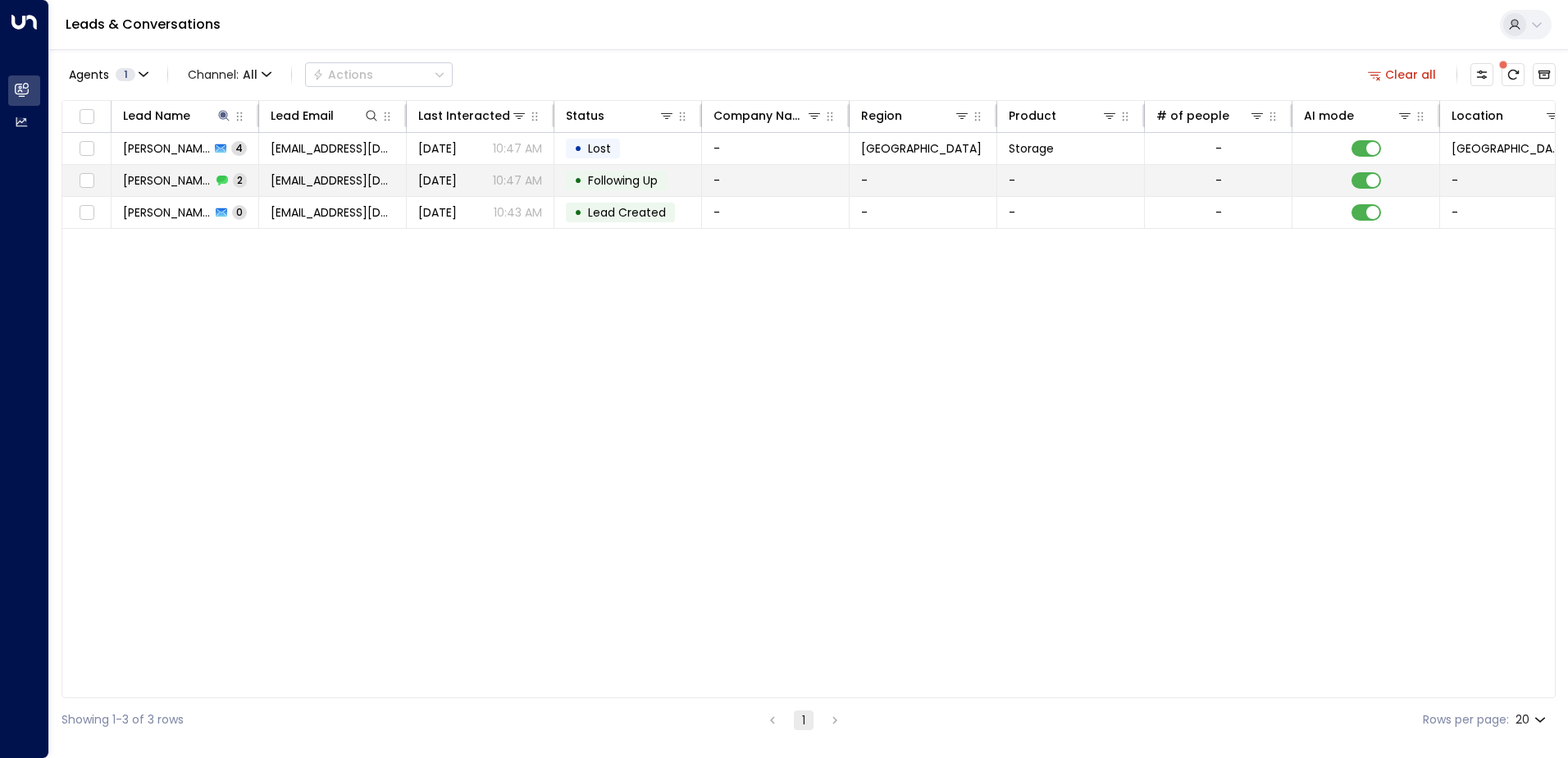
click at [167, 178] on span "Sami Eyles" at bounding box center [167, 181] width 88 height 16
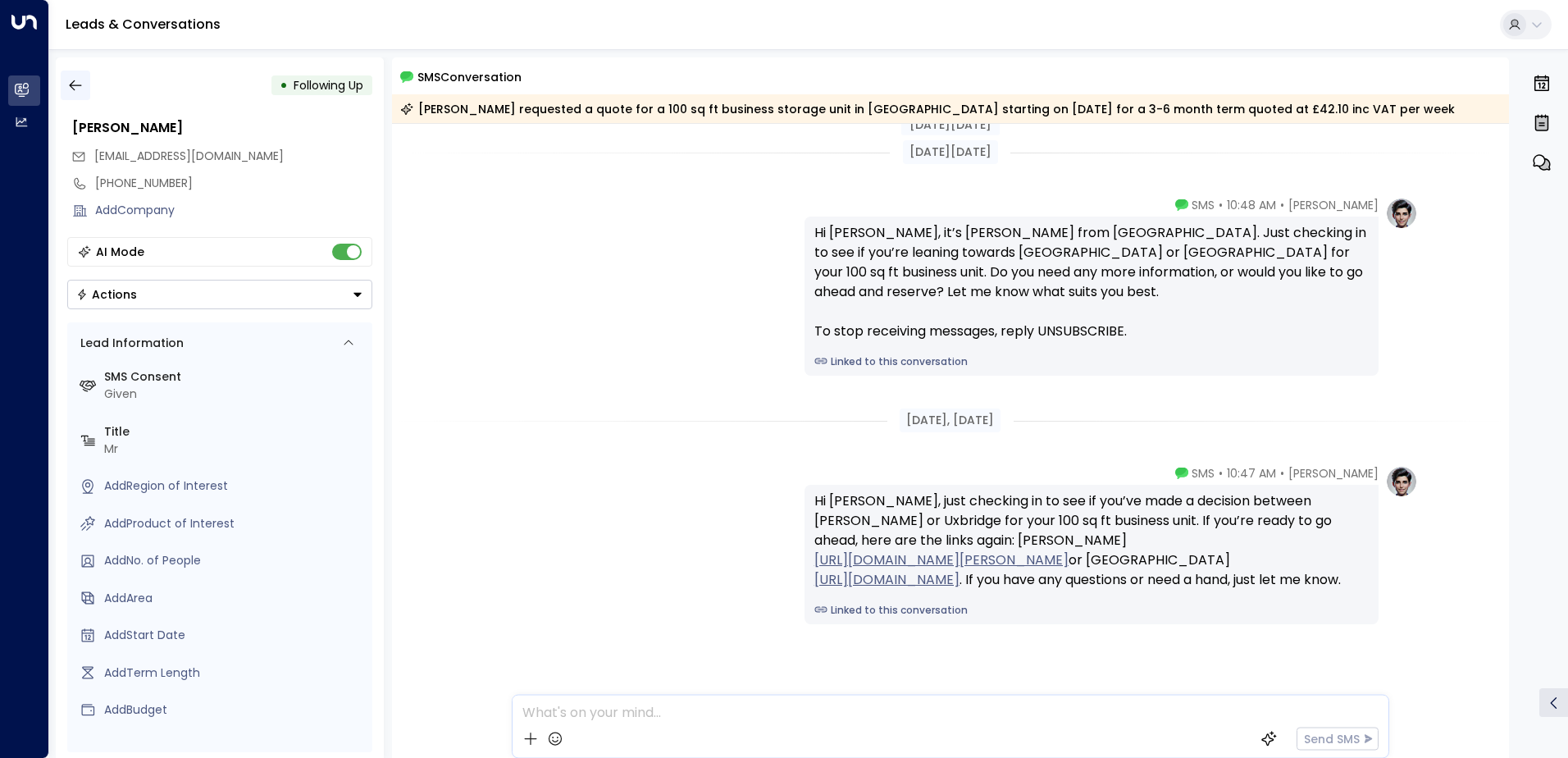
click at [74, 84] on icon "button" at bounding box center [76, 86] width 16 height 16
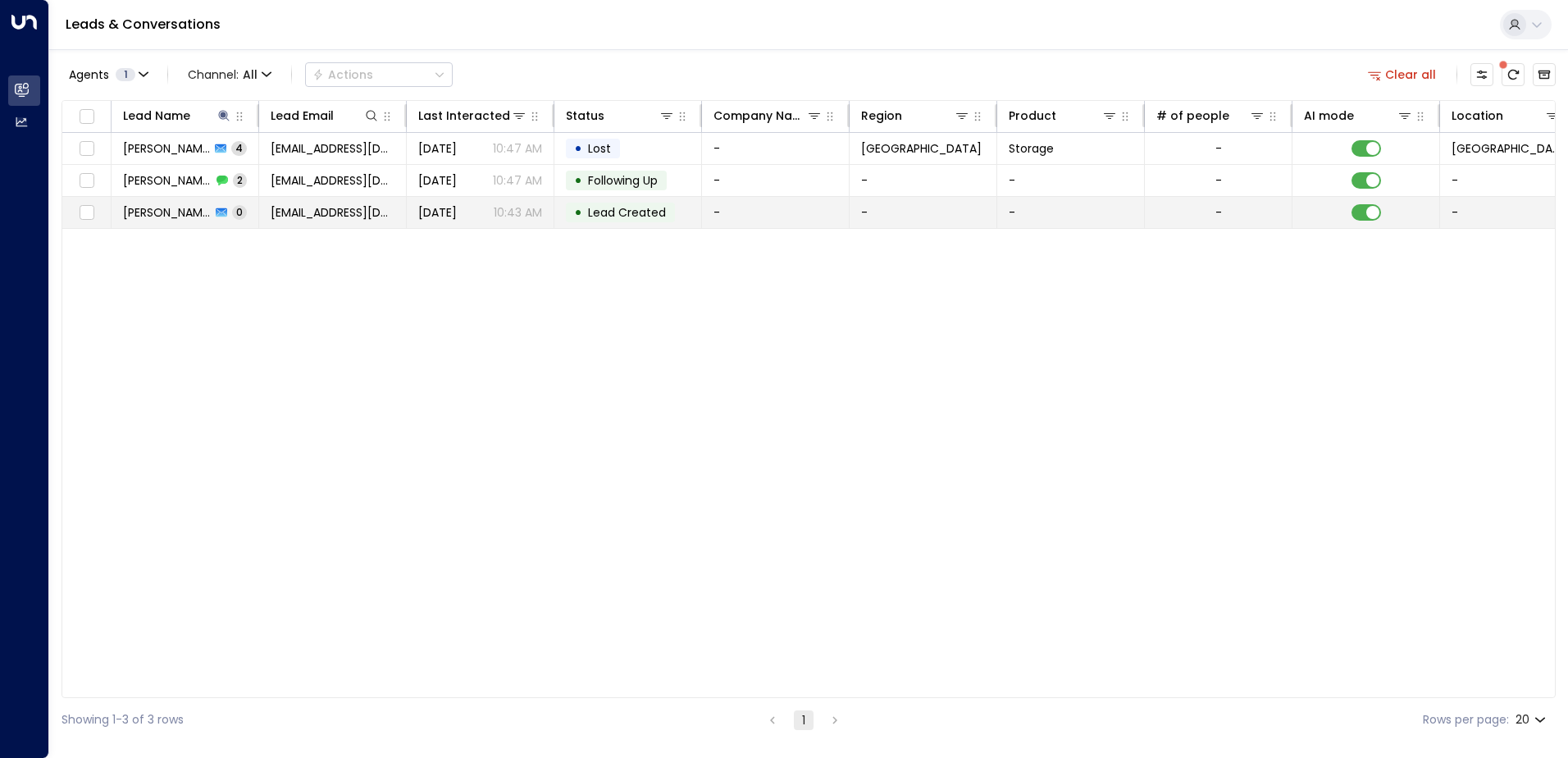
click at [161, 212] on span "Sami Eyles" at bounding box center [167, 213] width 88 height 16
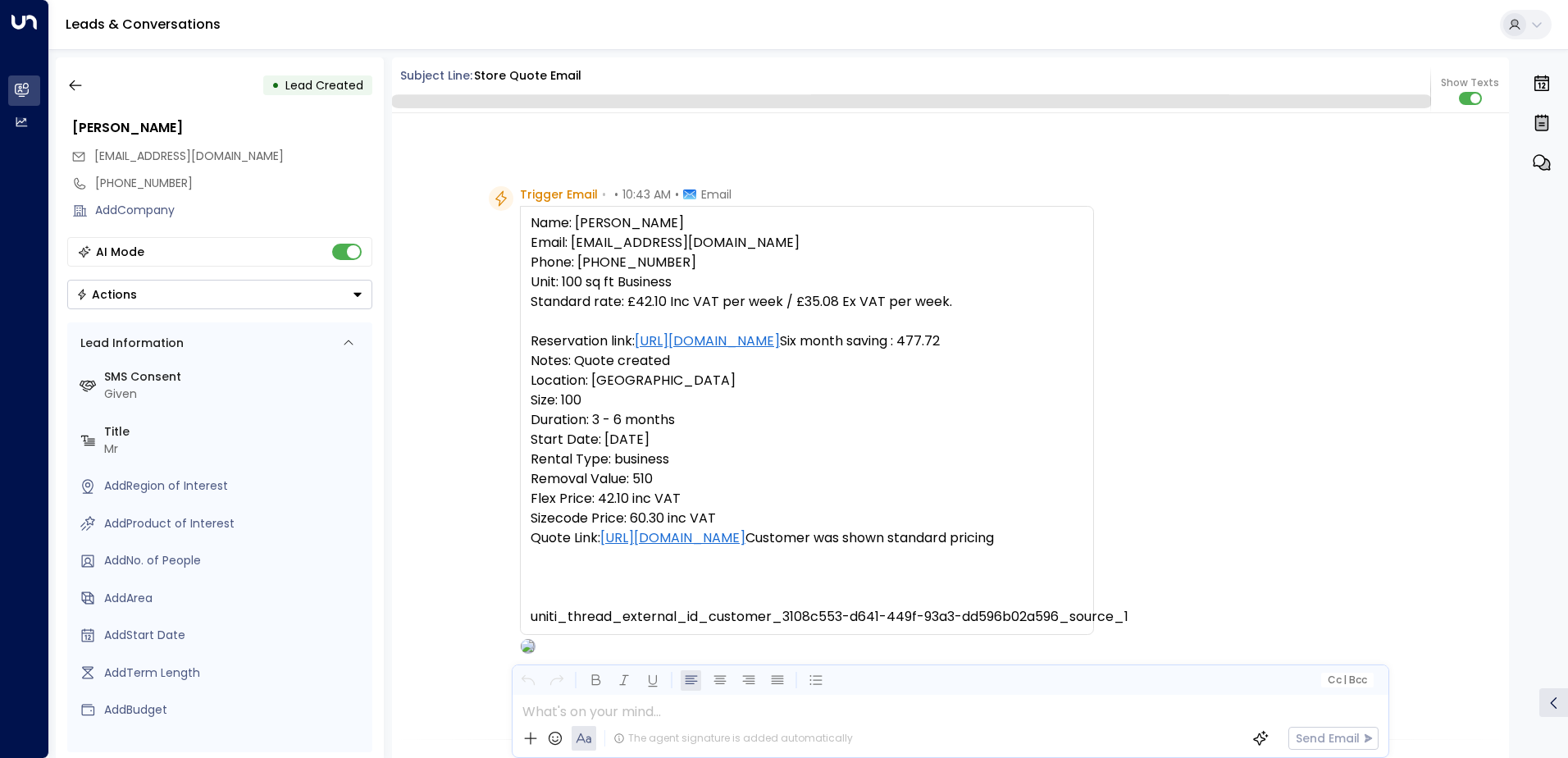
scroll to position [637, 0]
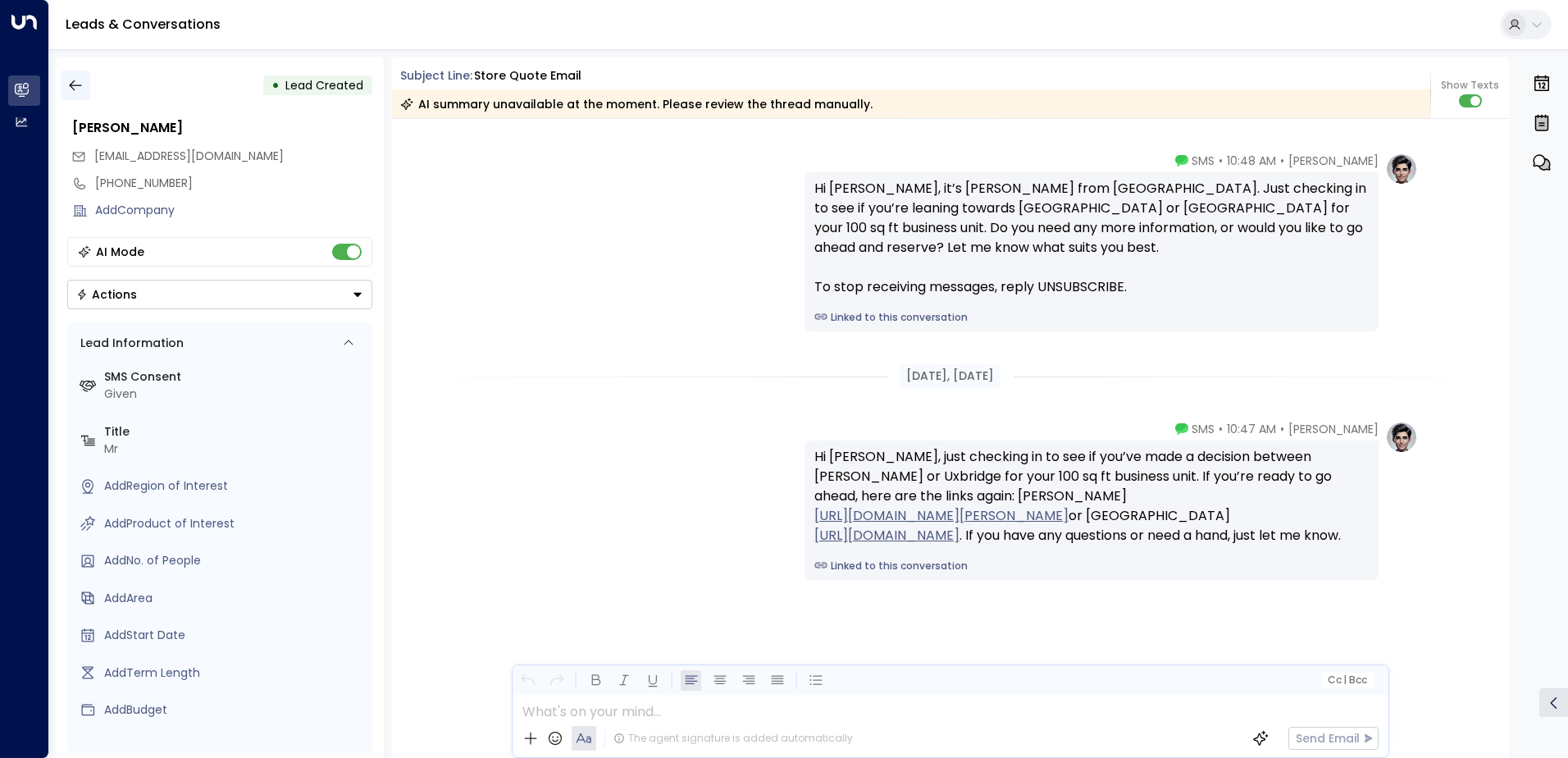
click at [78, 85] on icon "button" at bounding box center [75, 86] width 12 height 11
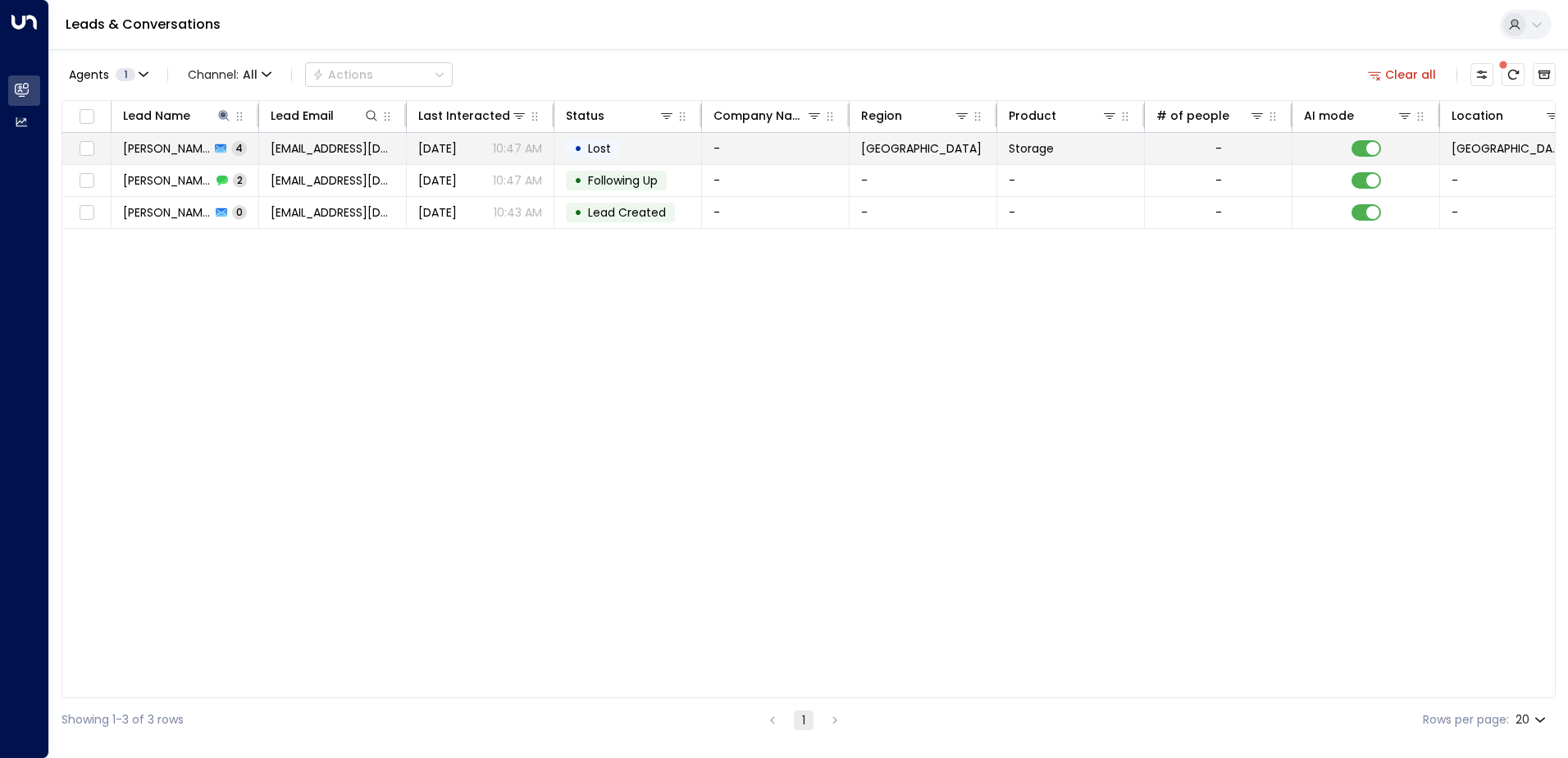
click at [182, 146] on span "Sami Eyles" at bounding box center [166, 149] width 87 height 16
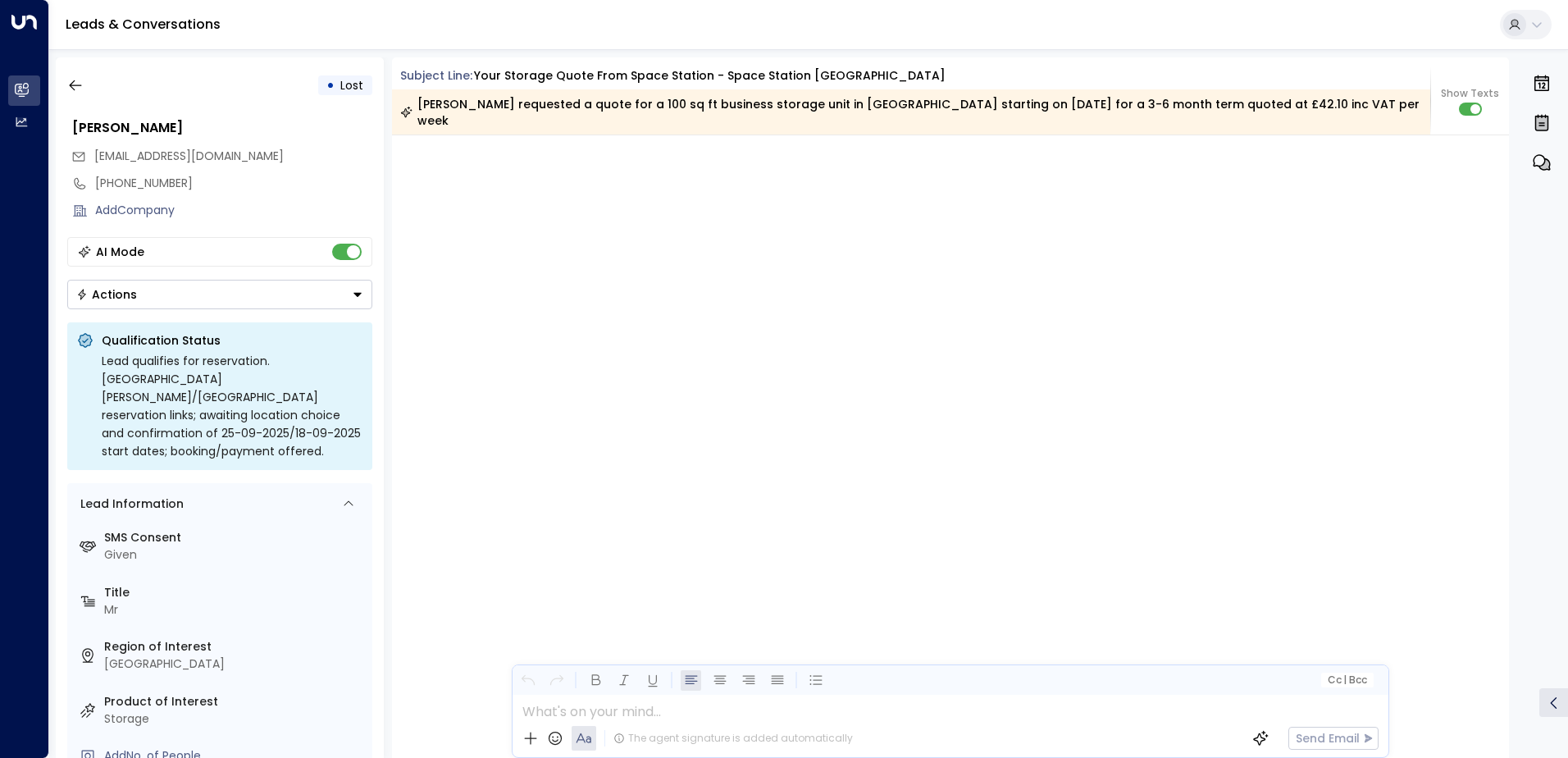
scroll to position [3439, 0]
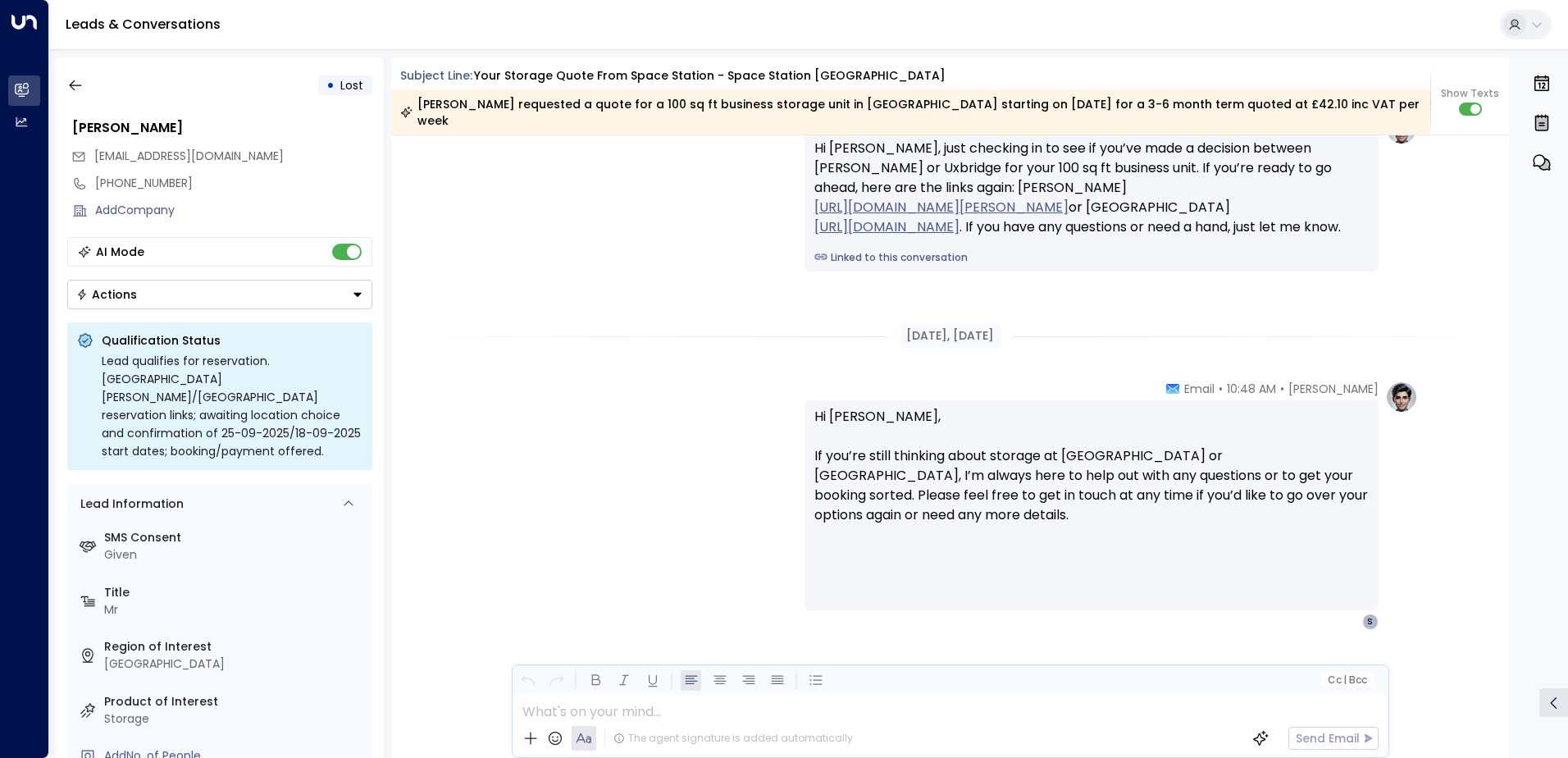
click at [594, 430] on div "Olivia Parker • 10:48 AM • Email Hi Sami, If you’re still thinking about storag…" at bounding box center [950, 504] width 935 height 249
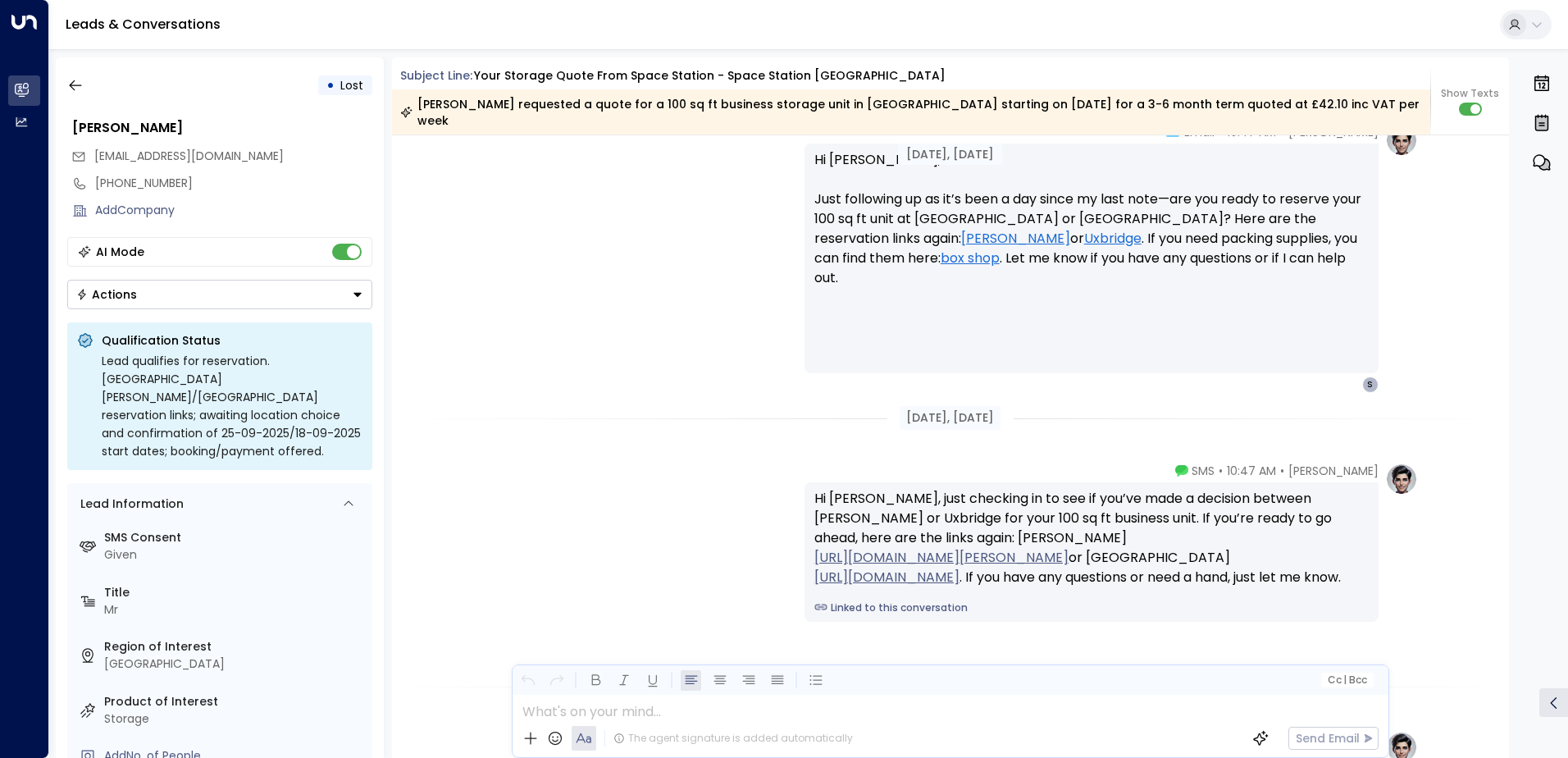
scroll to position [2012, 0]
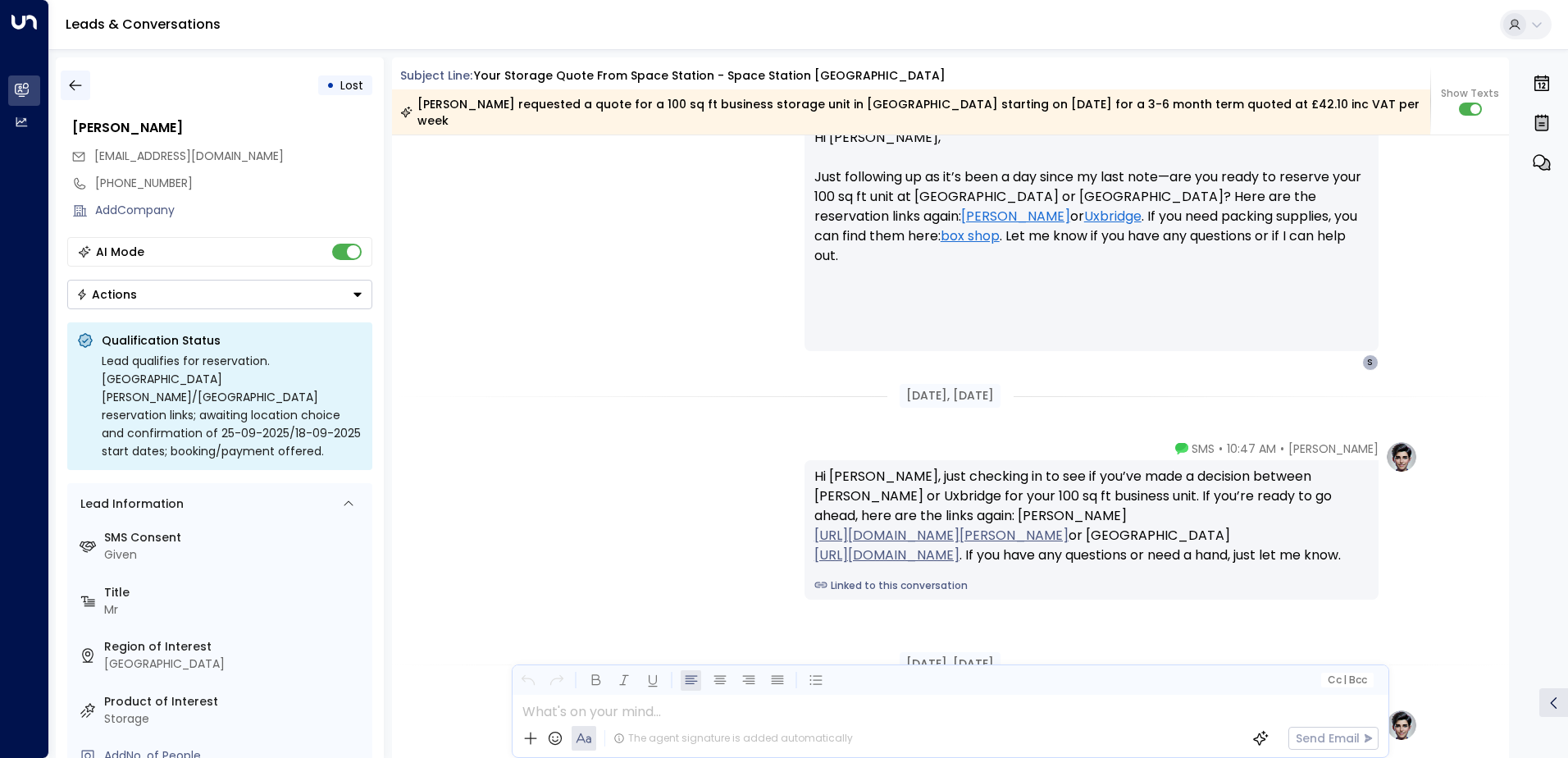
click at [70, 82] on icon "button" at bounding box center [76, 86] width 16 height 16
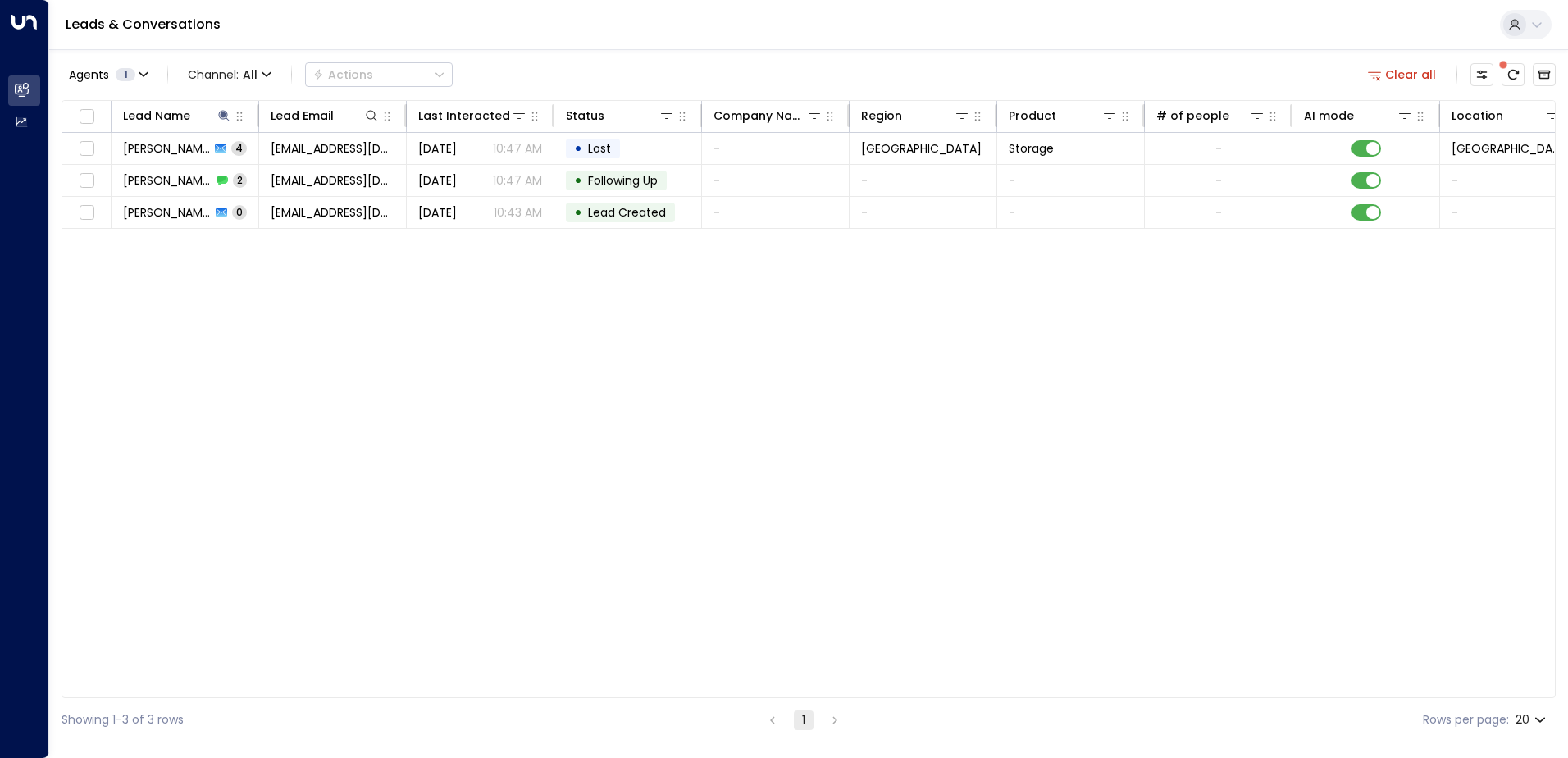
click at [522, 472] on div "Lead Name Lead Email Last Interacted Status Company Name Region Product # of pe…" at bounding box center [808, 399] width 1494 height 597
click at [224, 115] on icon at bounding box center [223, 115] width 11 height 11
type input "**********"
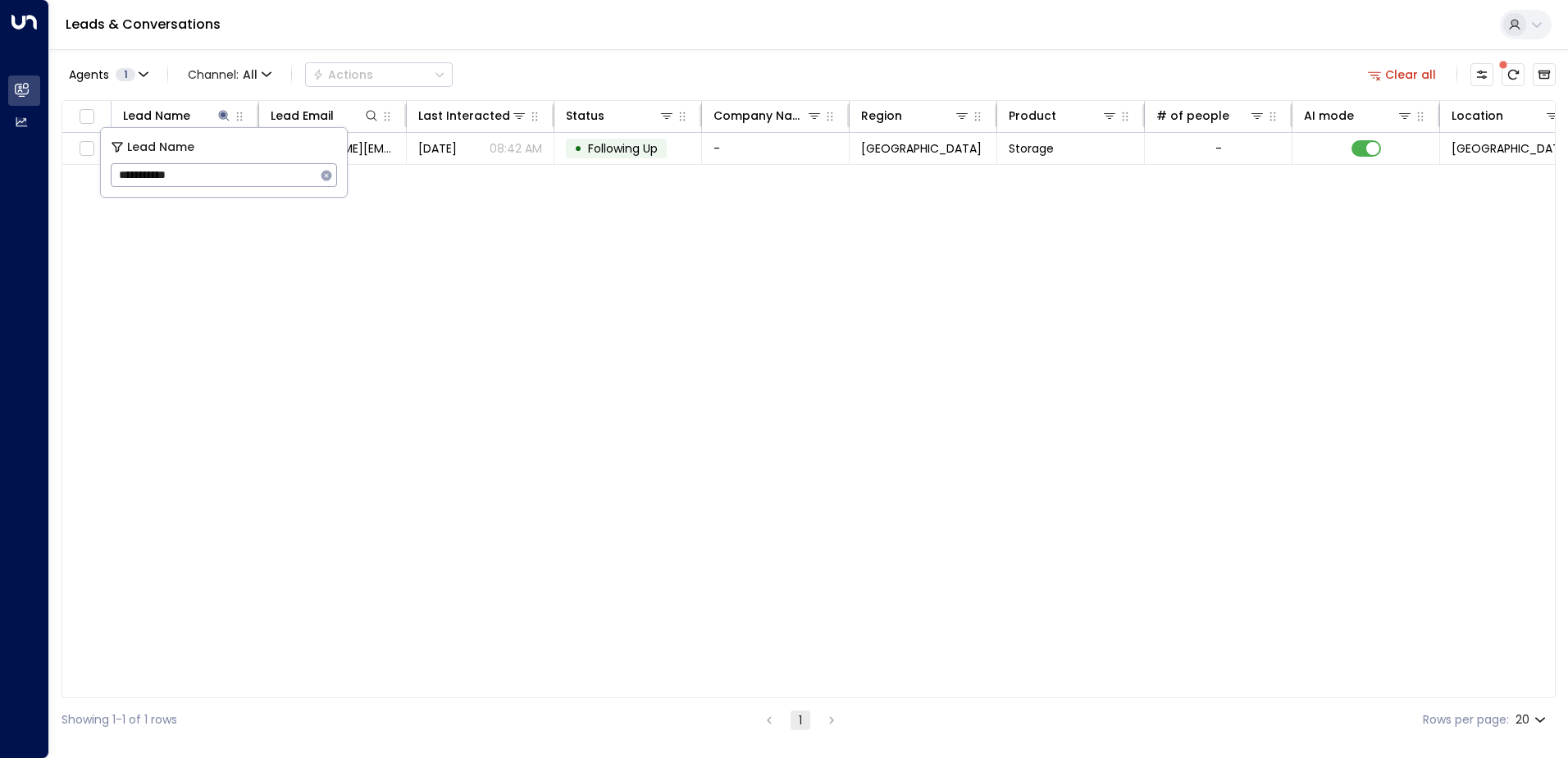
click at [366, 447] on div "Lead Name Lead Email Last Interacted Status Company Name Region Product # of pe…" at bounding box center [808, 399] width 1494 height 597
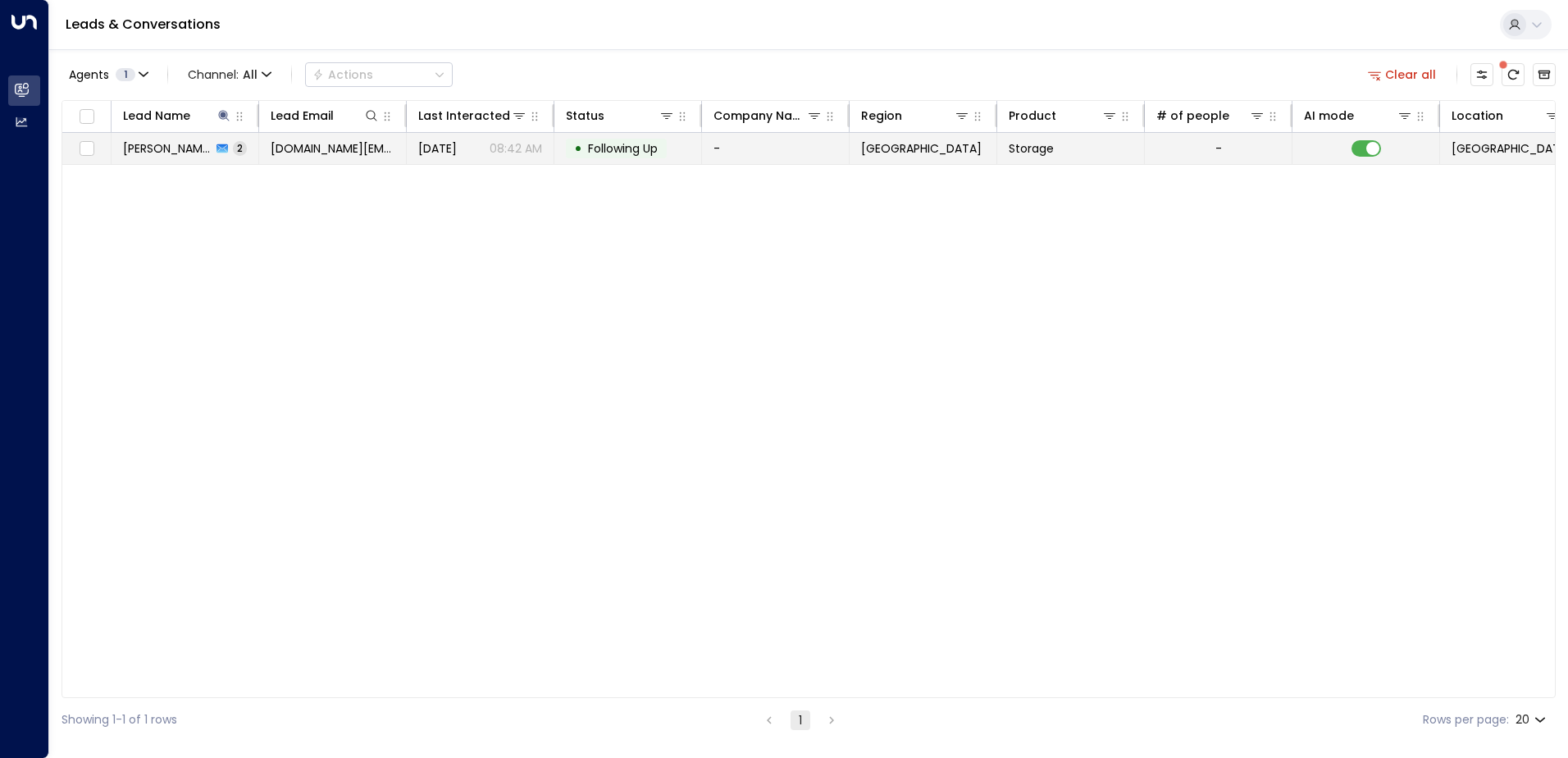
click at [216, 151] on icon at bounding box center [222, 149] width 12 height 9
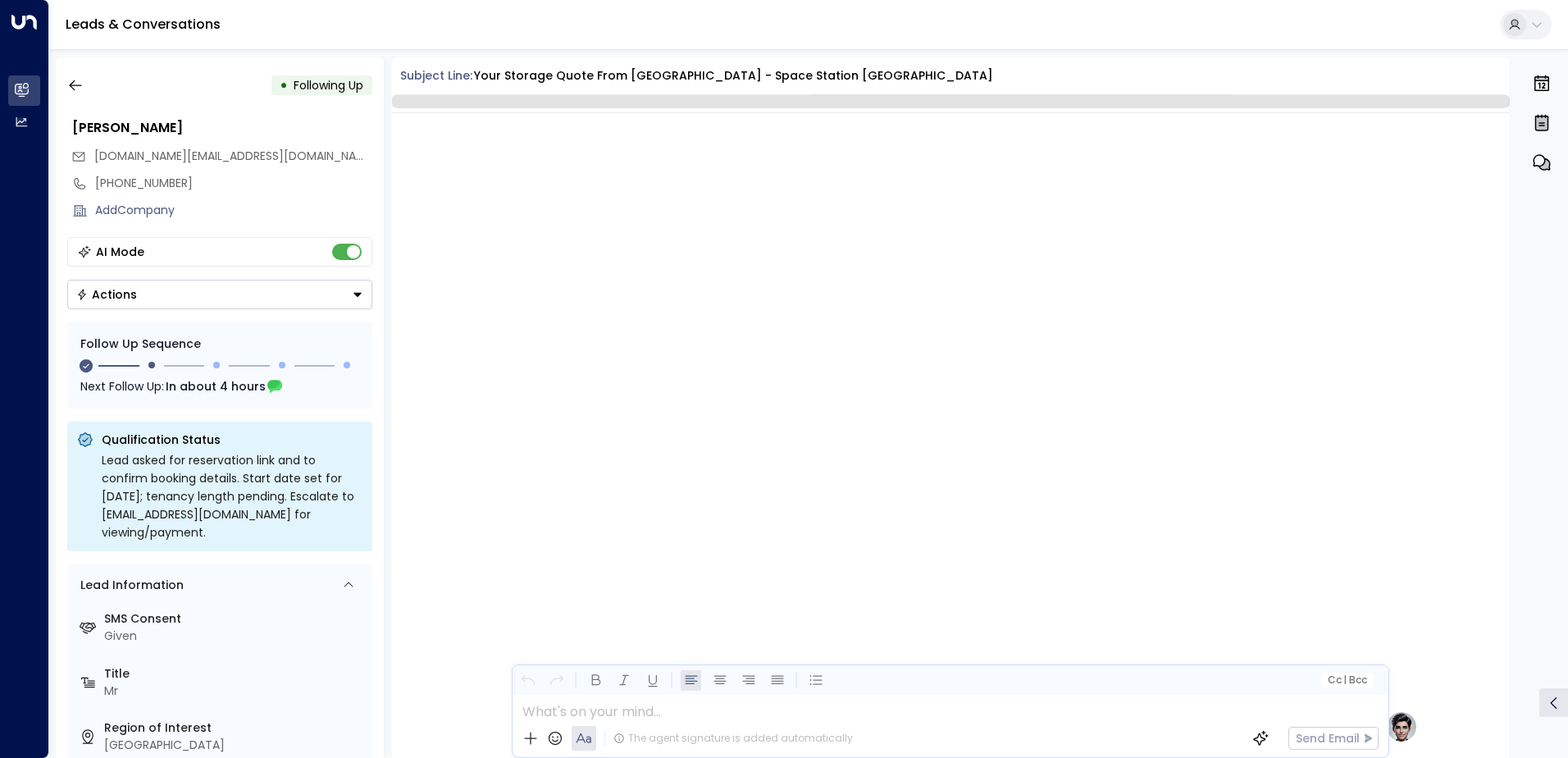
scroll to position [1255, 0]
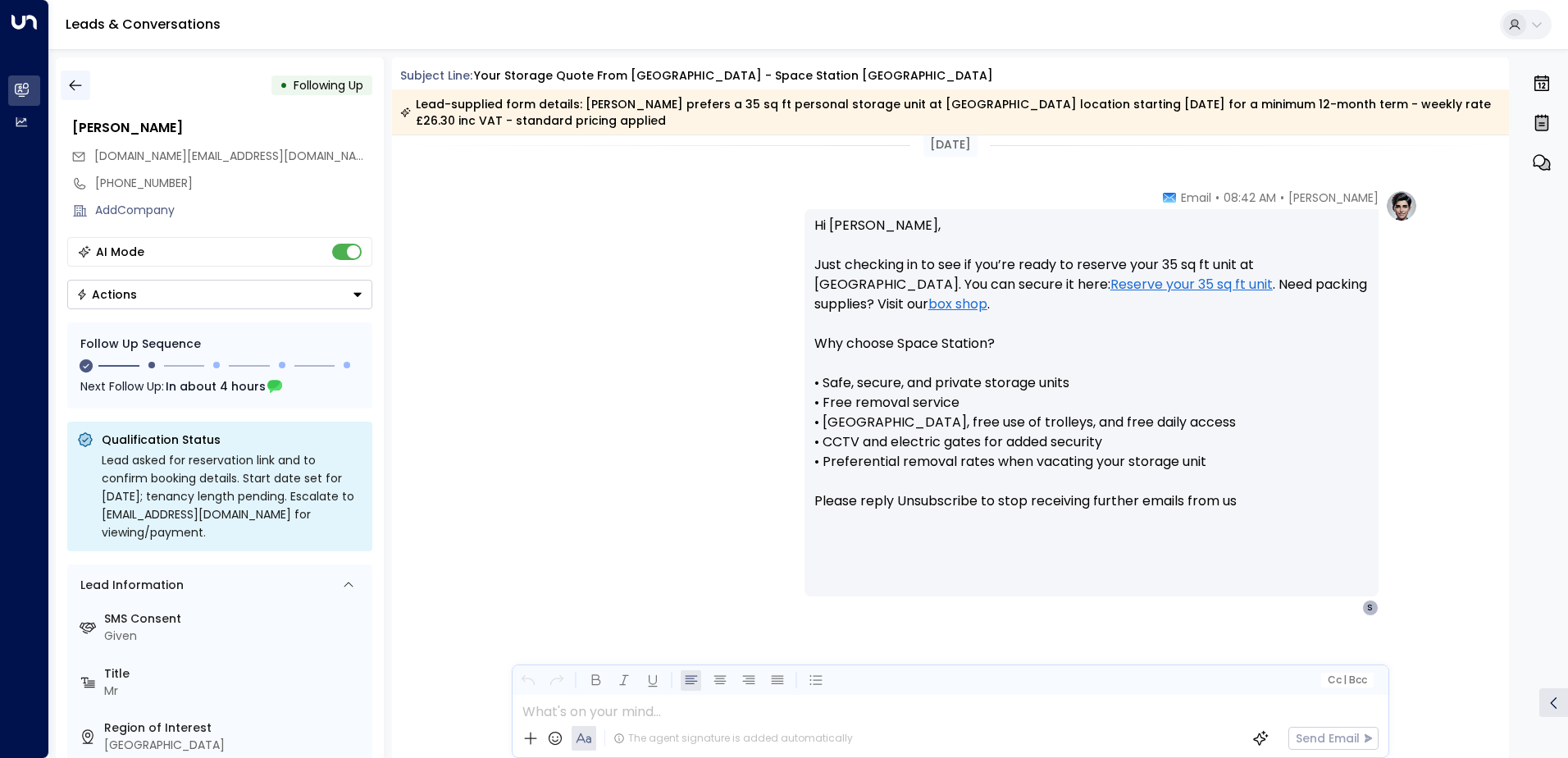
click at [74, 90] on icon "button" at bounding box center [75, 86] width 12 height 11
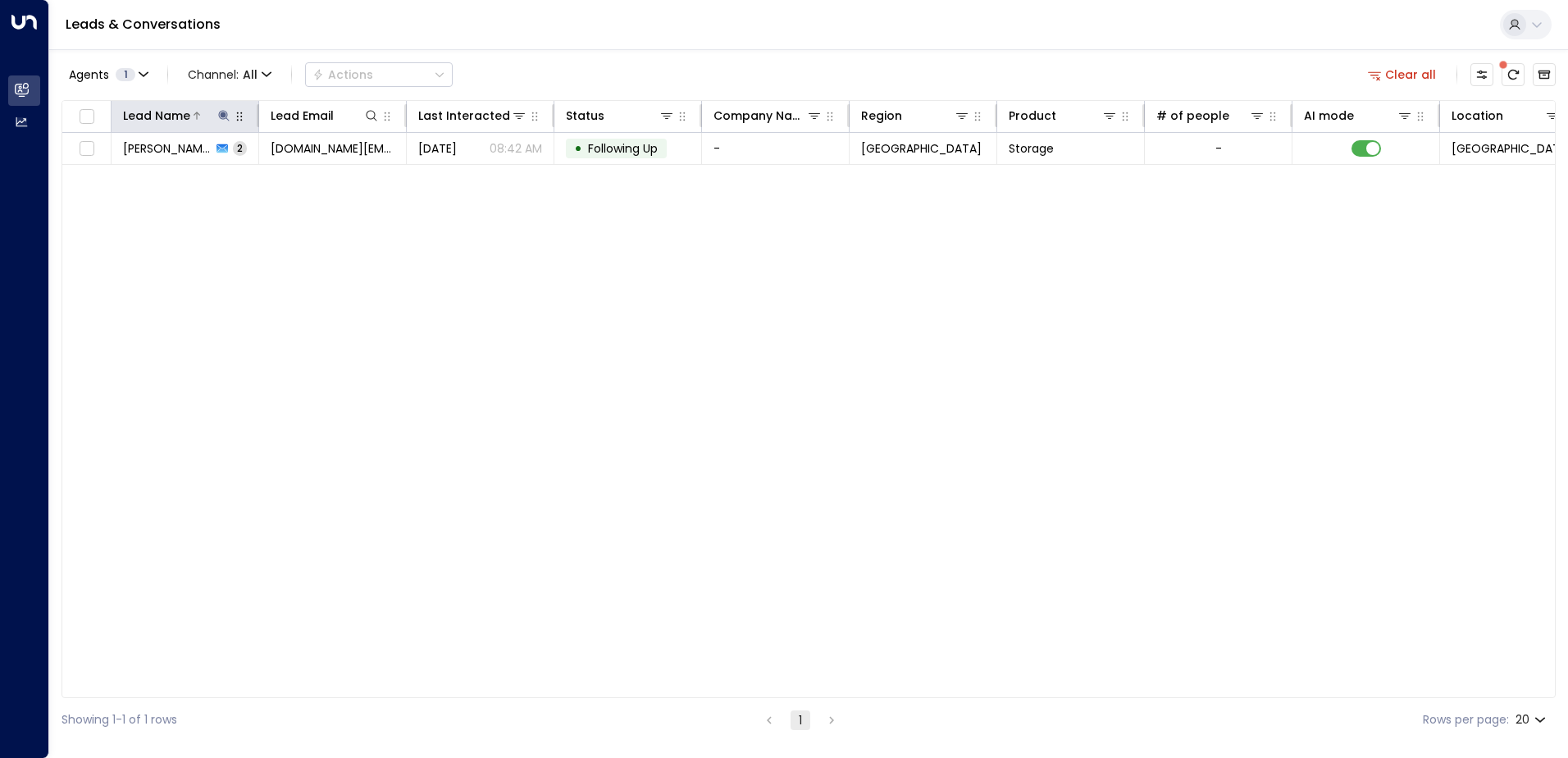
click at [217, 115] on button at bounding box center [223, 116] width 16 height 16
drag, startPoint x: 251, startPoint y: 179, endPoint x: 84, endPoint y: 184, distance: 167.1
click at [84, 184] on body "**********" at bounding box center [784, 370] width 1568 height 742
type input "*"
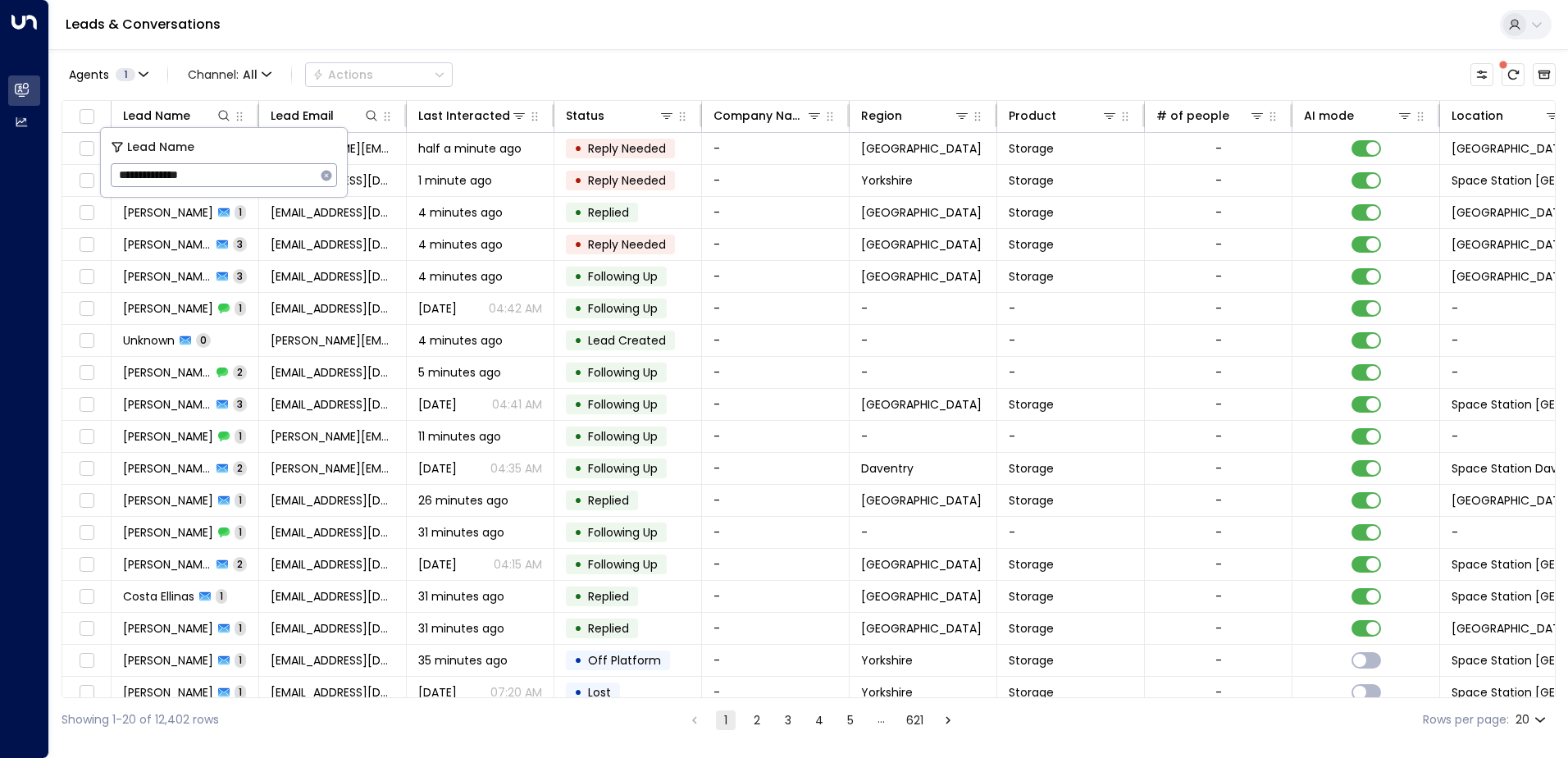
type input "**********"
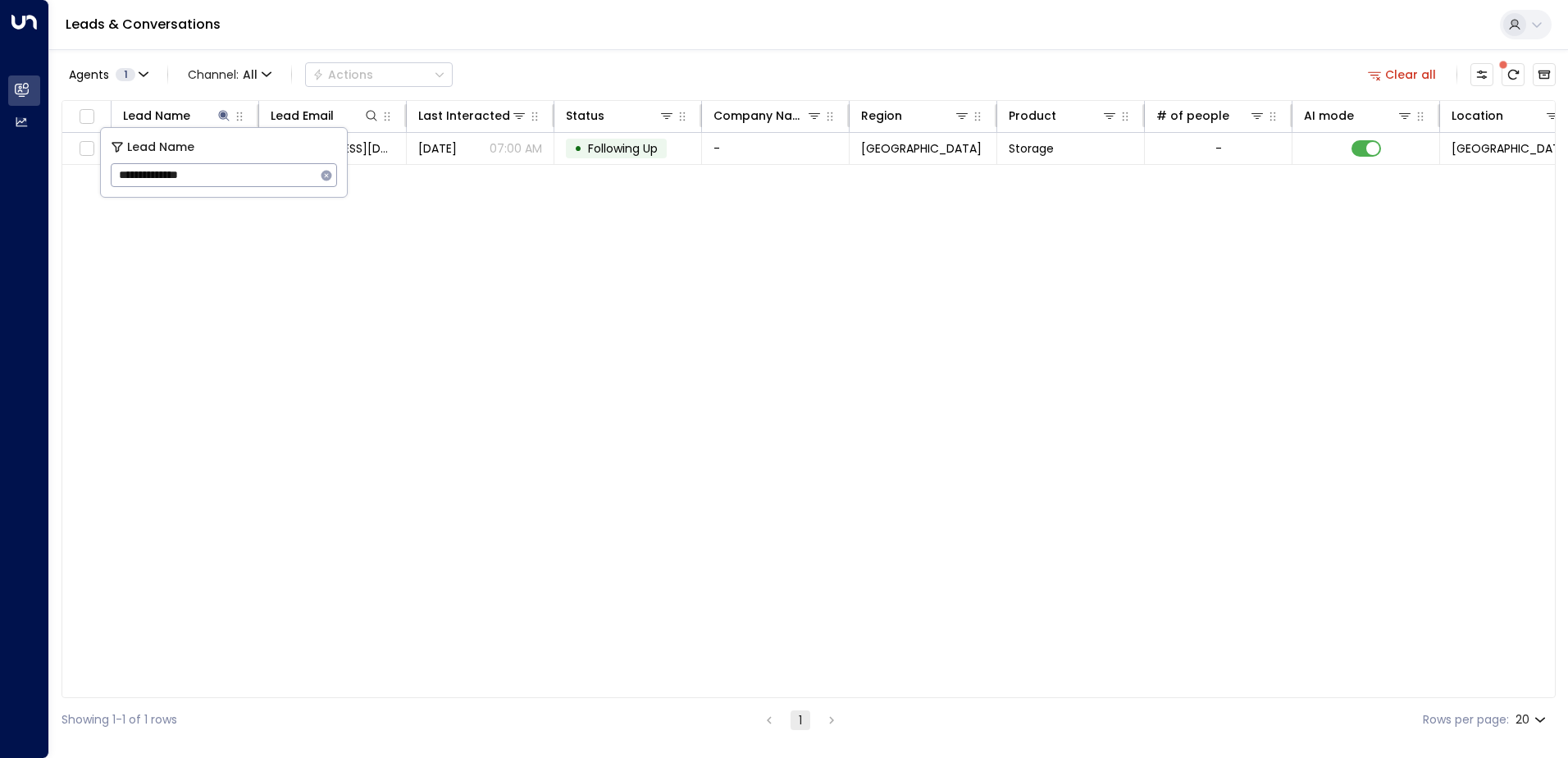
drag, startPoint x: 302, startPoint y: 412, endPoint x: 258, endPoint y: 315, distance: 106.5
click at [302, 411] on div "Lead Name Lead Email Last Interacted Status Company Name Region Product # of pe…" at bounding box center [808, 399] width 1494 height 597
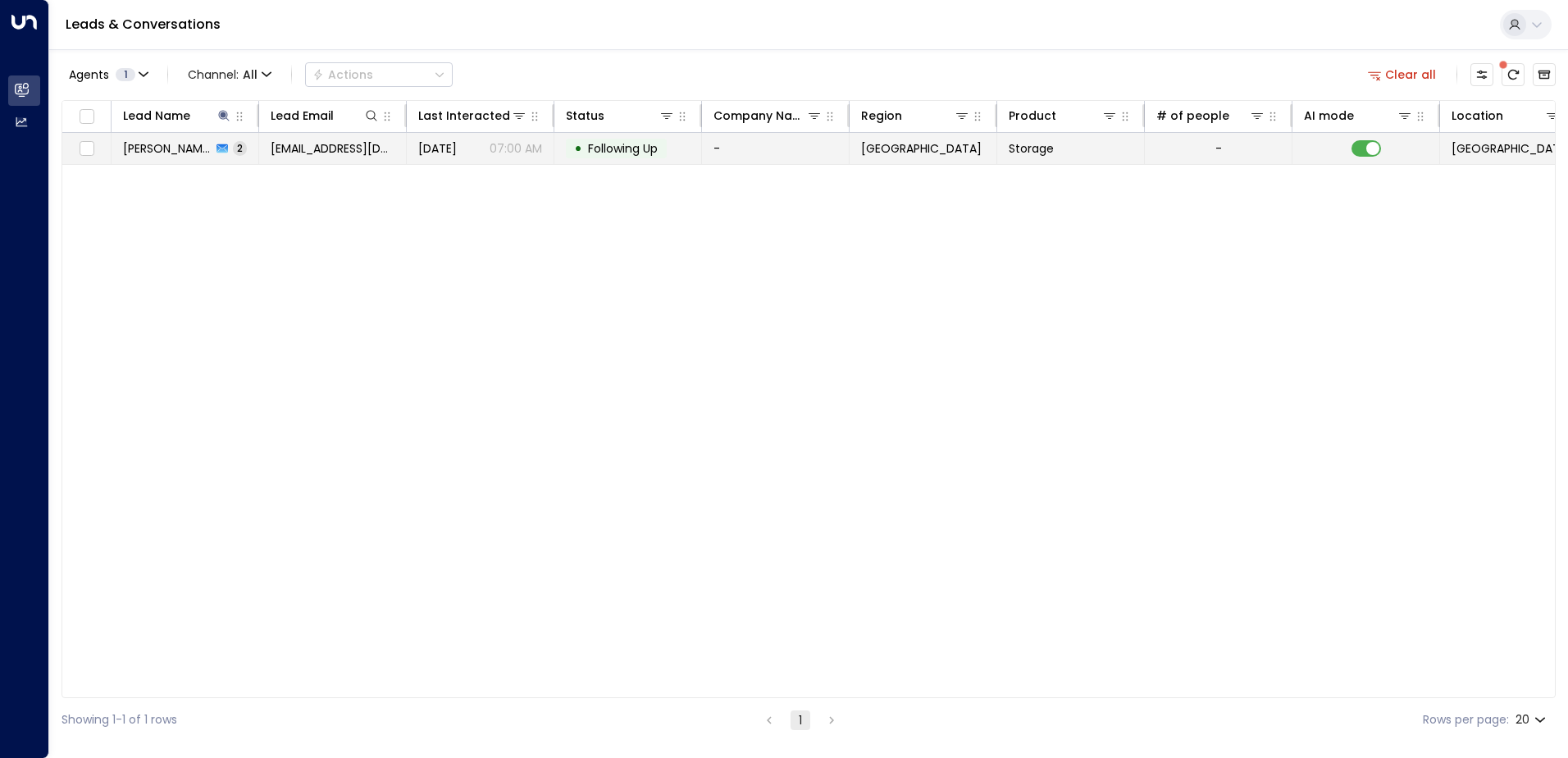
click at [171, 151] on span "Jodie Richards" at bounding box center [167, 149] width 88 height 16
